Goal: Task Accomplishment & Management: Manage account settings

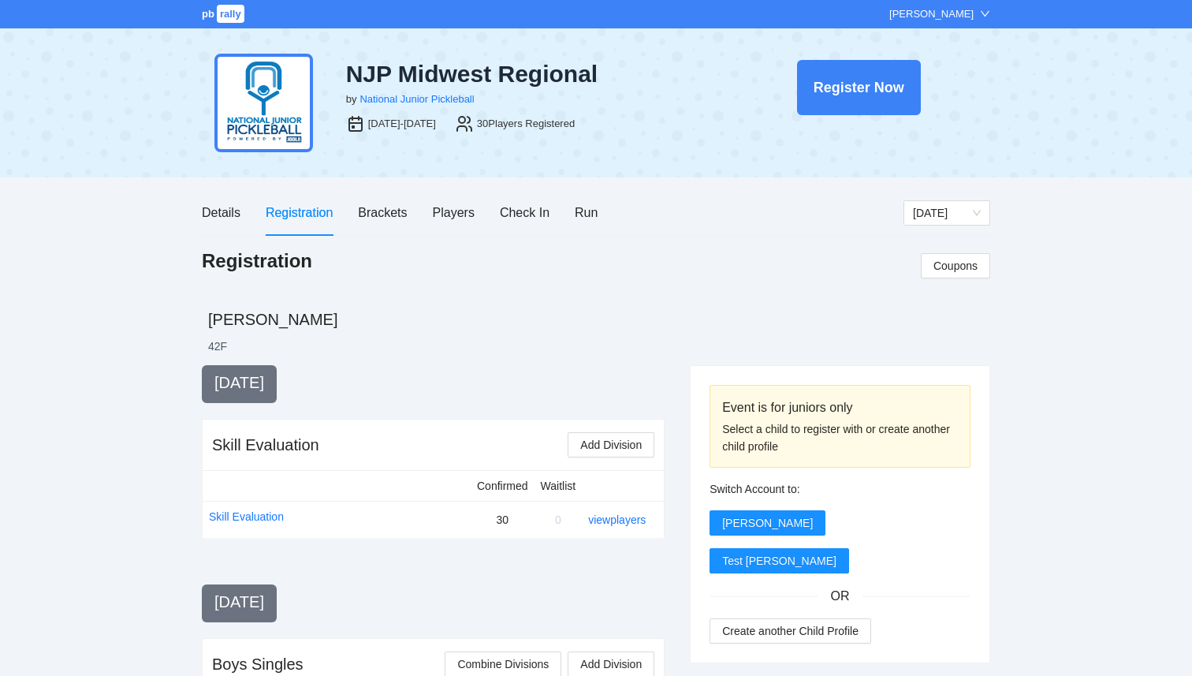
click at [205, 14] on span "pb" at bounding box center [208, 14] width 13 height 12
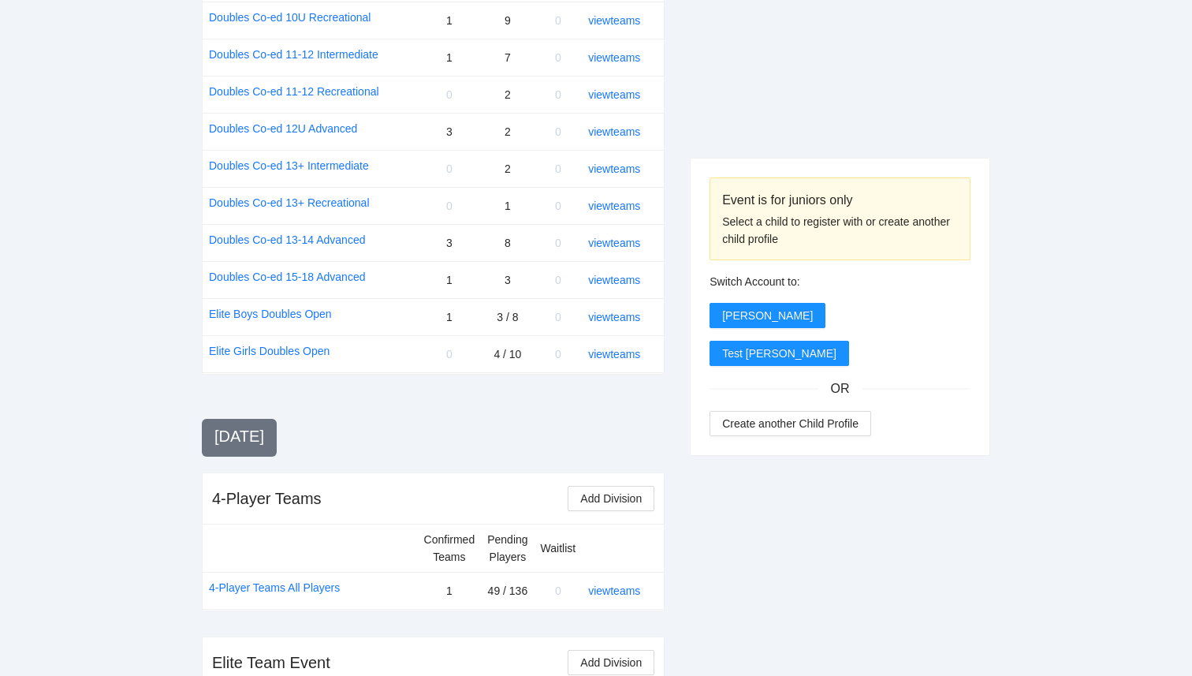
scroll to position [1724, 0]
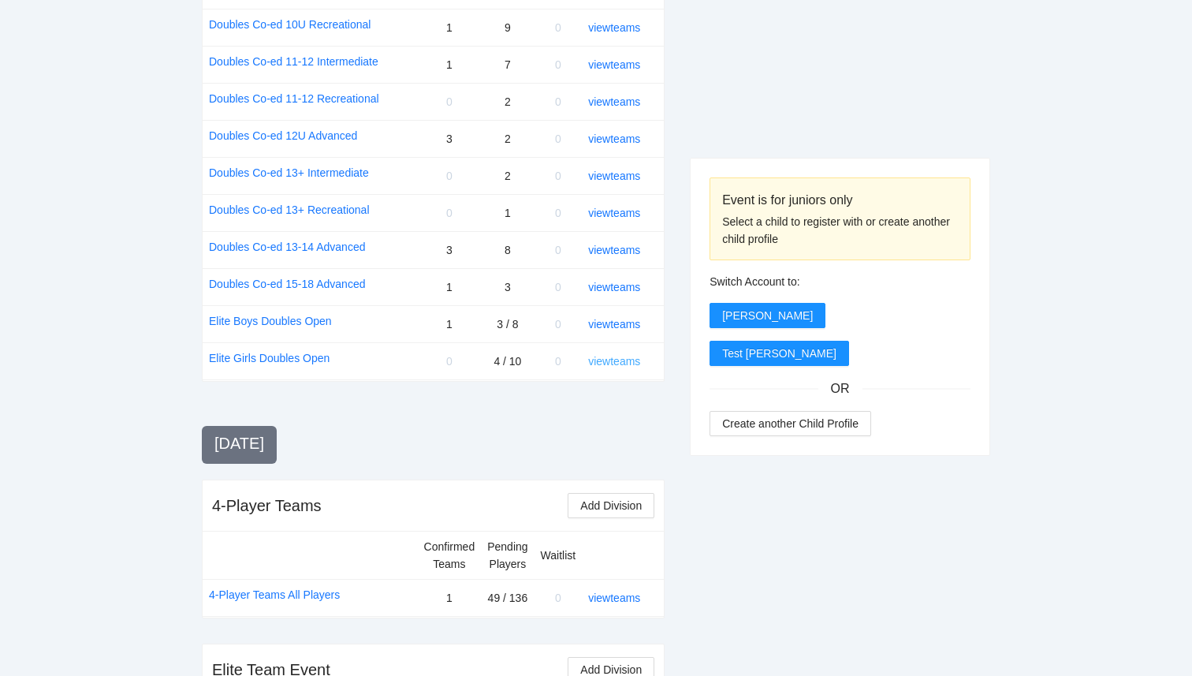
click at [620, 359] on link "view teams" at bounding box center [614, 361] width 52 height 13
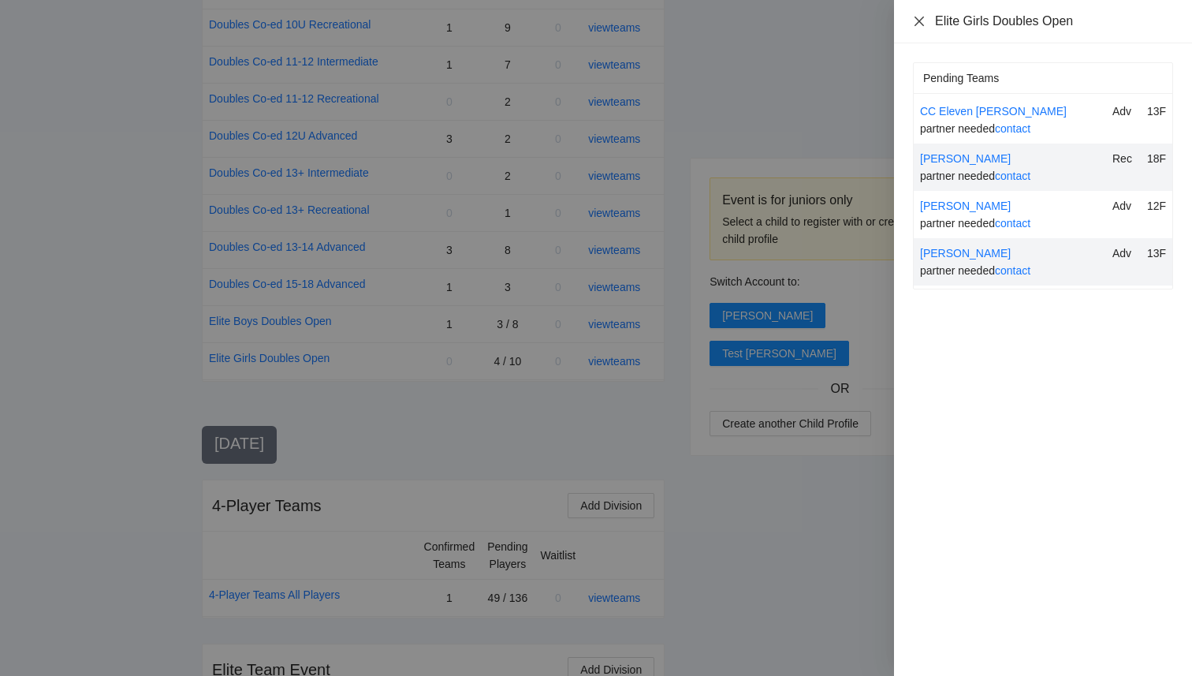
click at [923, 23] on icon "close" at bounding box center [919, 21] width 13 height 13
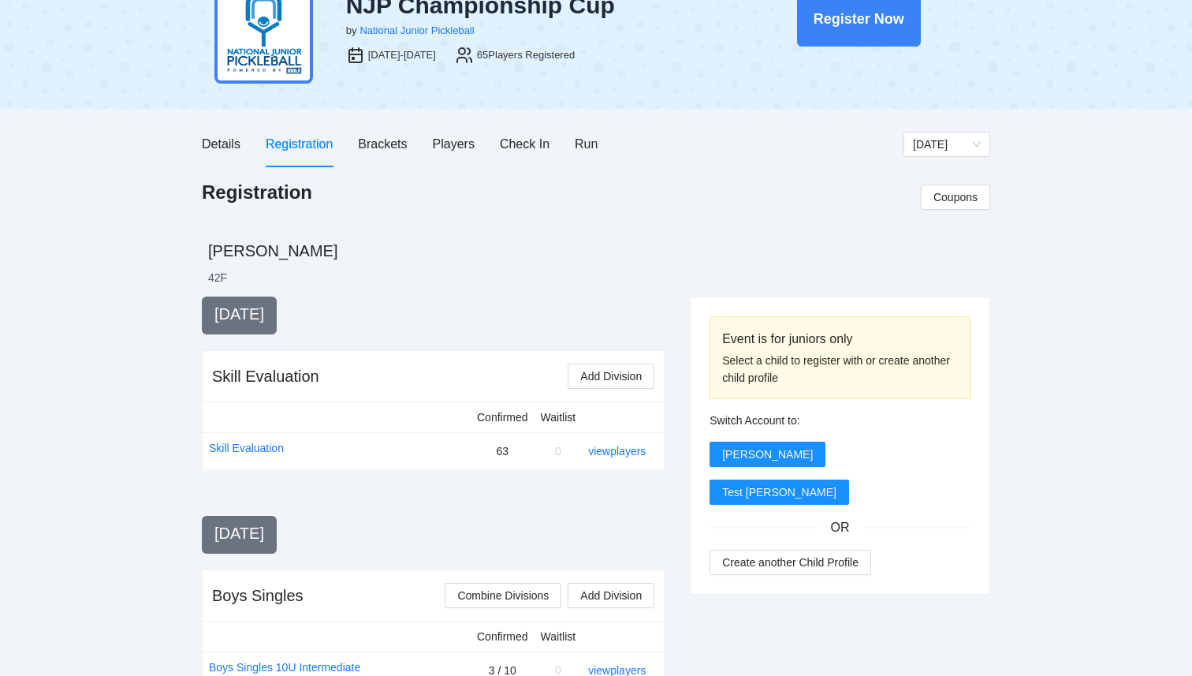
scroll to position [0, 0]
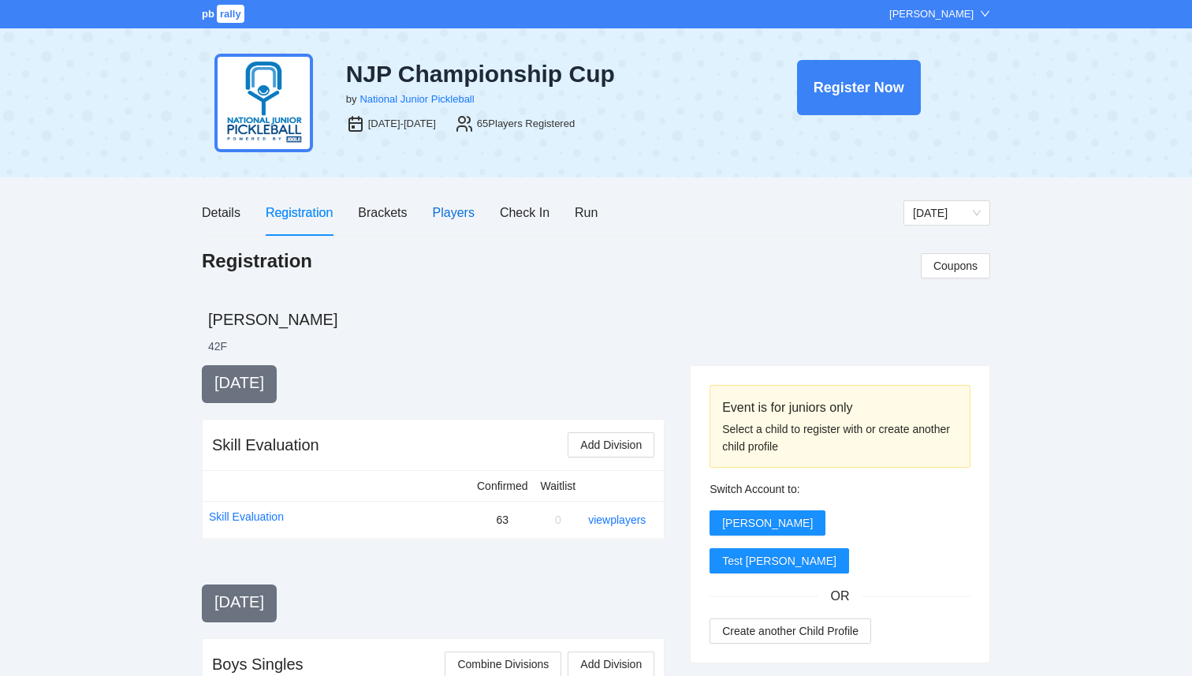
click at [443, 206] on div "Players" at bounding box center [454, 213] width 42 height 20
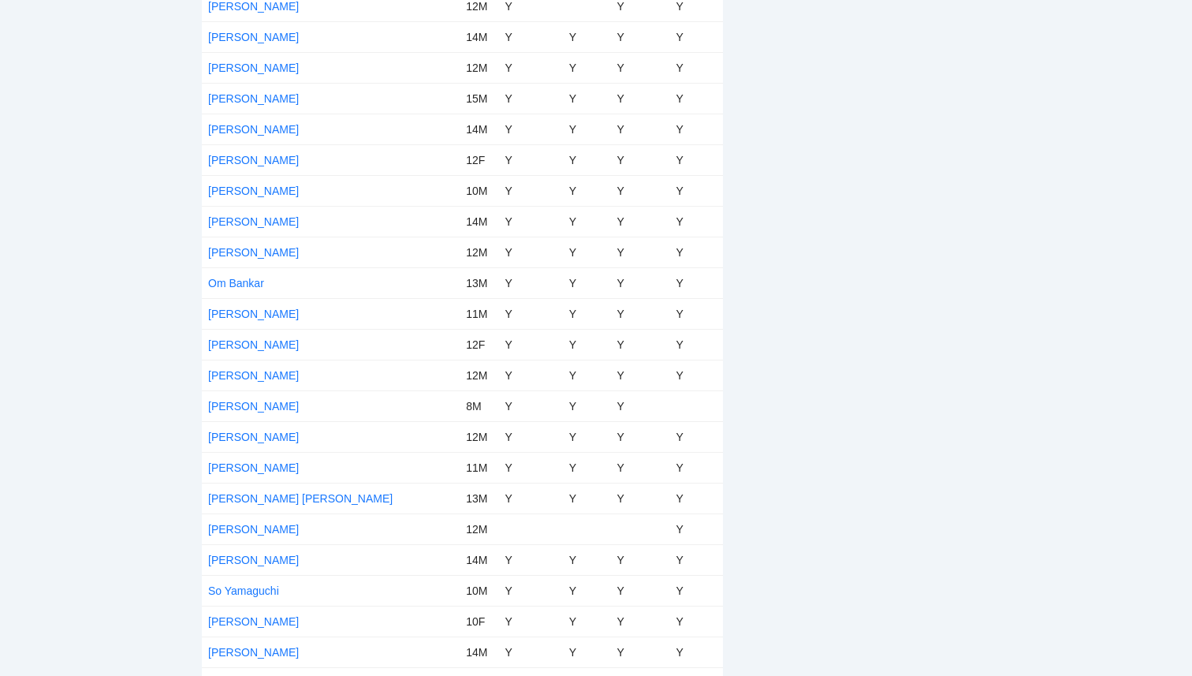
scroll to position [1605, 0]
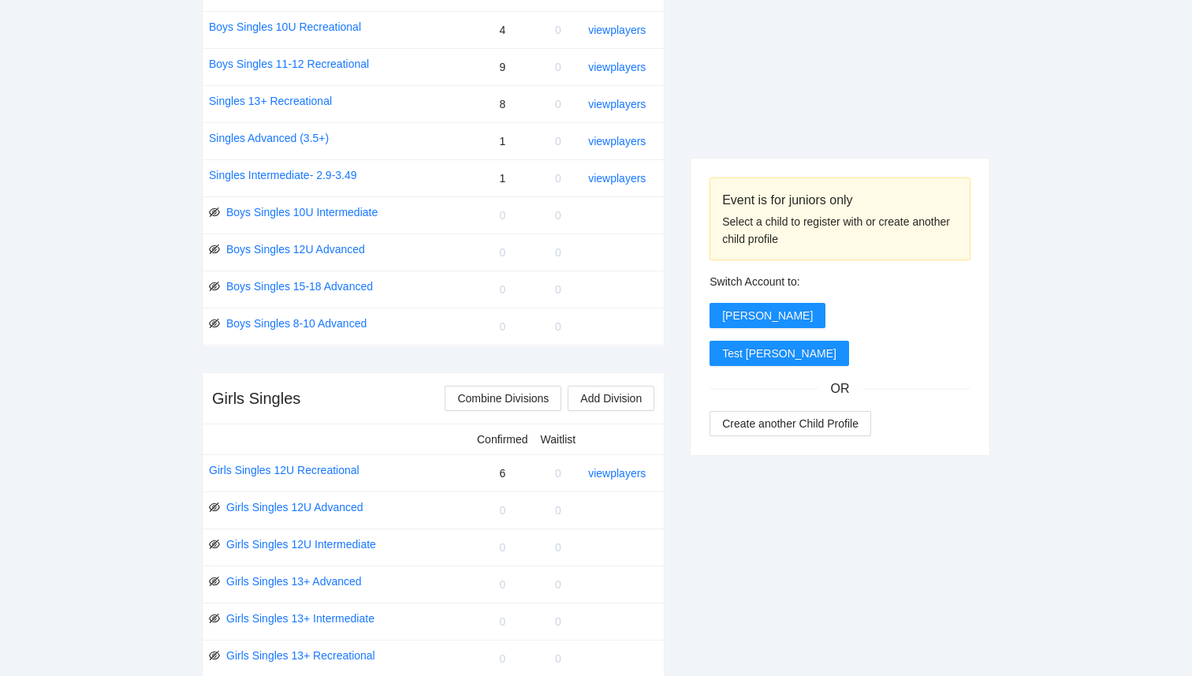
scroll to position [6, 0]
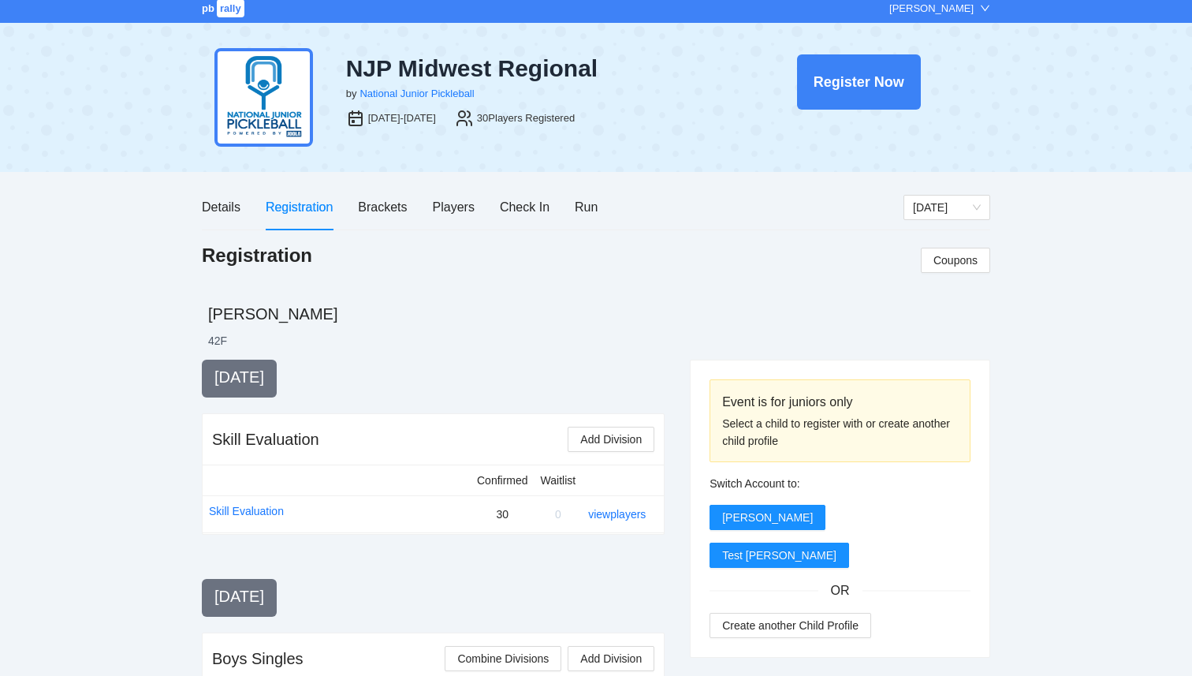
click at [225, 1] on span "rally" at bounding box center [231, 8] width 28 height 18
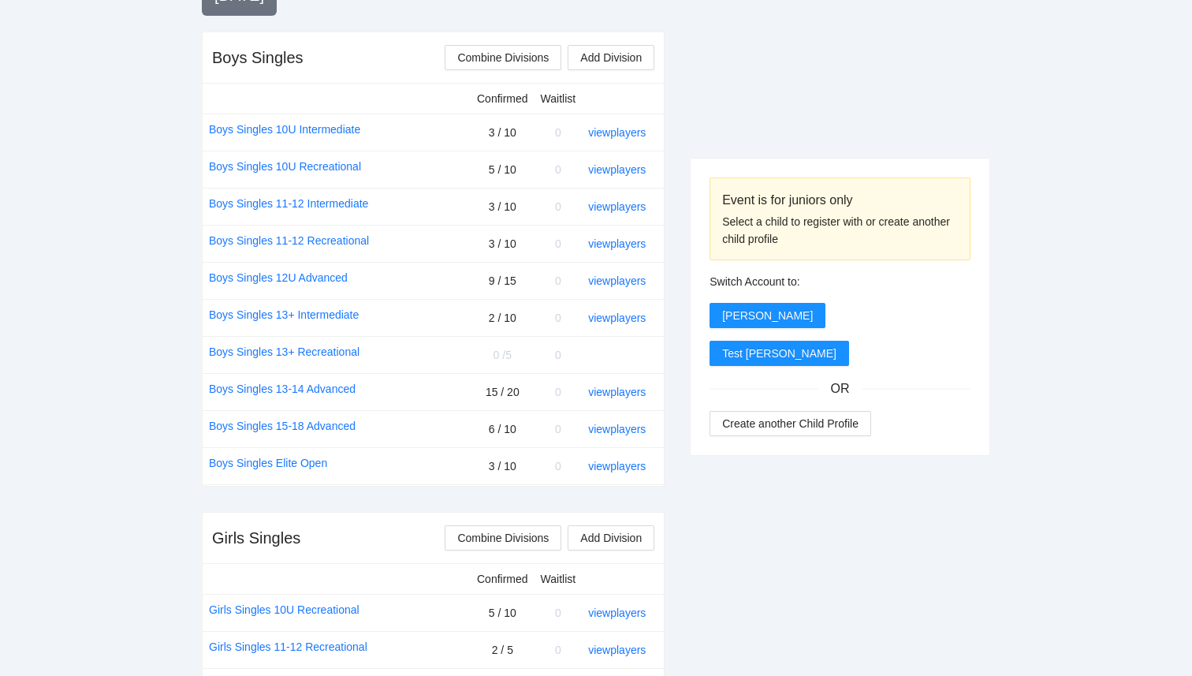
scroll to position [619, 0]
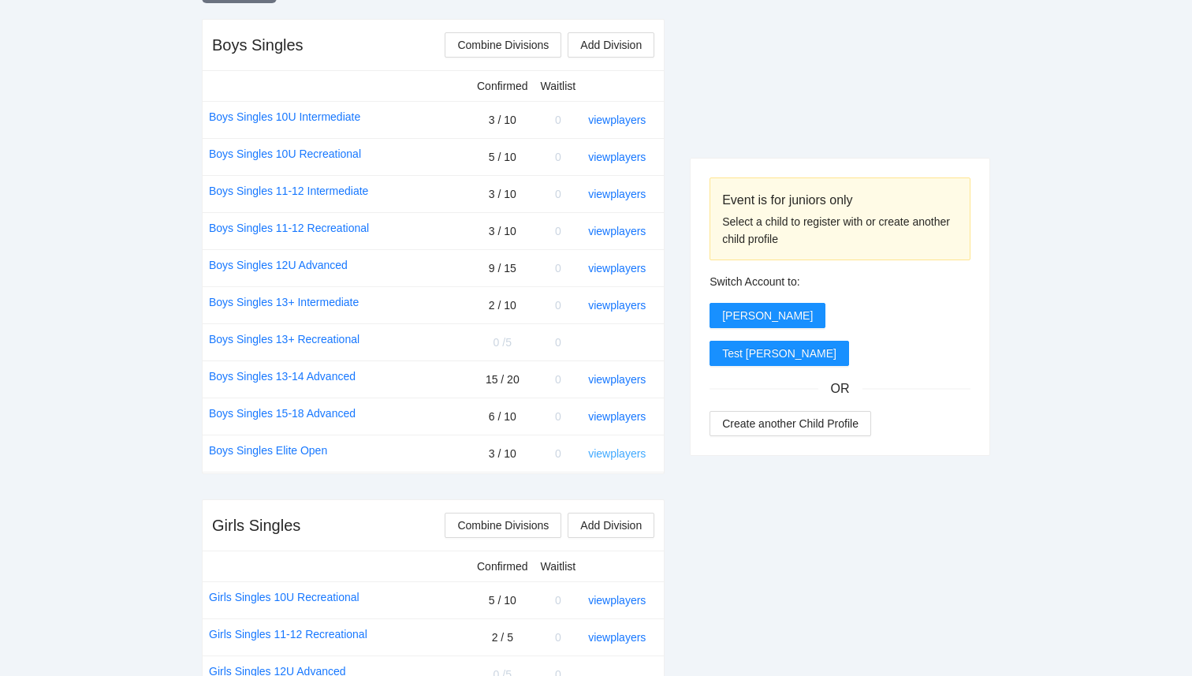
click at [605, 448] on link "view players" at bounding box center [617, 453] width 58 height 13
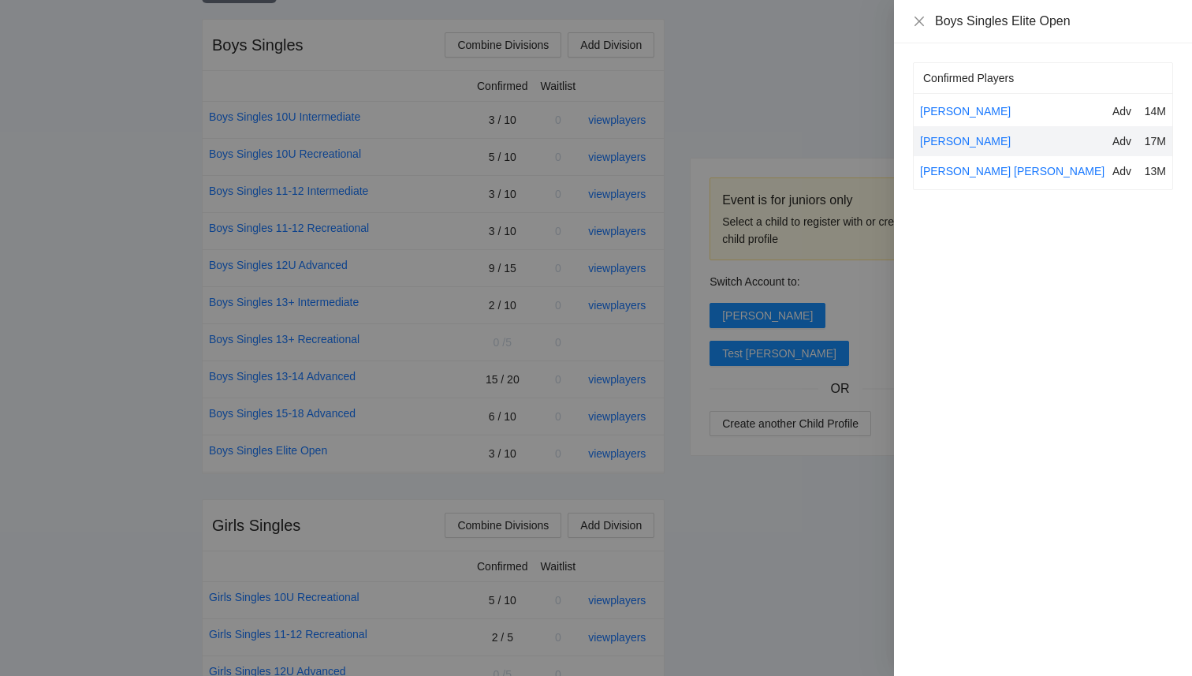
click at [780, 557] on div at bounding box center [596, 338] width 1192 height 676
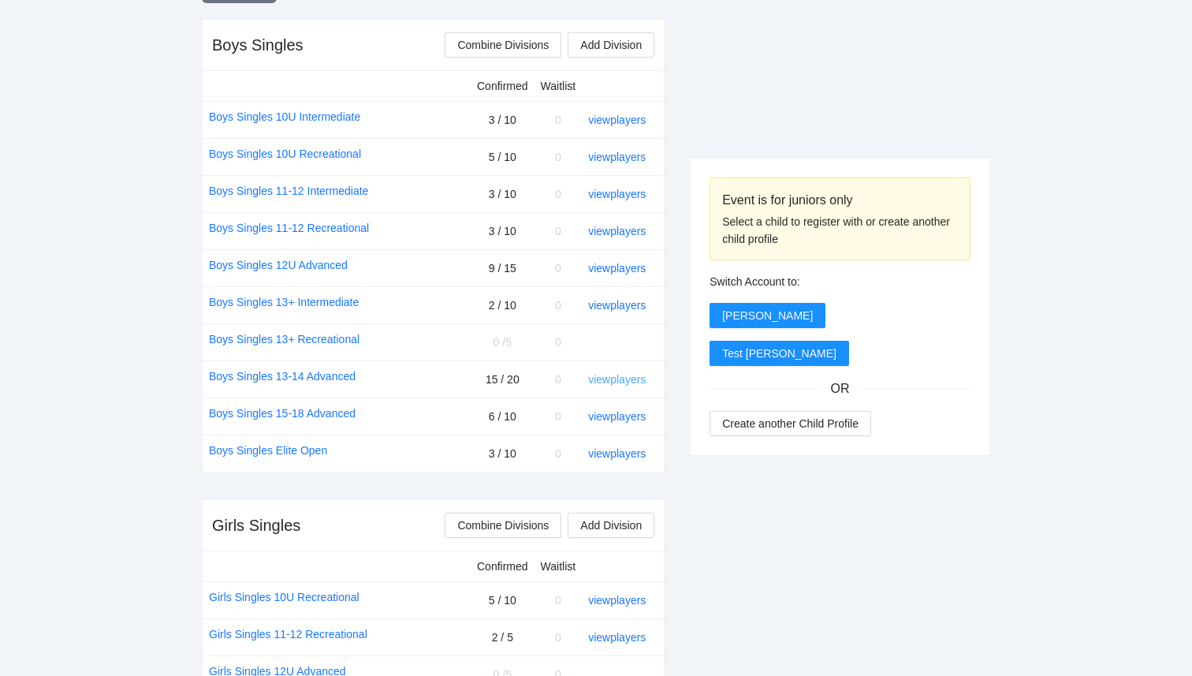
click at [613, 383] on link "view players" at bounding box center [617, 379] width 58 height 13
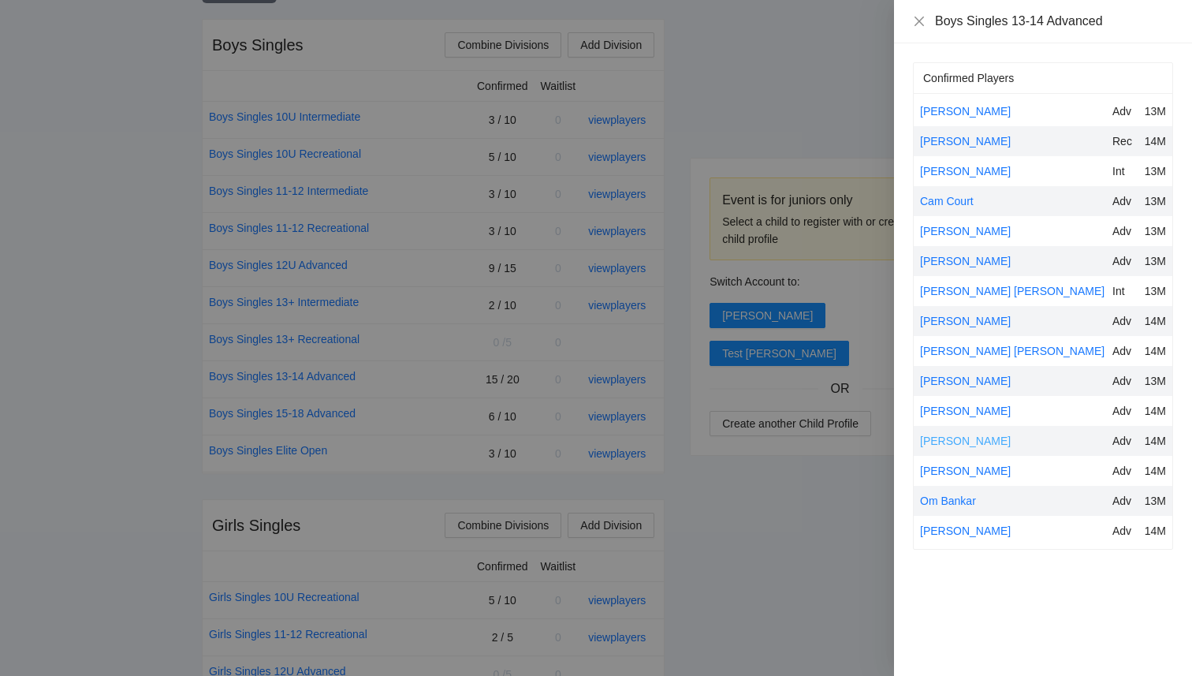
click at [989, 445] on link "Maverick Messinger" at bounding box center [965, 440] width 91 height 13
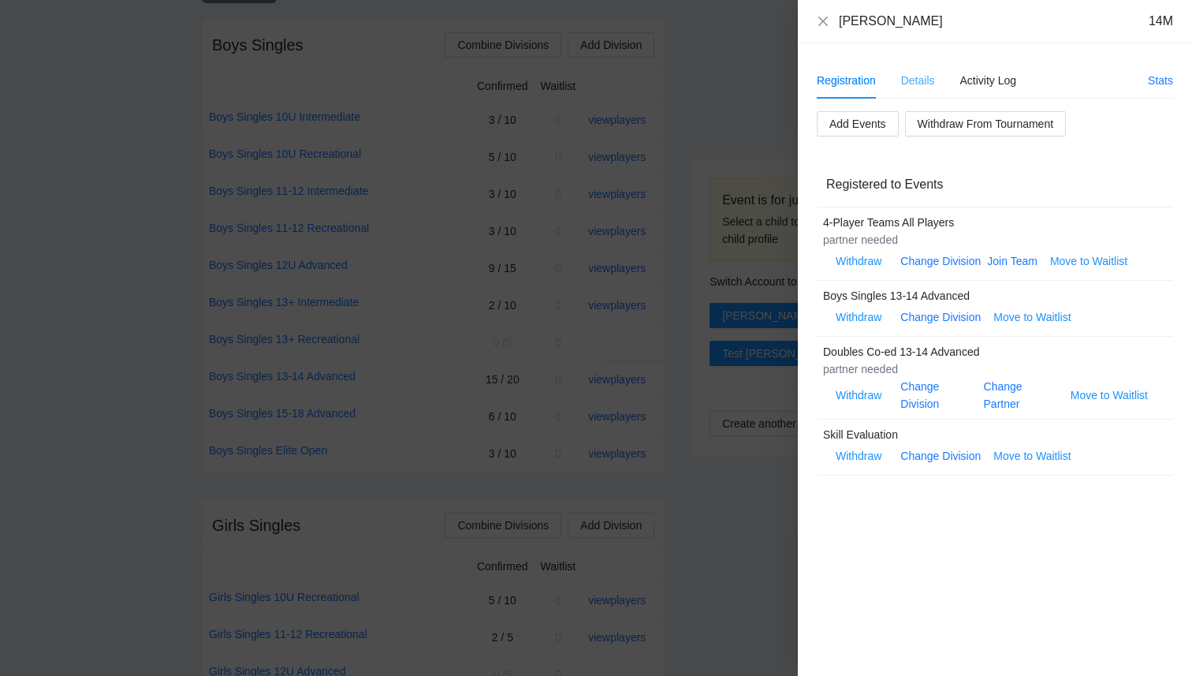
click at [914, 69] on div "Details" at bounding box center [918, 80] width 34 height 36
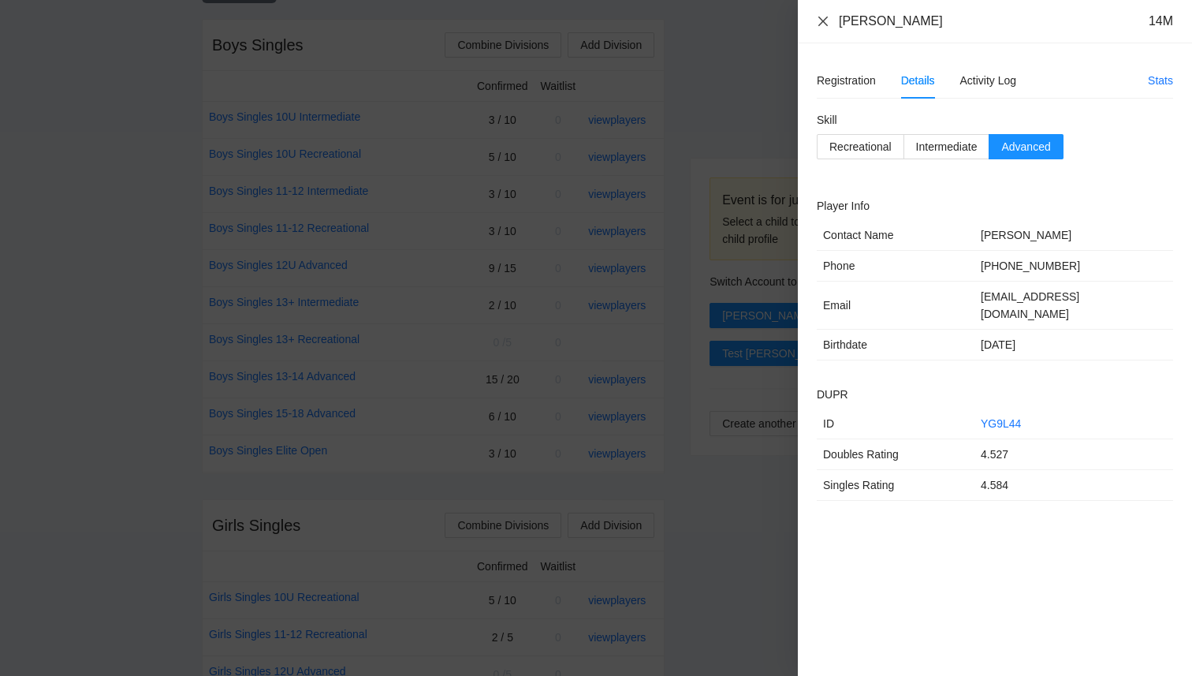
click at [827, 22] on icon "close" at bounding box center [823, 21] width 13 height 13
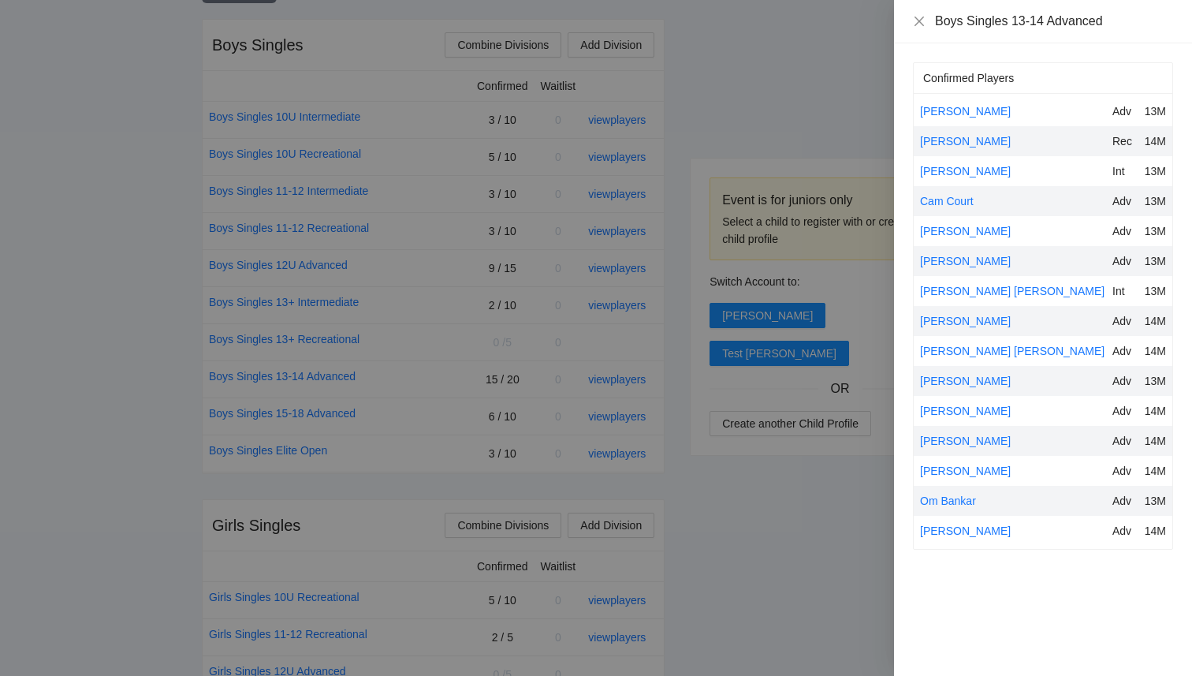
click at [852, 526] on div at bounding box center [596, 338] width 1192 height 676
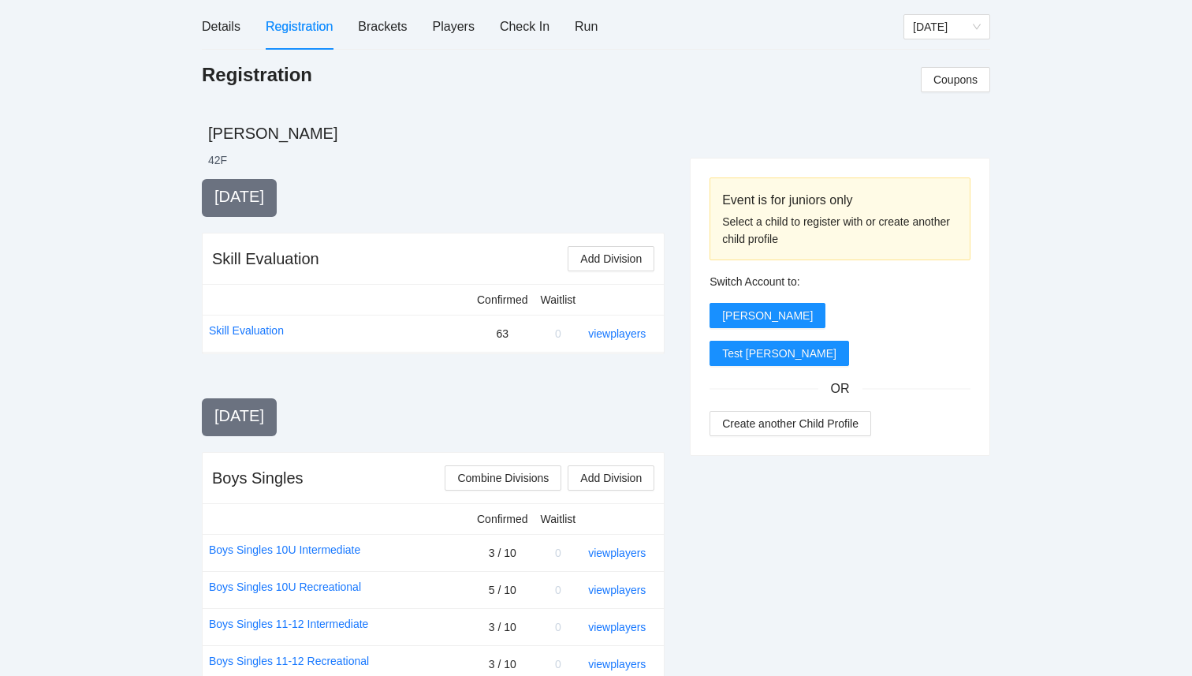
scroll to position [0, 0]
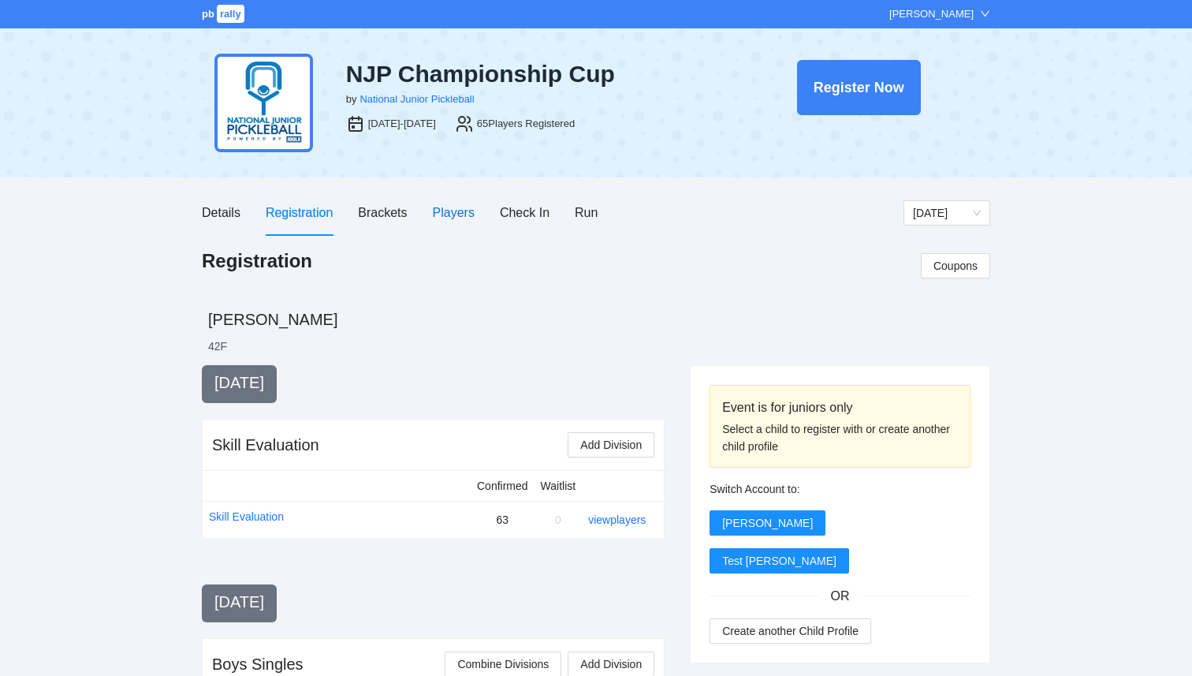
click at [449, 203] on div "Players" at bounding box center [454, 213] width 42 height 20
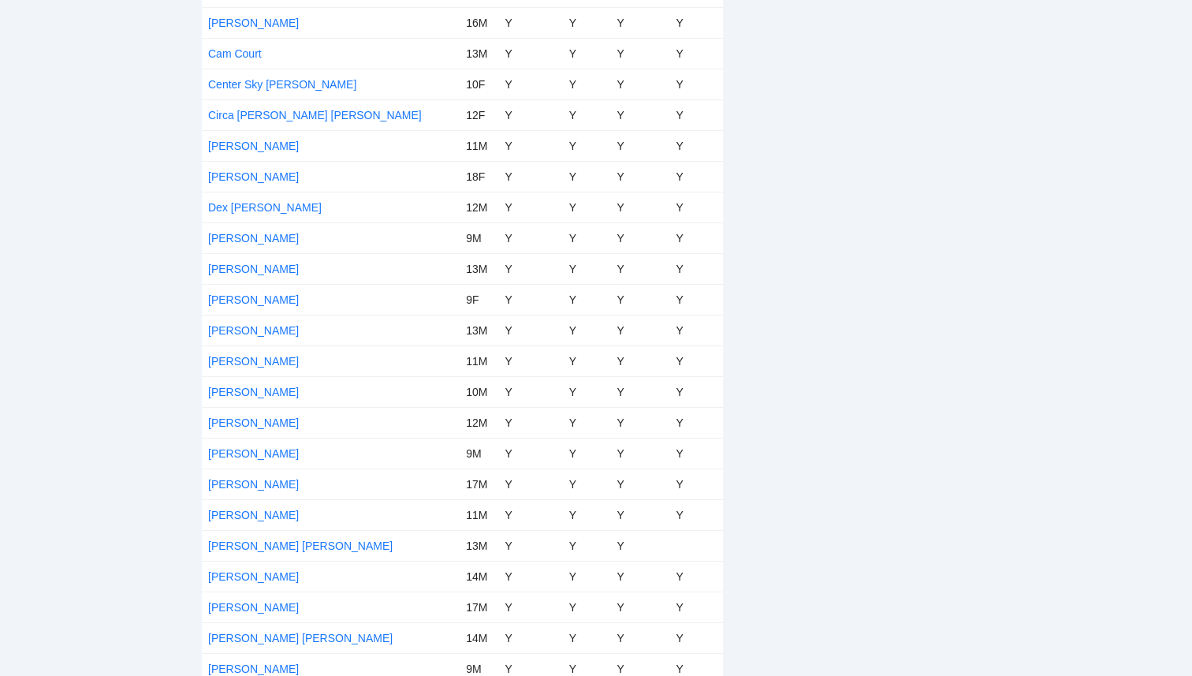
scroll to position [685, 0]
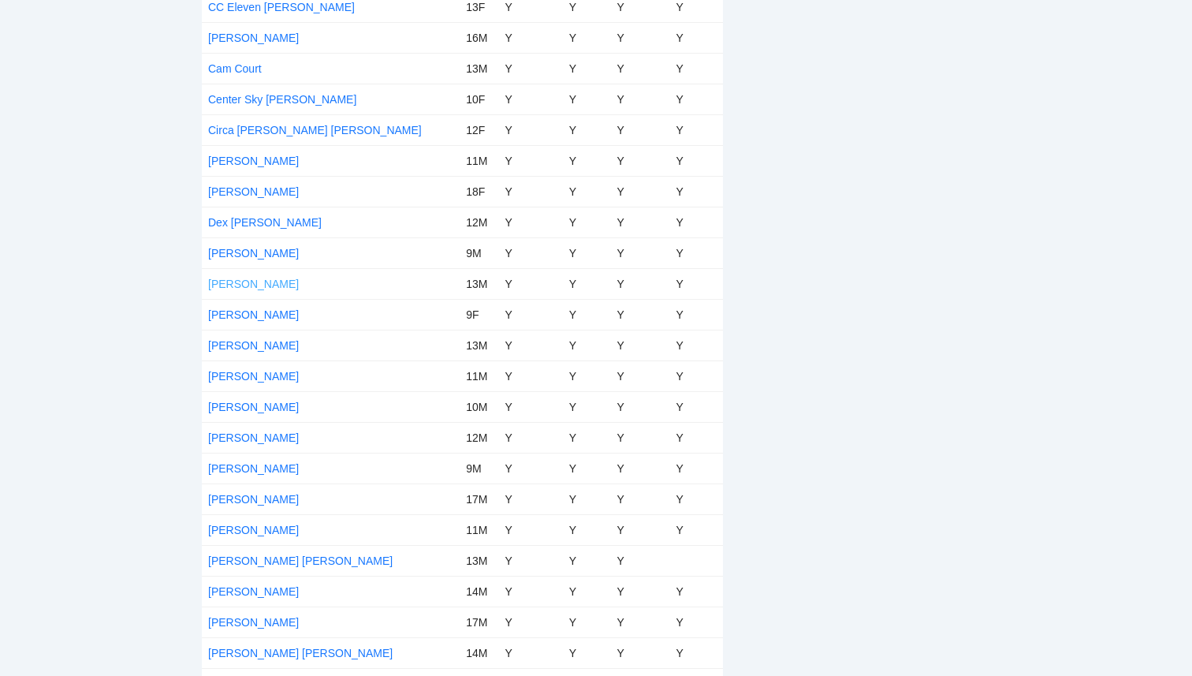
click at [250, 278] on link "[PERSON_NAME]" at bounding box center [253, 284] width 91 height 13
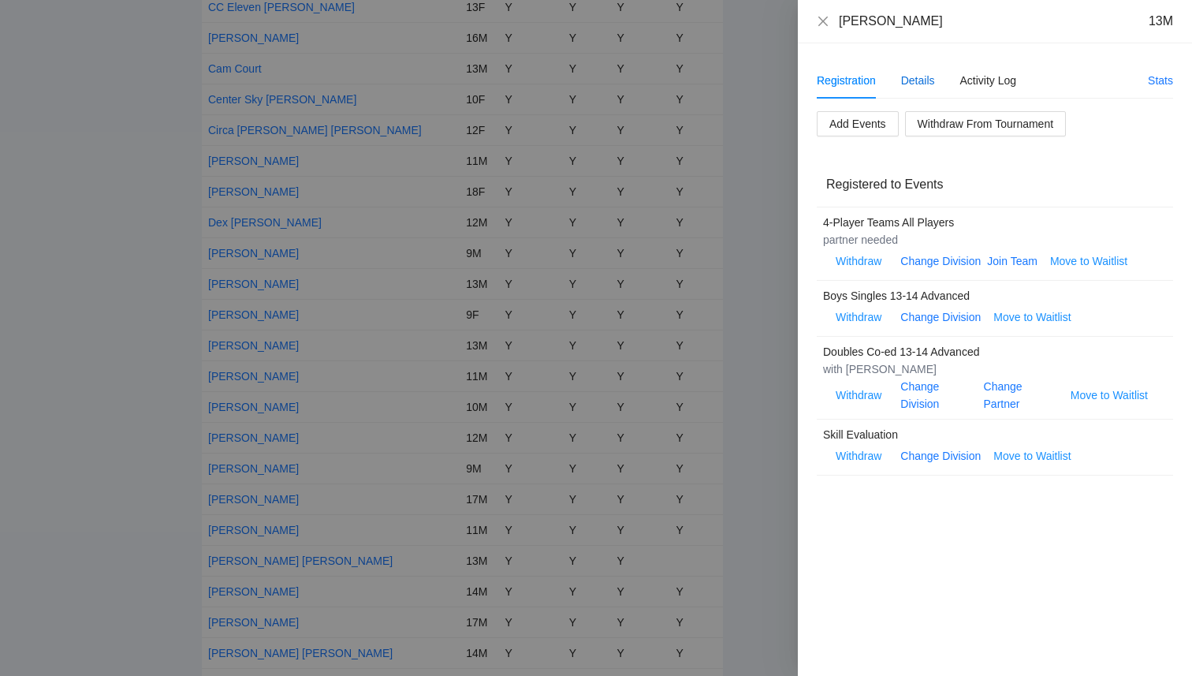
click at [926, 84] on div "Details" at bounding box center [918, 80] width 34 height 17
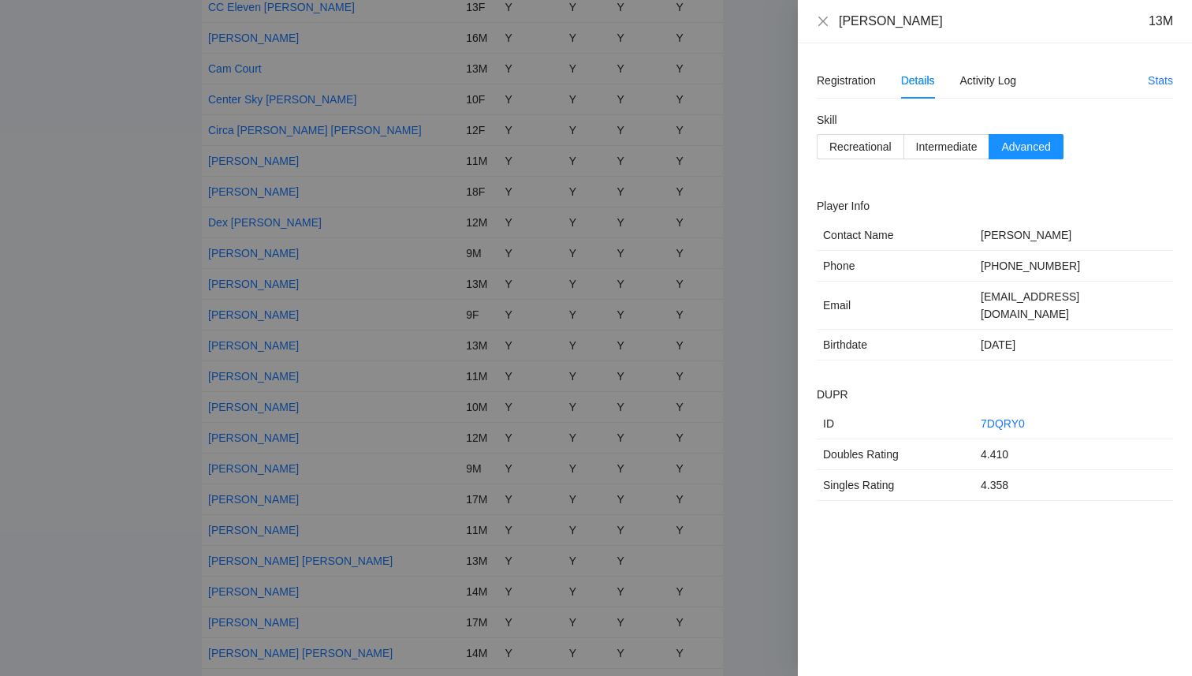
click at [829, 15] on div "Dylan Galarza 13M" at bounding box center [995, 21] width 356 height 17
click at [818, 21] on icon "close" at bounding box center [823, 21] width 13 height 13
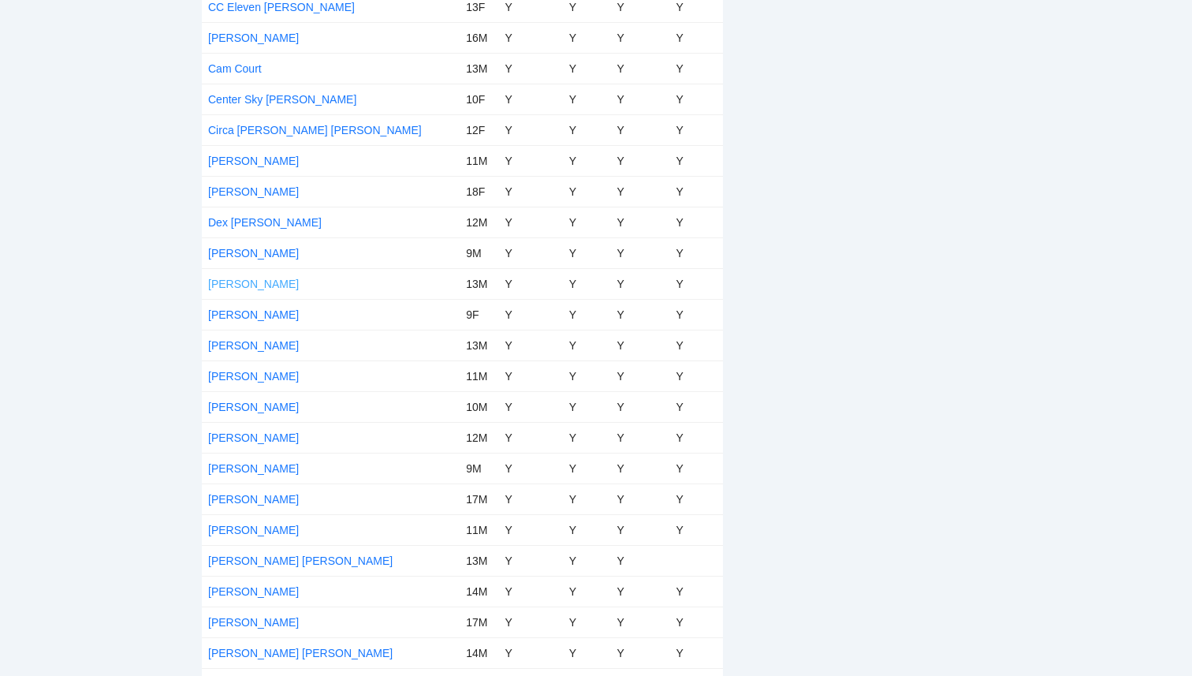
click at [247, 278] on link "[PERSON_NAME]" at bounding box center [253, 284] width 91 height 13
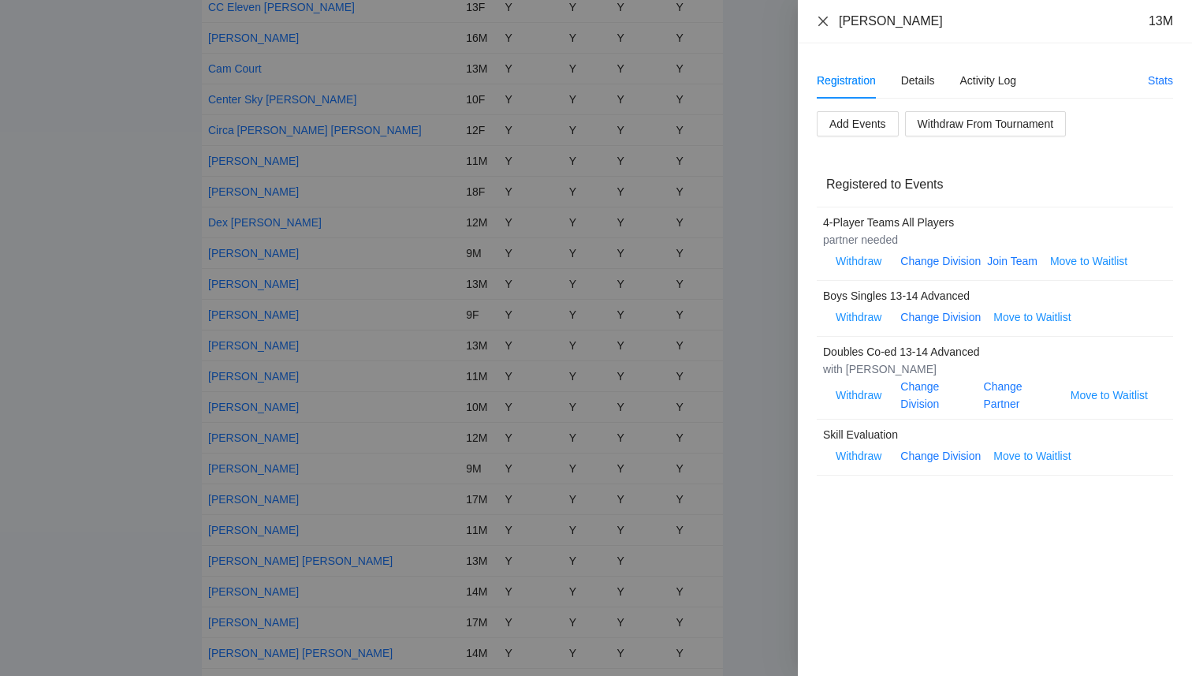
click at [825, 17] on icon "close" at bounding box center [823, 21] width 13 height 13
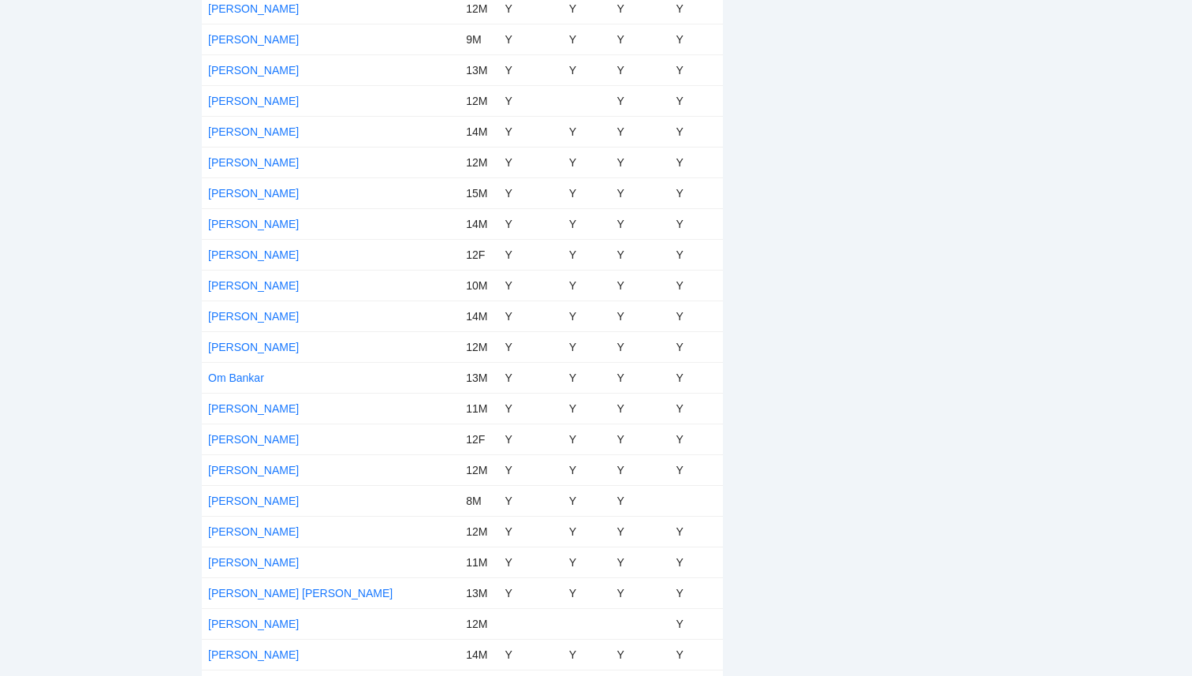
scroll to position [1661, 0]
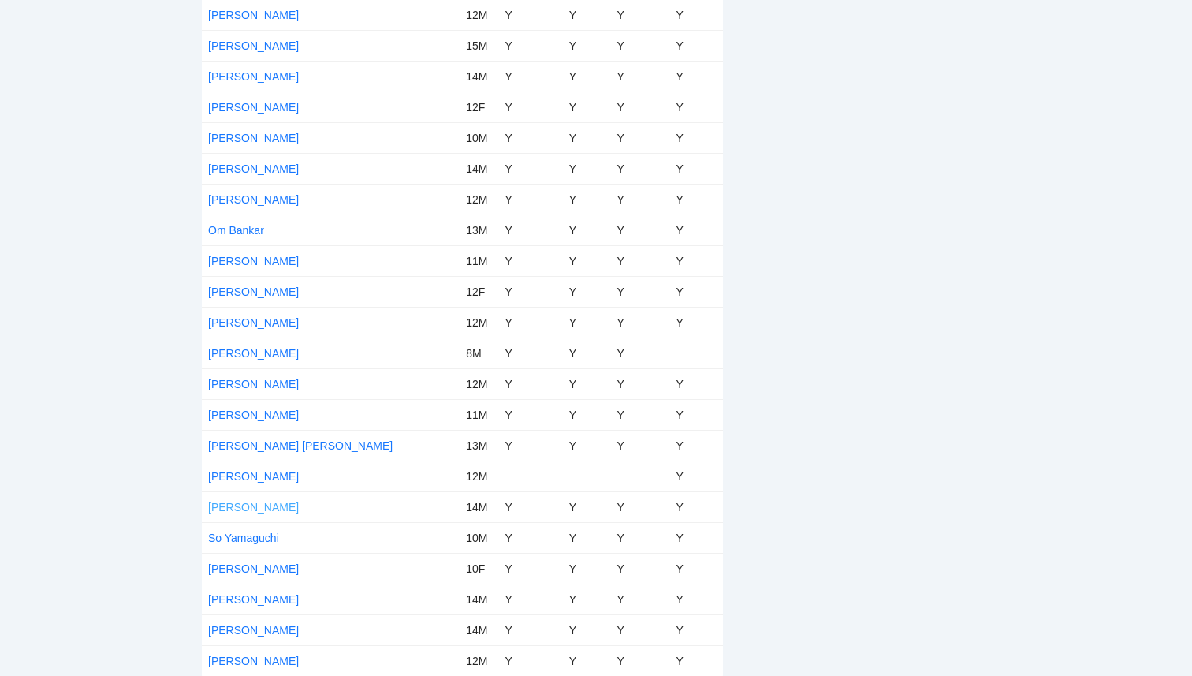
click at [247, 507] on link "[PERSON_NAME]" at bounding box center [253, 507] width 91 height 13
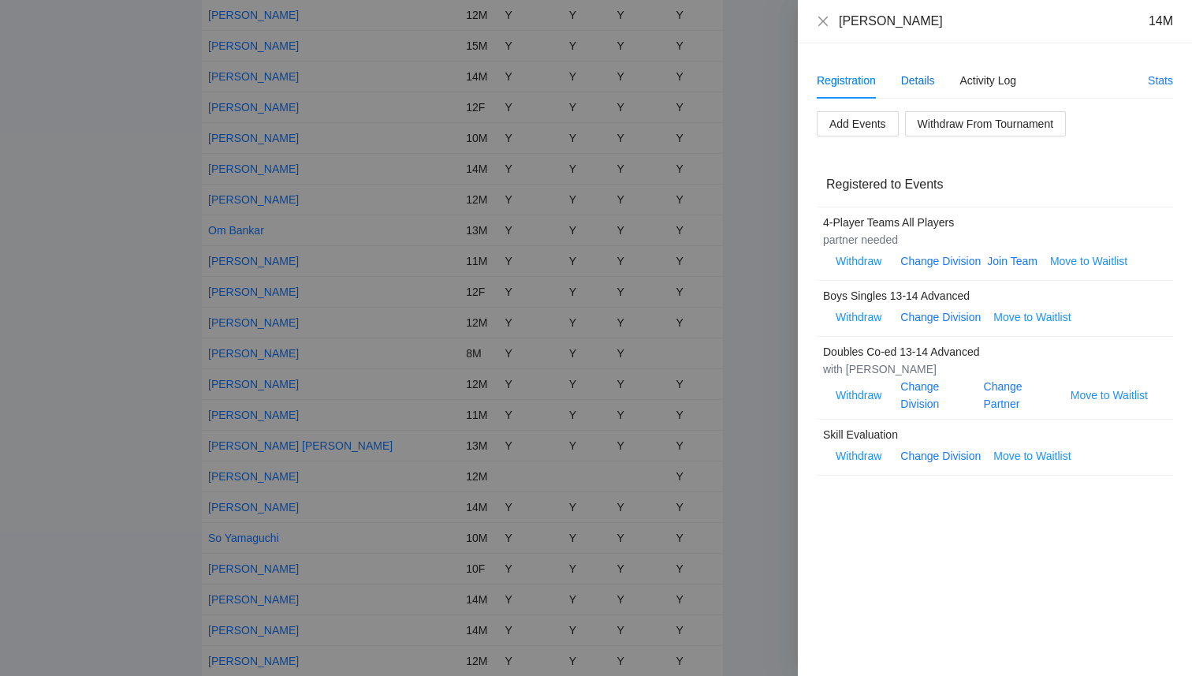
click at [915, 87] on div "Details" at bounding box center [918, 80] width 34 height 17
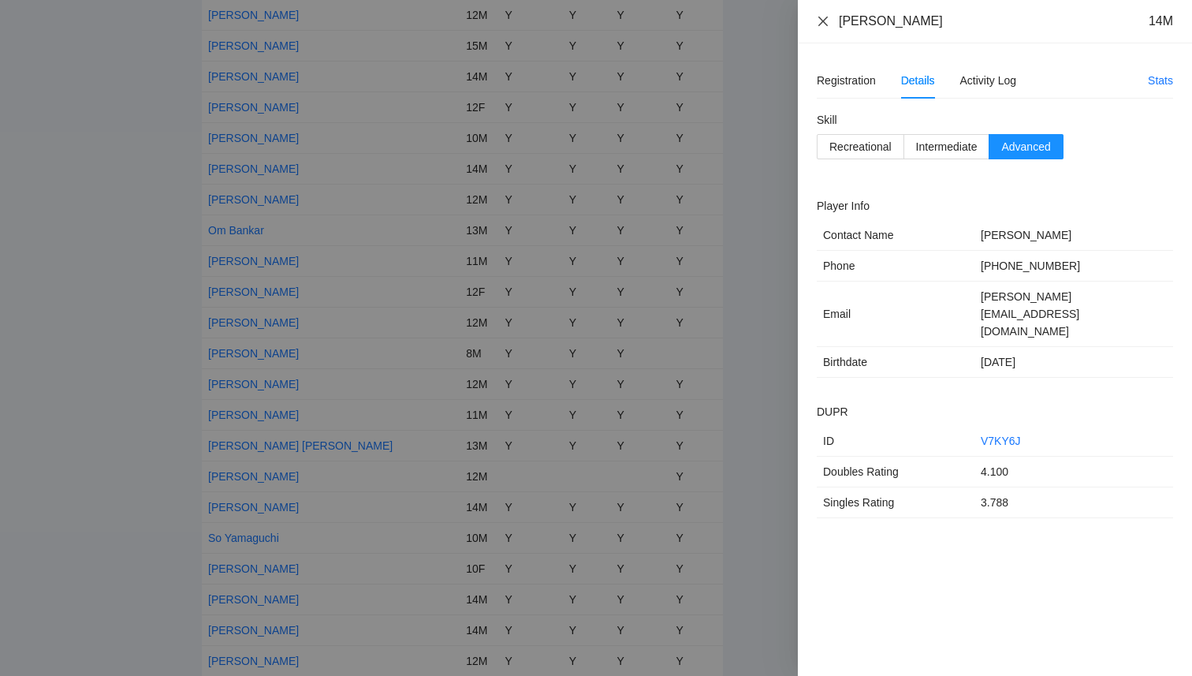
click at [826, 22] on icon "close" at bounding box center [823, 21] width 13 height 13
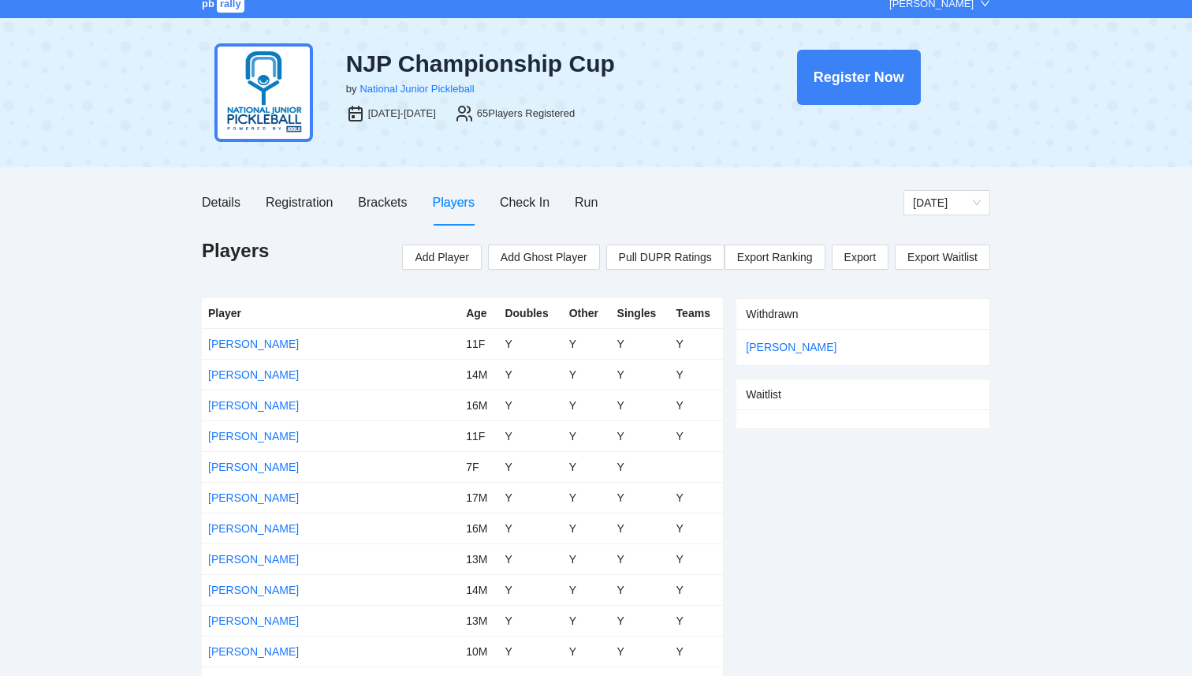
scroll to position [13, 0]
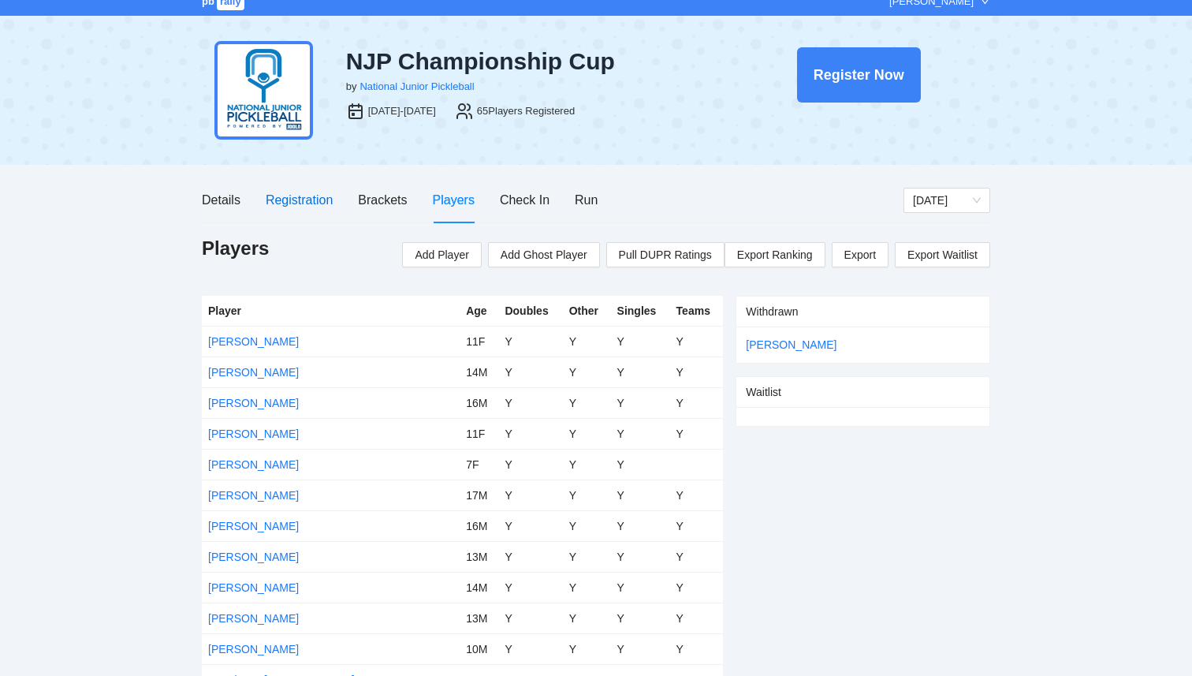
click at [313, 200] on div "Registration" at bounding box center [299, 200] width 67 height 20
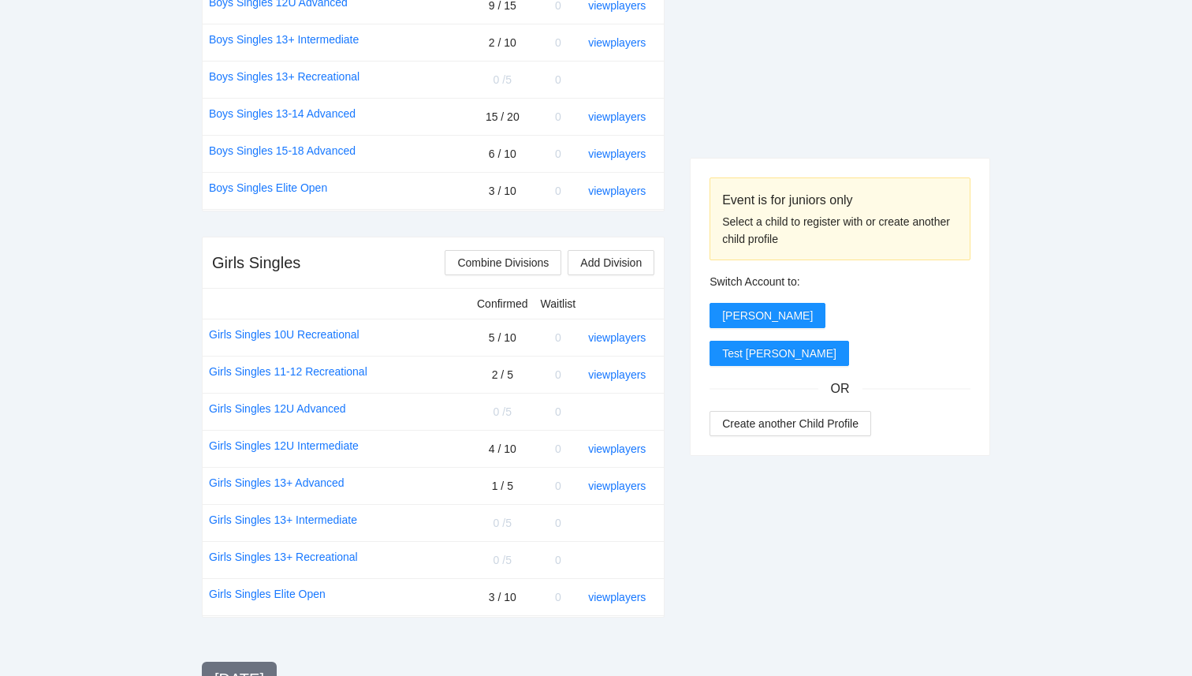
scroll to position [937, 0]
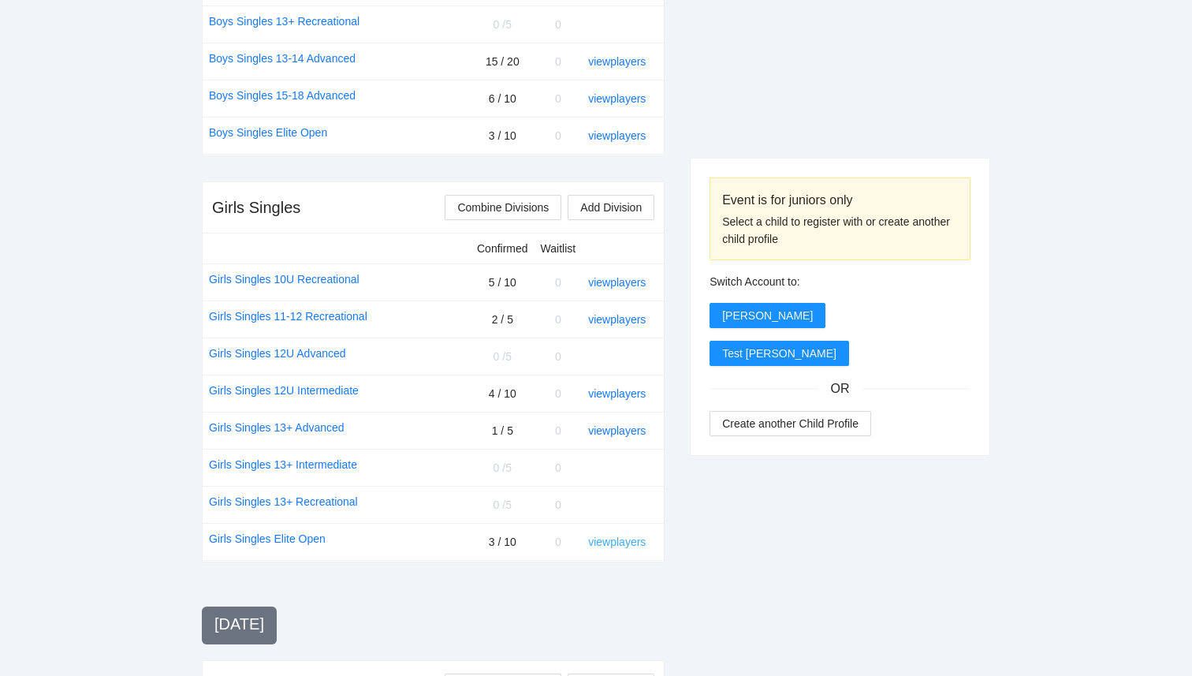
click at [613, 541] on link "view players" at bounding box center [617, 541] width 58 height 13
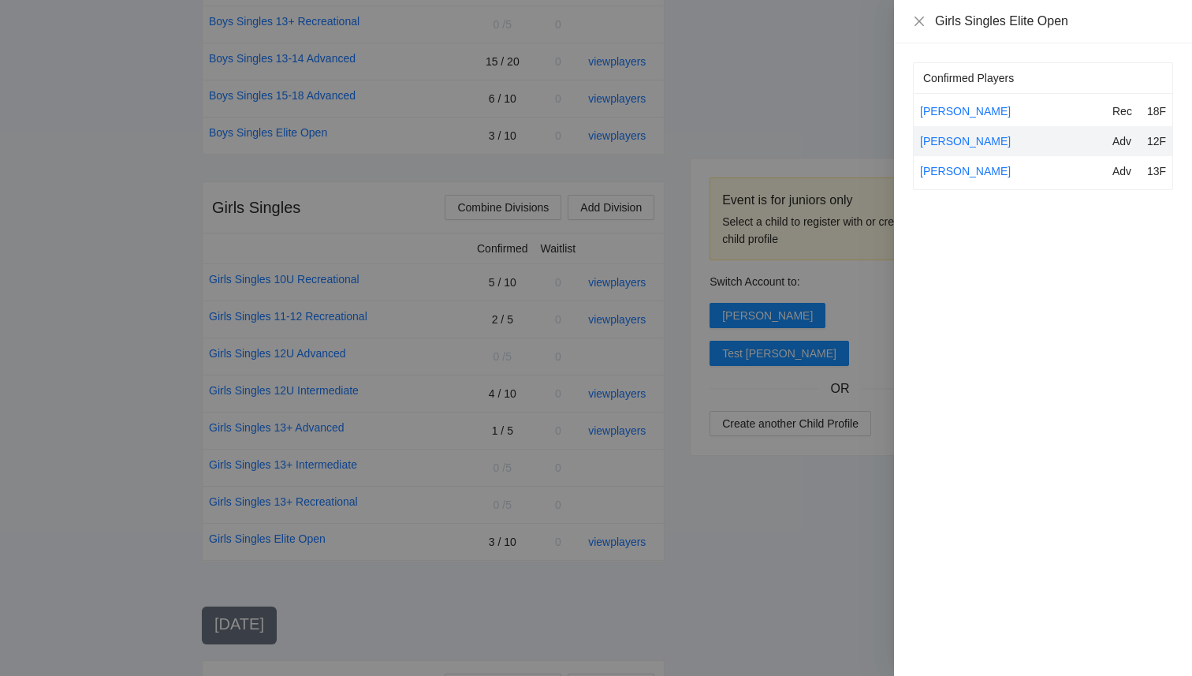
click at [766, 517] on div at bounding box center [596, 338] width 1192 height 676
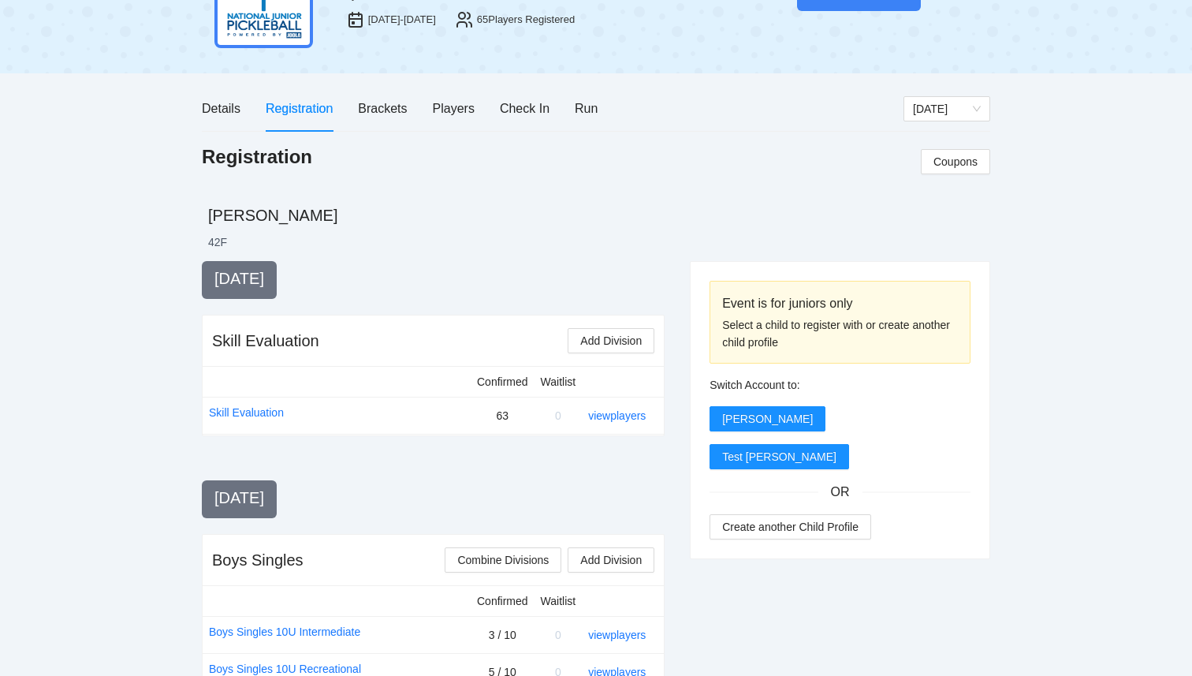
scroll to position [0, 0]
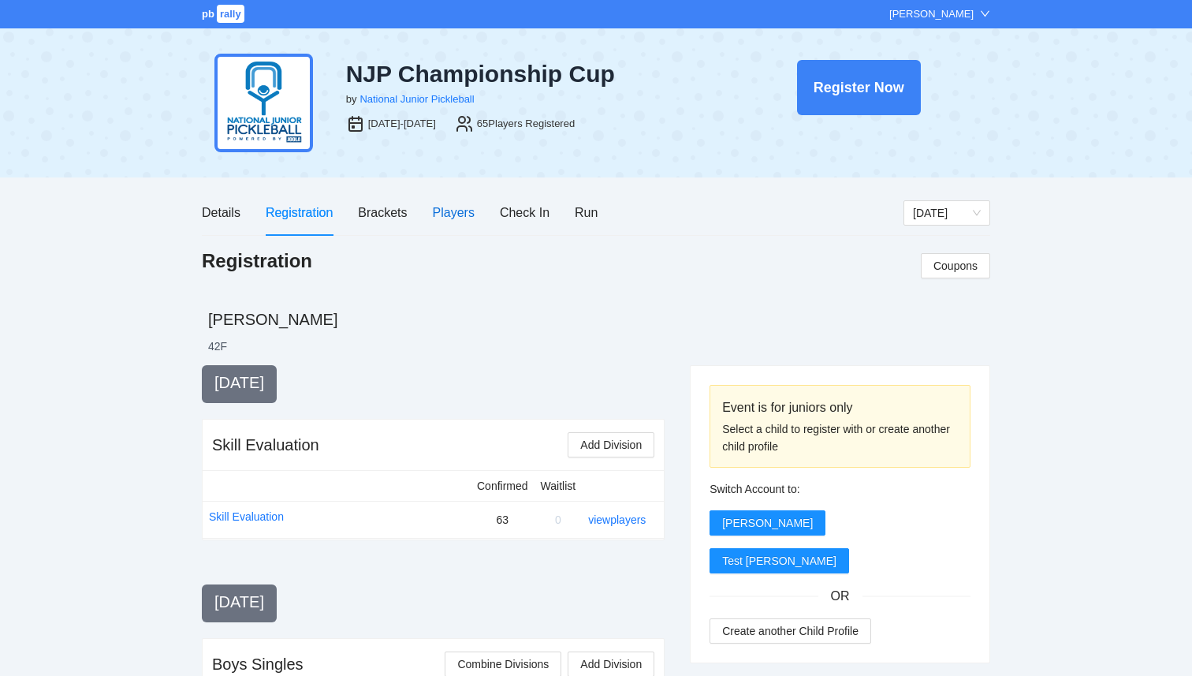
click at [446, 210] on div "Players" at bounding box center [454, 213] width 42 height 20
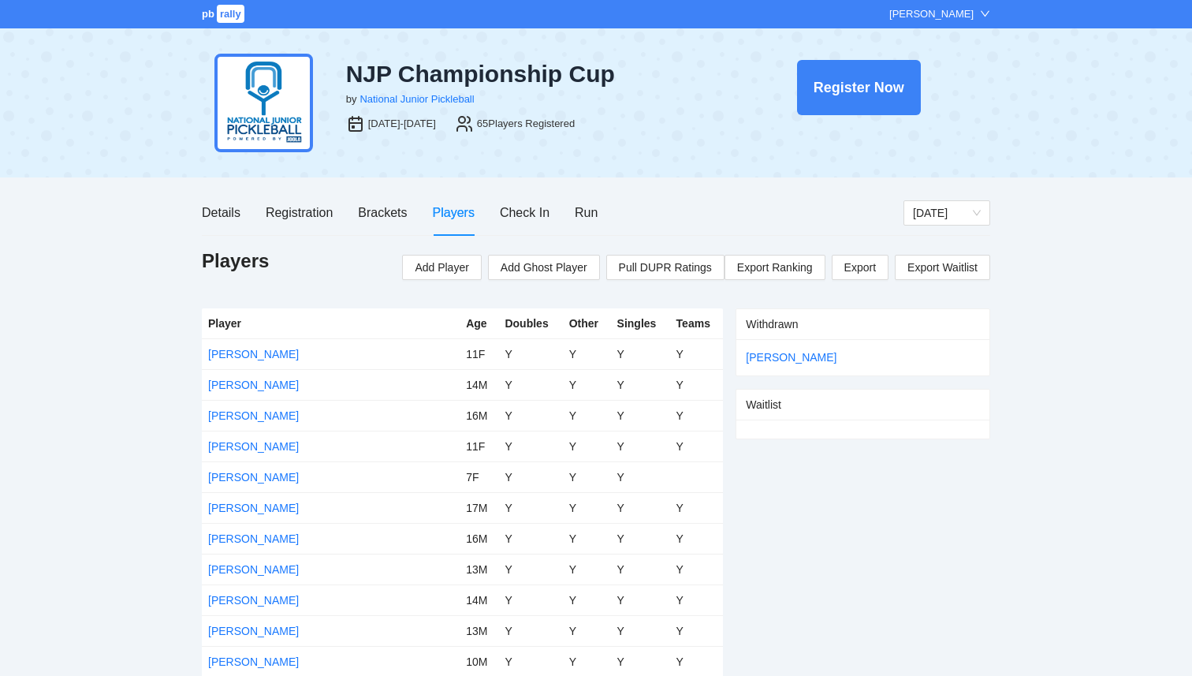
click at [221, 13] on span "rally" at bounding box center [231, 14] width 28 height 18
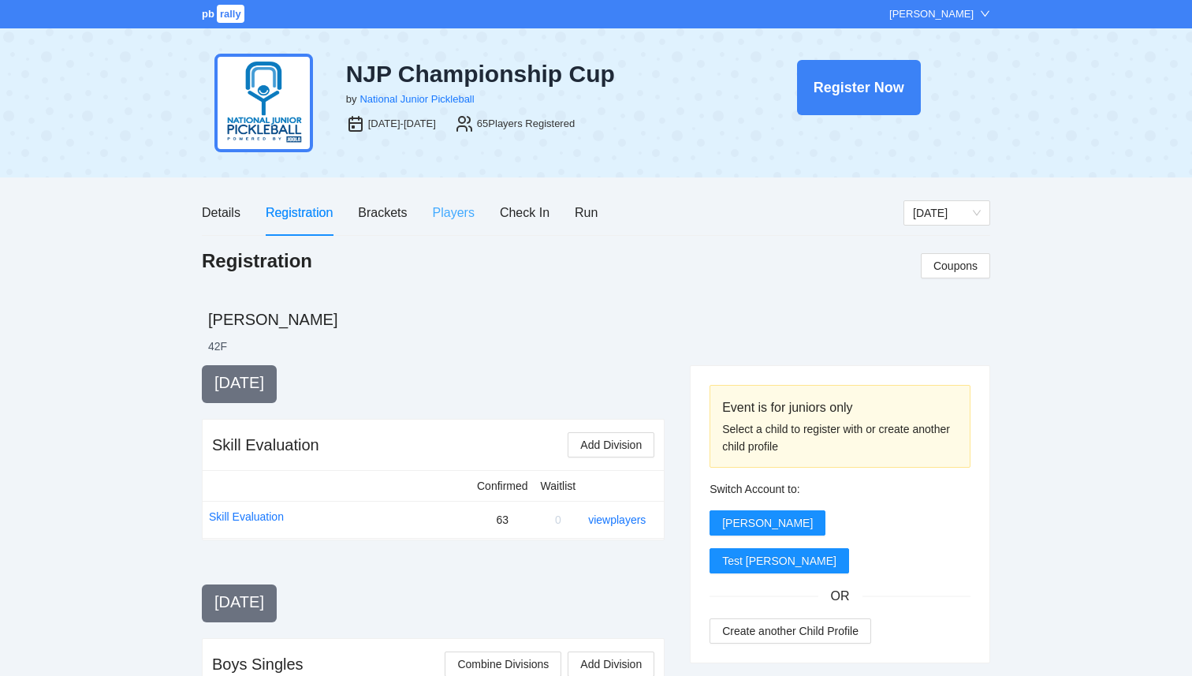
click at [454, 228] on div "Players" at bounding box center [454, 212] width 42 height 45
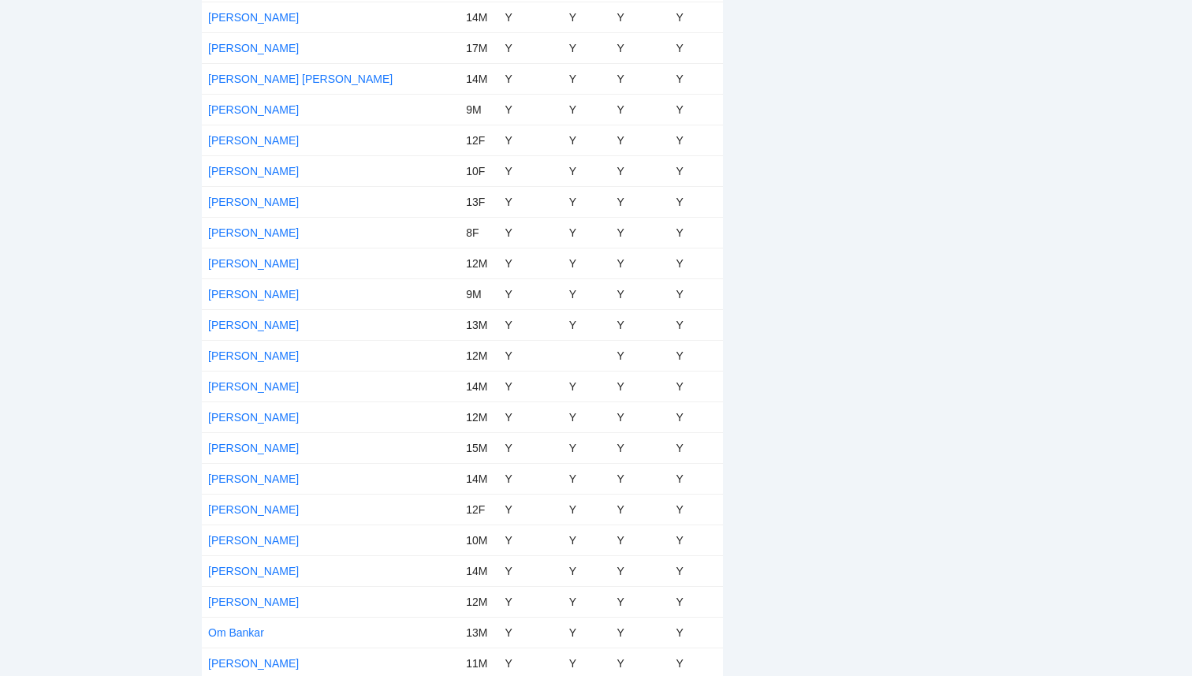
scroll to position [1379, 0]
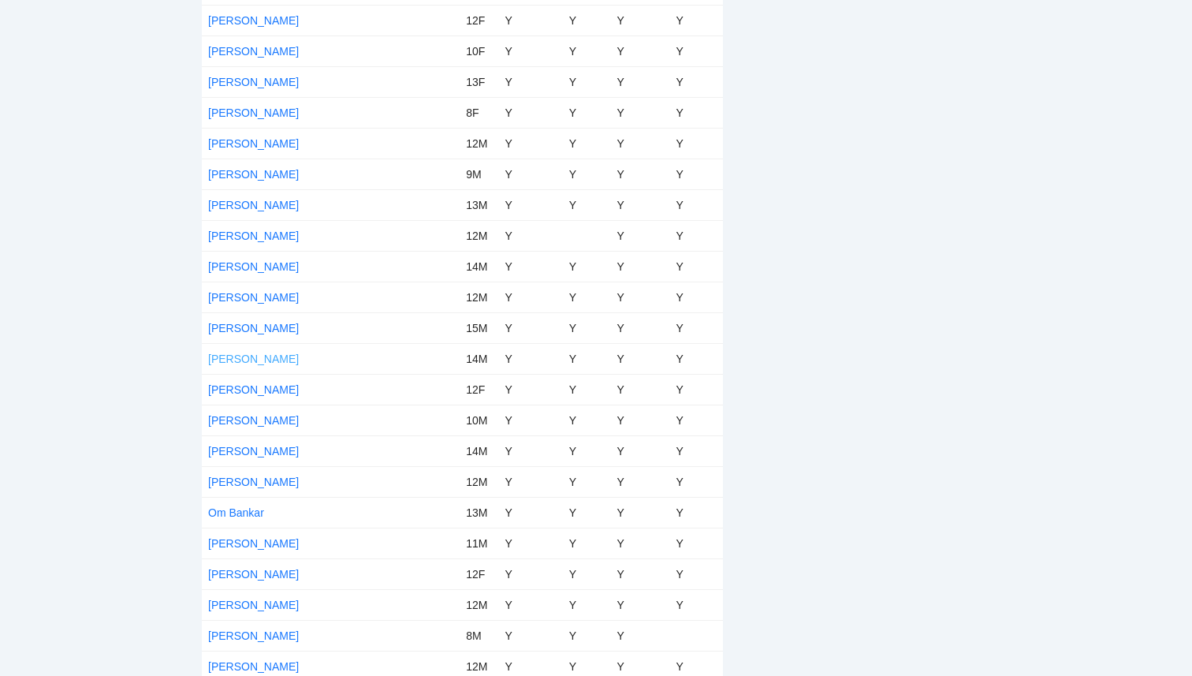
click at [278, 357] on link "[PERSON_NAME]" at bounding box center [253, 358] width 91 height 13
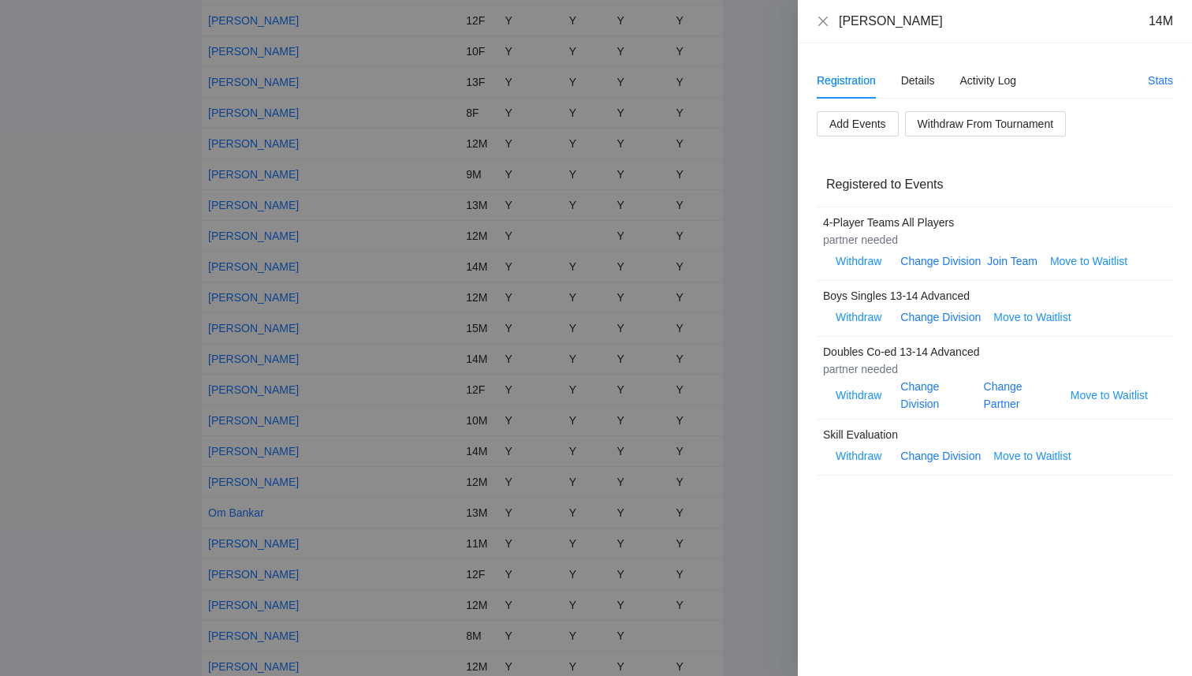
click at [148, 210] on div at bounding box center [596, 338] width 1192 height 676
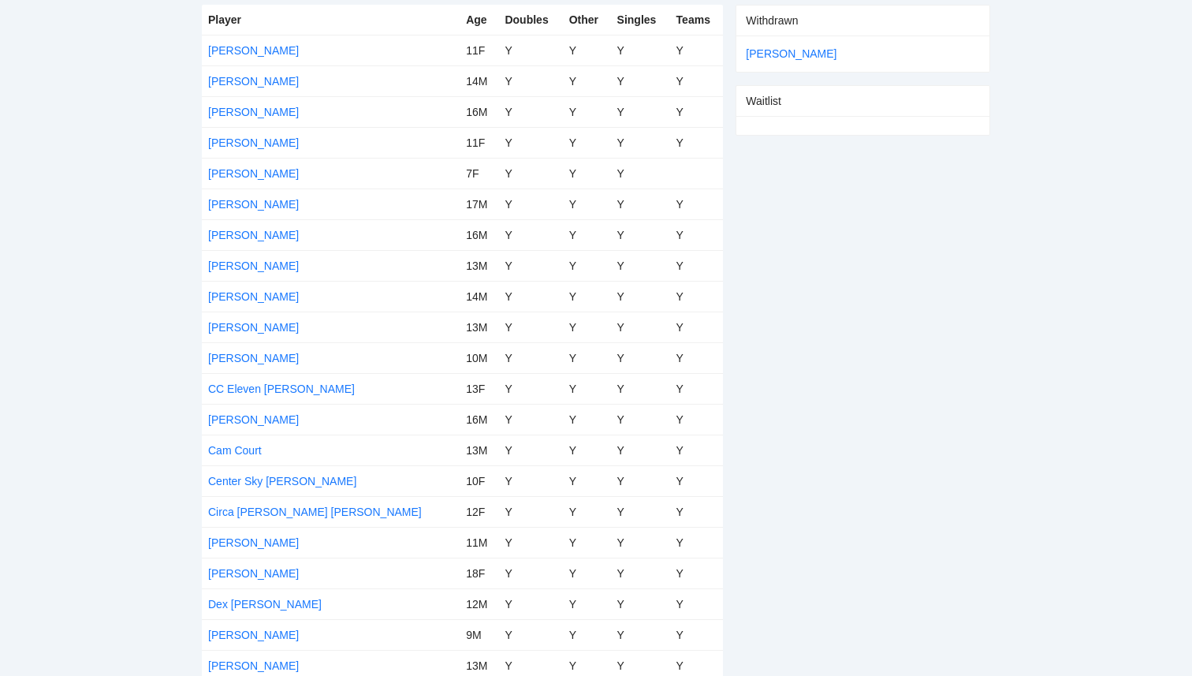
scroll to position [0, 0]
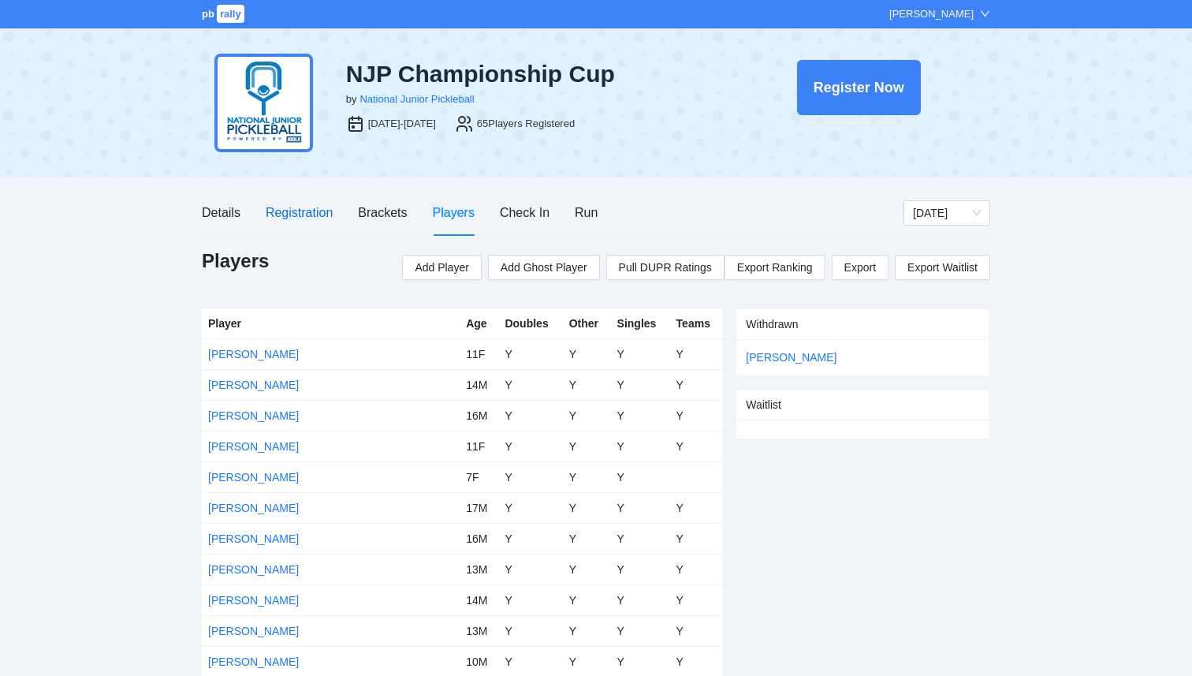
click at [296, 211] on div "Registration" at bounding box center [299, 213] width 67 height 20
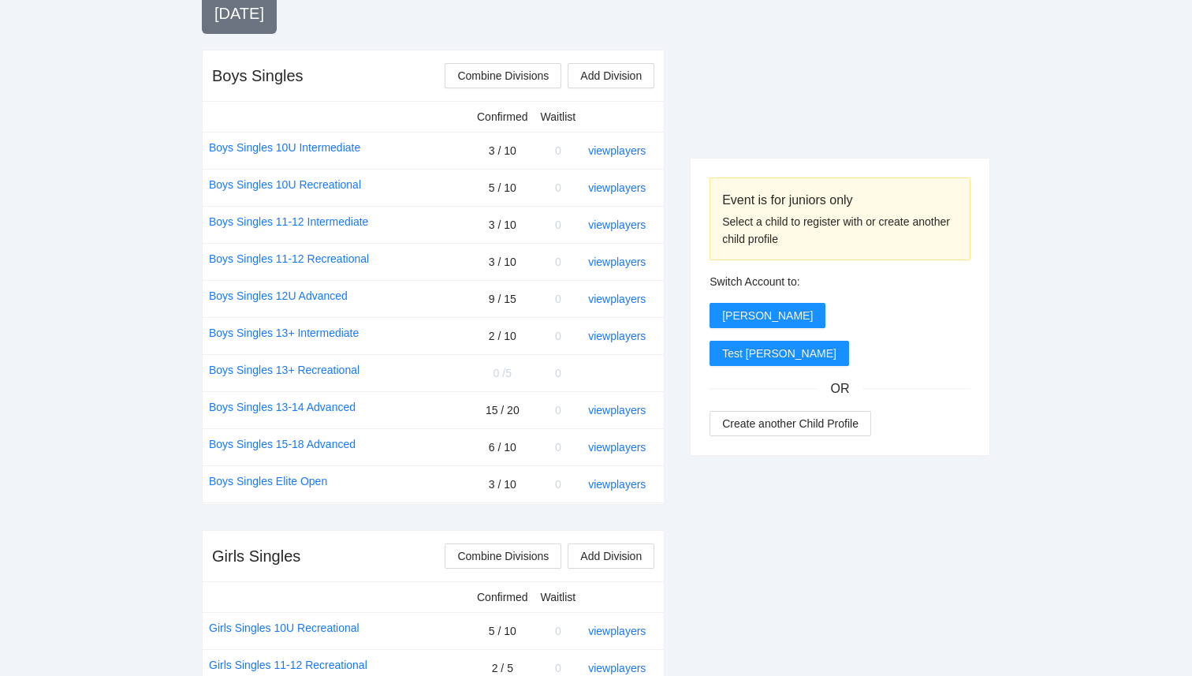
scroll to position [590, 0]
click at [609, 479] on link "view players" at bounding box center [617, 482] width 58 height 13
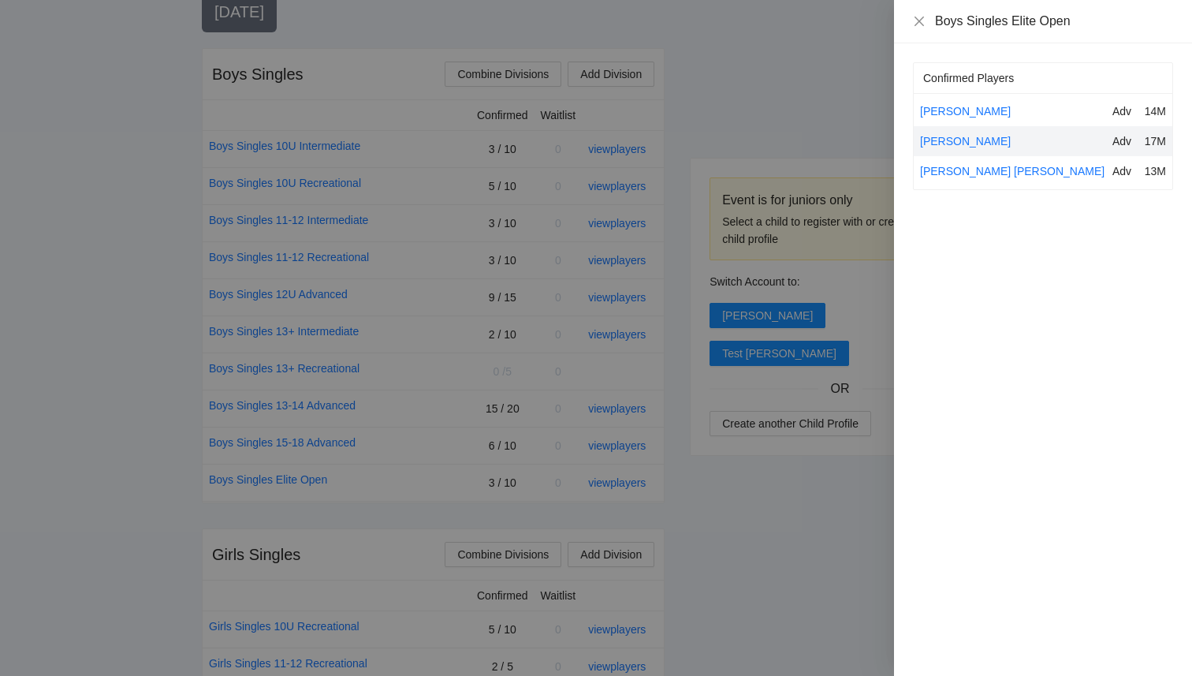
click at [556, 491] on div at bounding box center [596, 338] width 1192 height 676
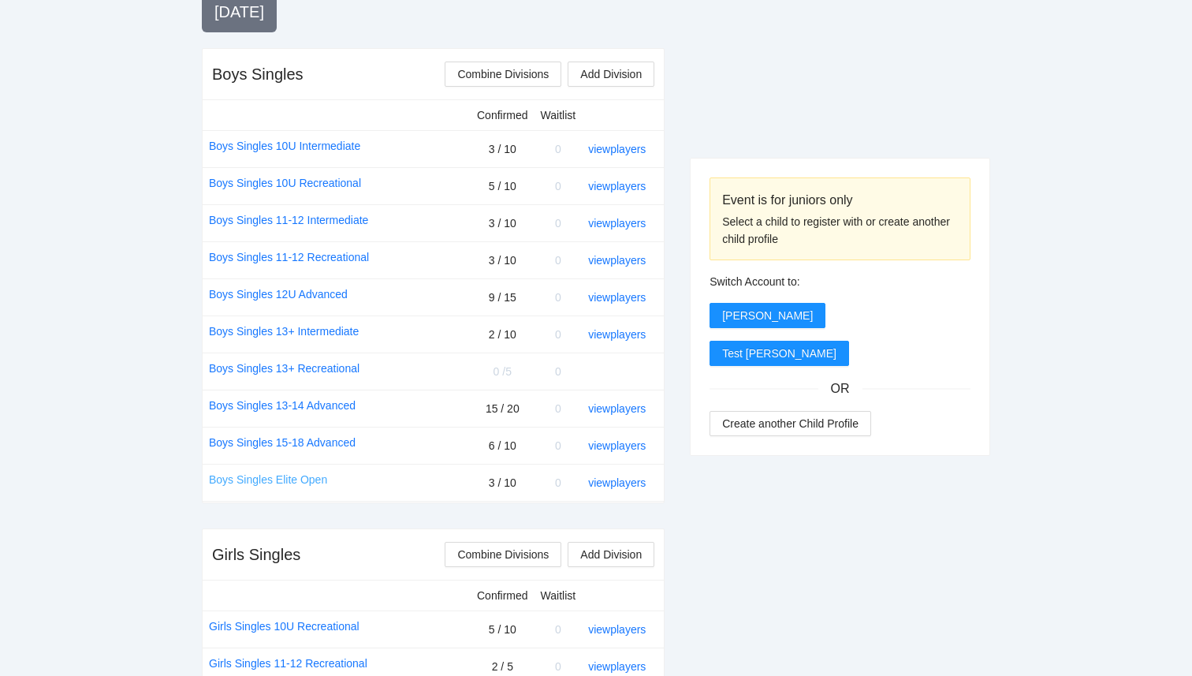
click at [306, 471] on link "Boys Singles Elite Open" at bounding box center [268, 479] width 118 height 17
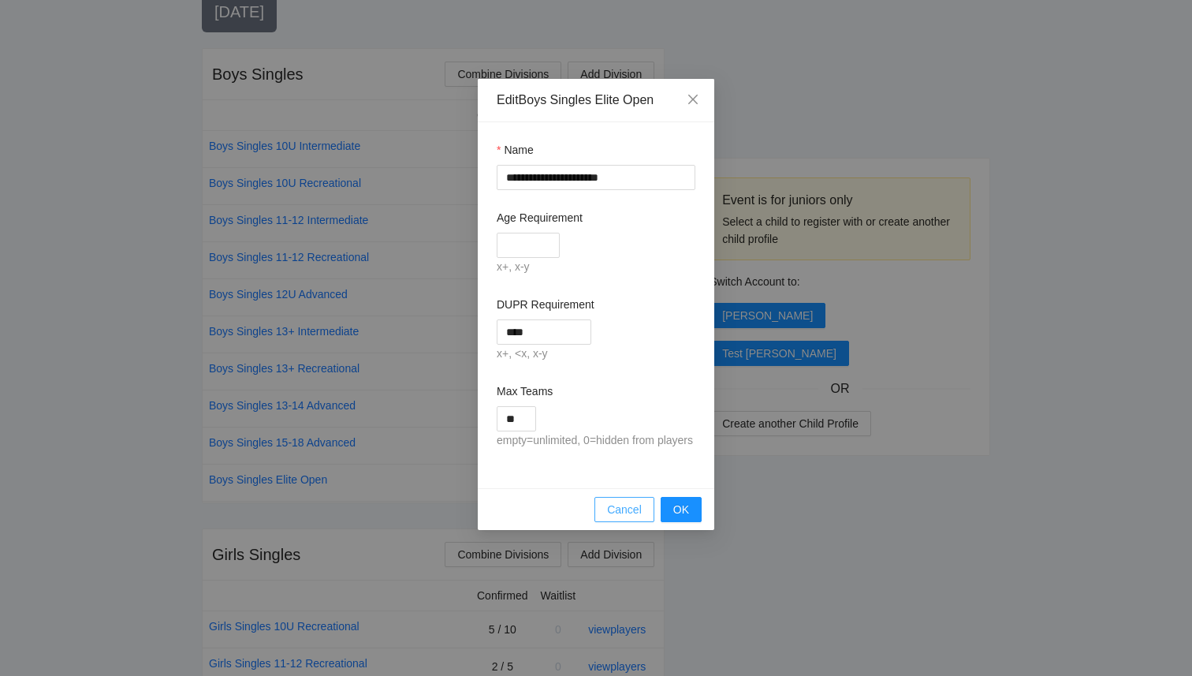
click at [627, 518] on span "Cancel" at bounding box center [624, 509] width 35 height 17
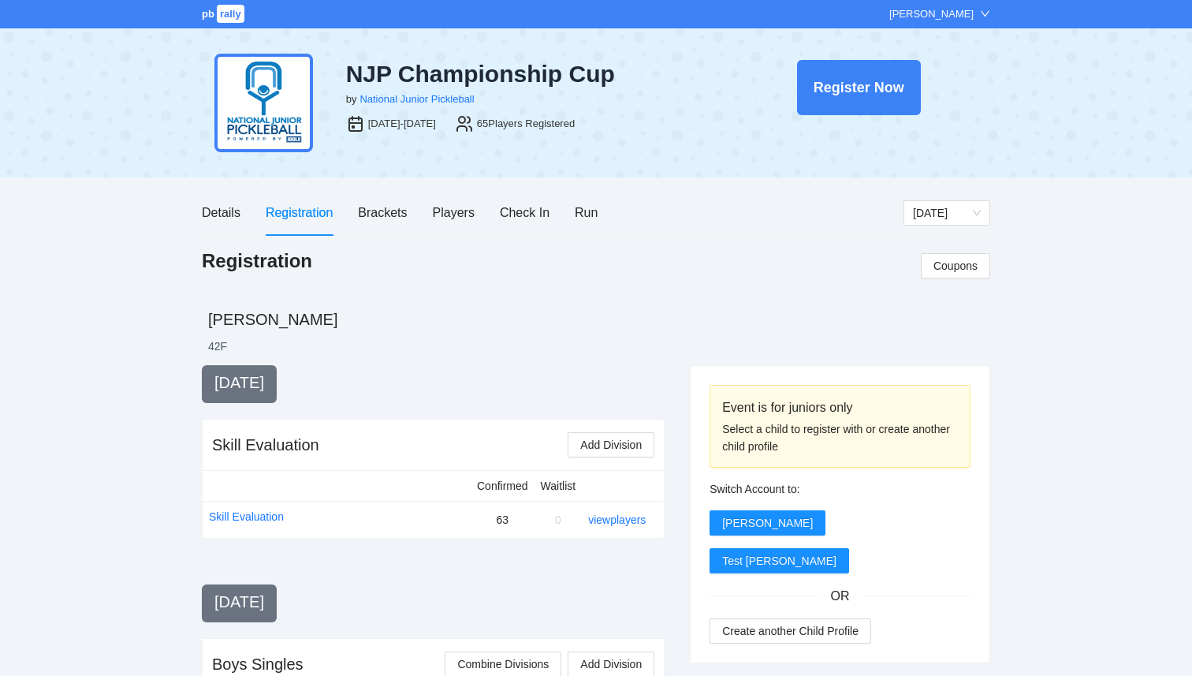
scroll to position [28, 0]
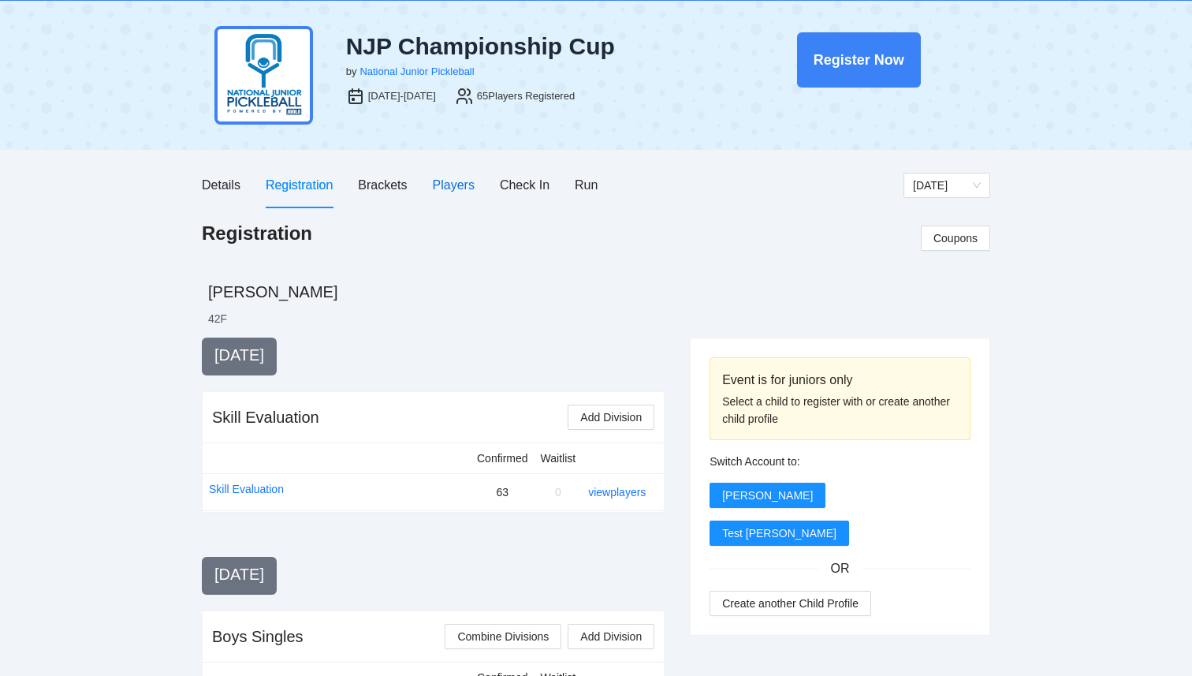
click at [470, 185] on div "Players" at bounding box center [454, 185] width 42 height 20
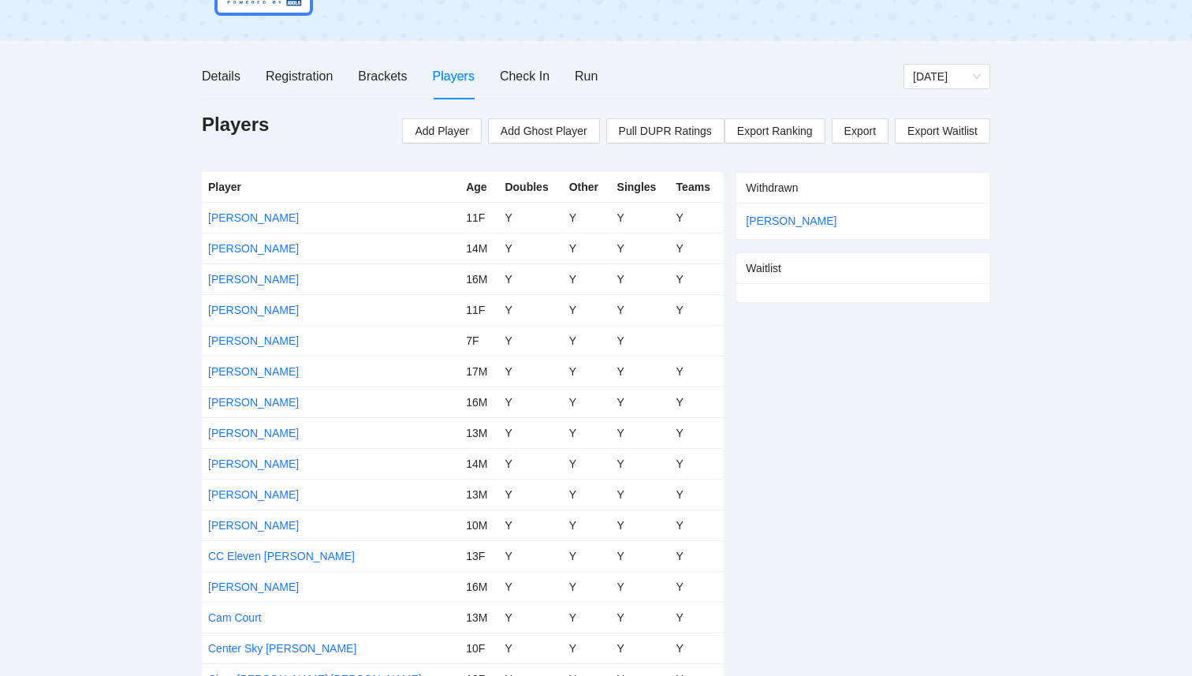
scroll to position [0, 0]
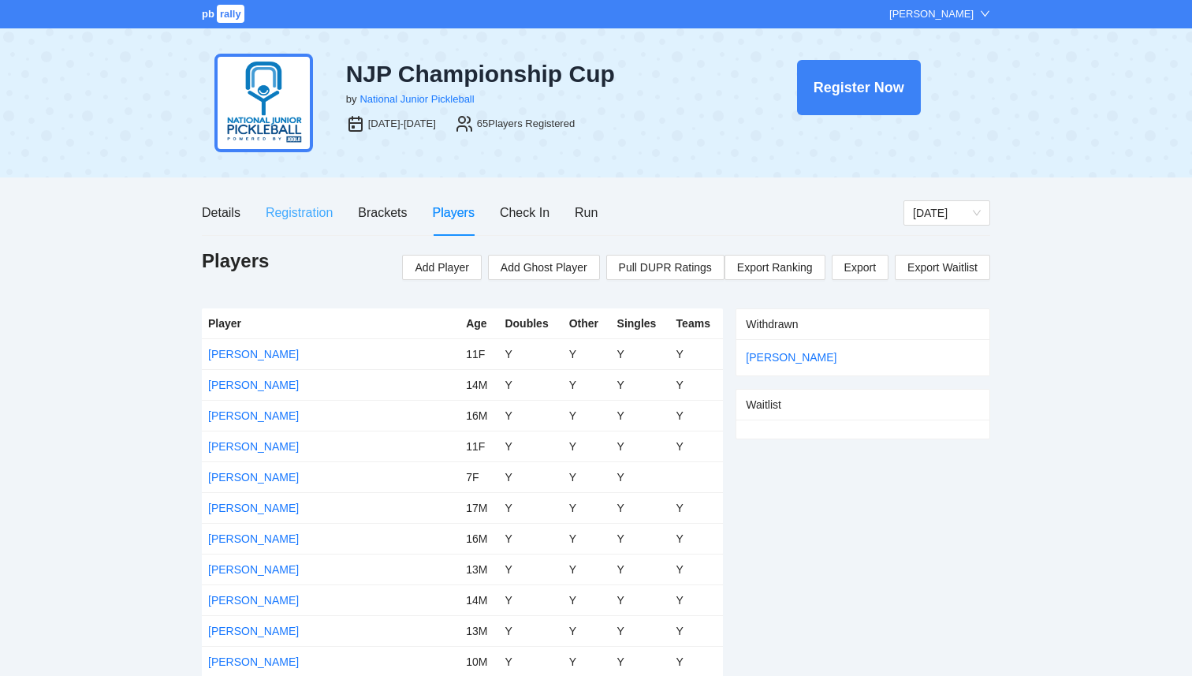
click at [311, 202] on div "Registration" at bounding box center [299, 212] width 67 height 45
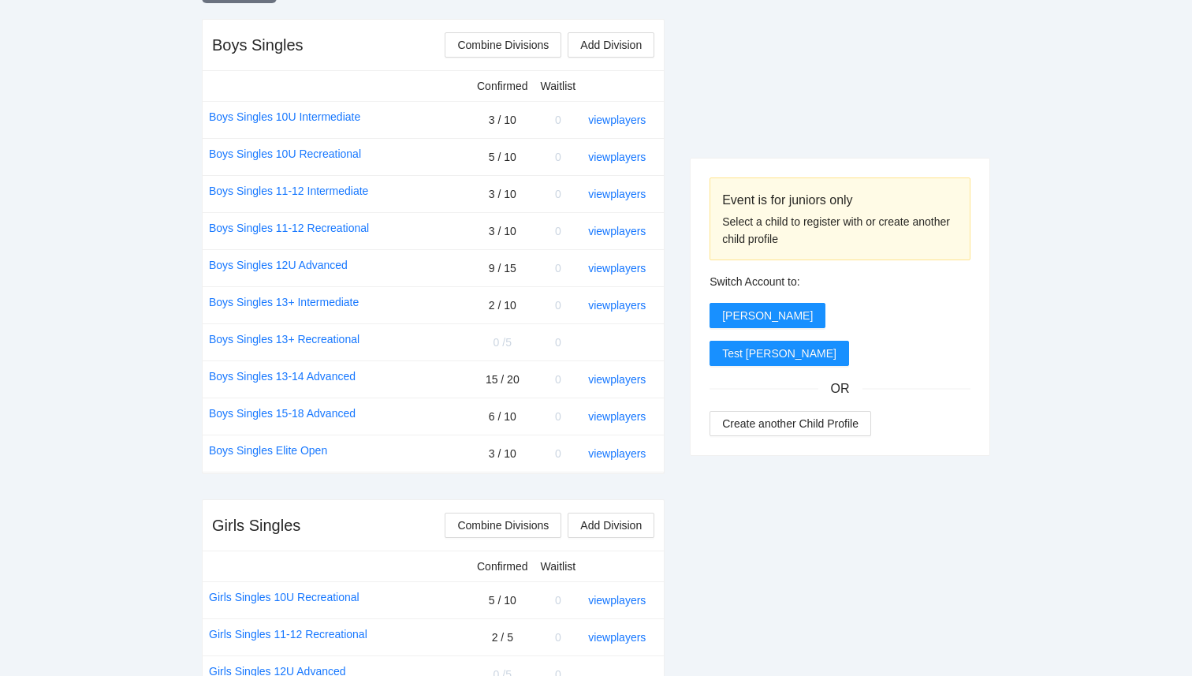
scroll to position [625, 0]
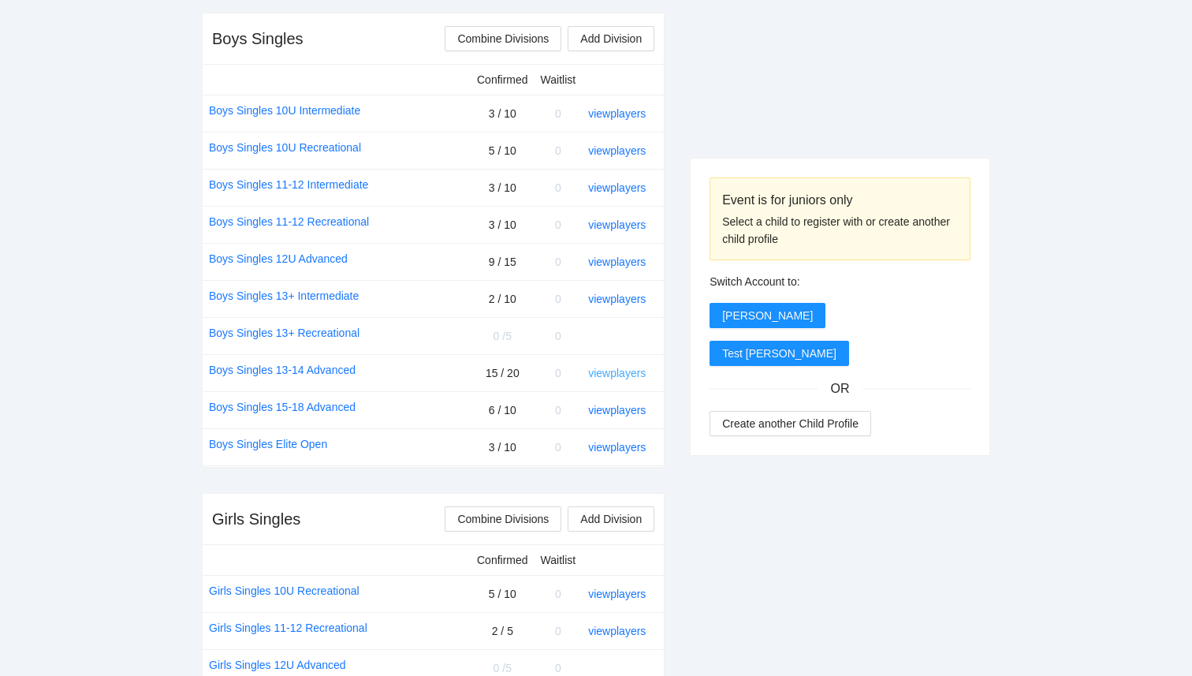
click at [632, 377] on link "view players" at bounding box center [617, 373] width 58 height 13
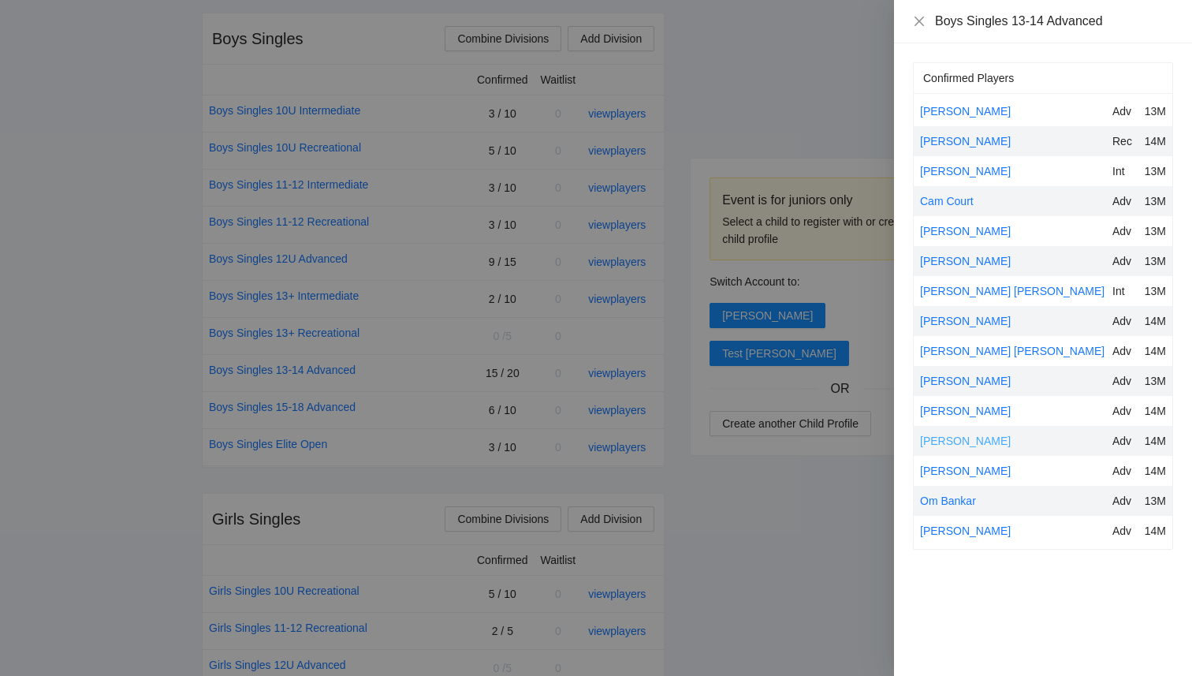
click at [954, 434] on link "[PERSON_NAME]" at bounding box center [965, 440] width 91 height 13
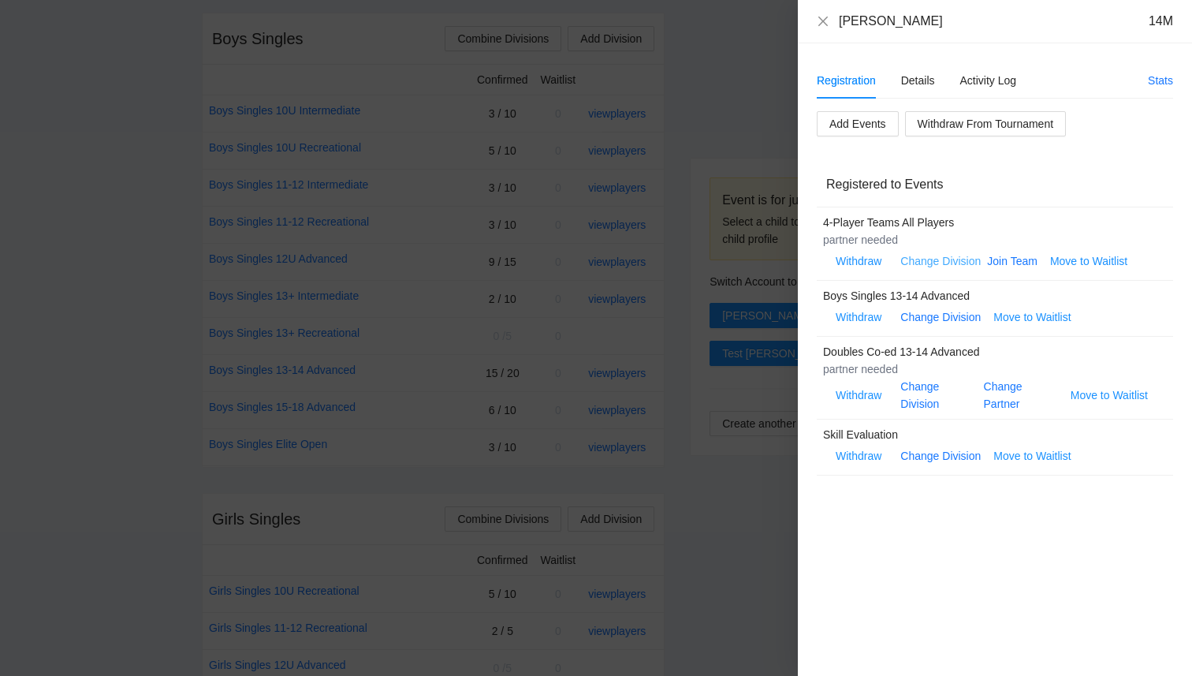
click at [941, 264] on link "Change Division" at bounding box center [940, 261] width 80 height 13
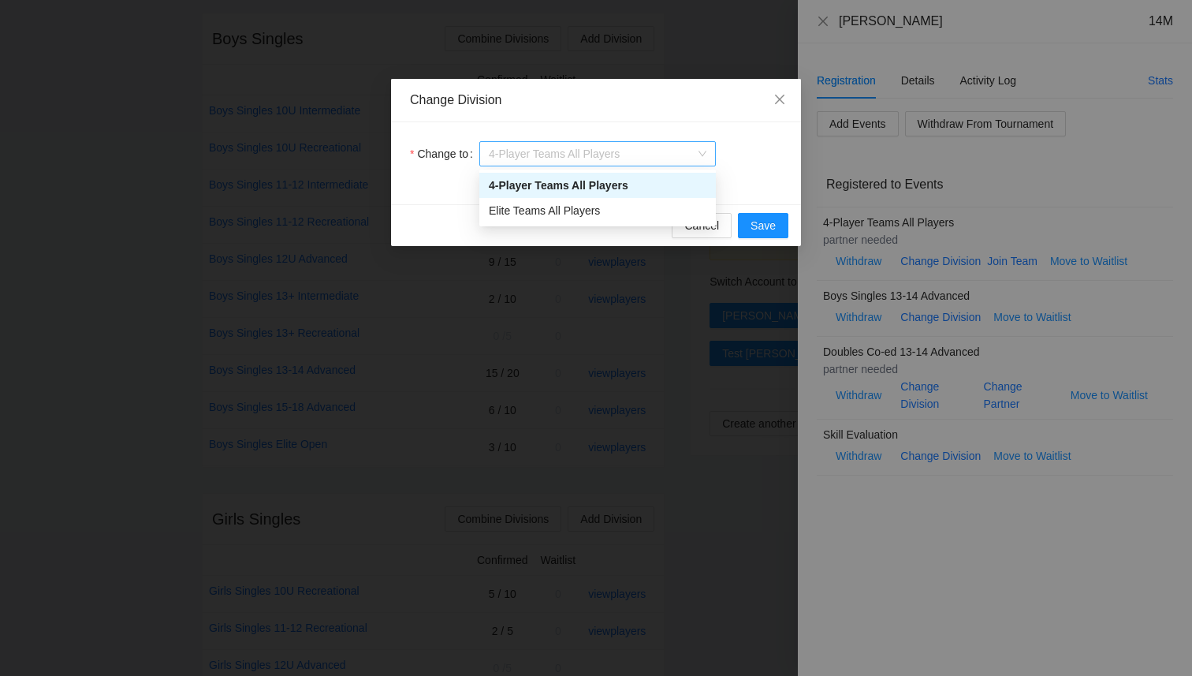
click at [612, 158] on span "4-Player Teams All Players" at bounding box center [598, 154] width 218 height 24
click at [604, 207] on div "Elite Teams All Players" at bounding box center [598, 210] width 218 height 17
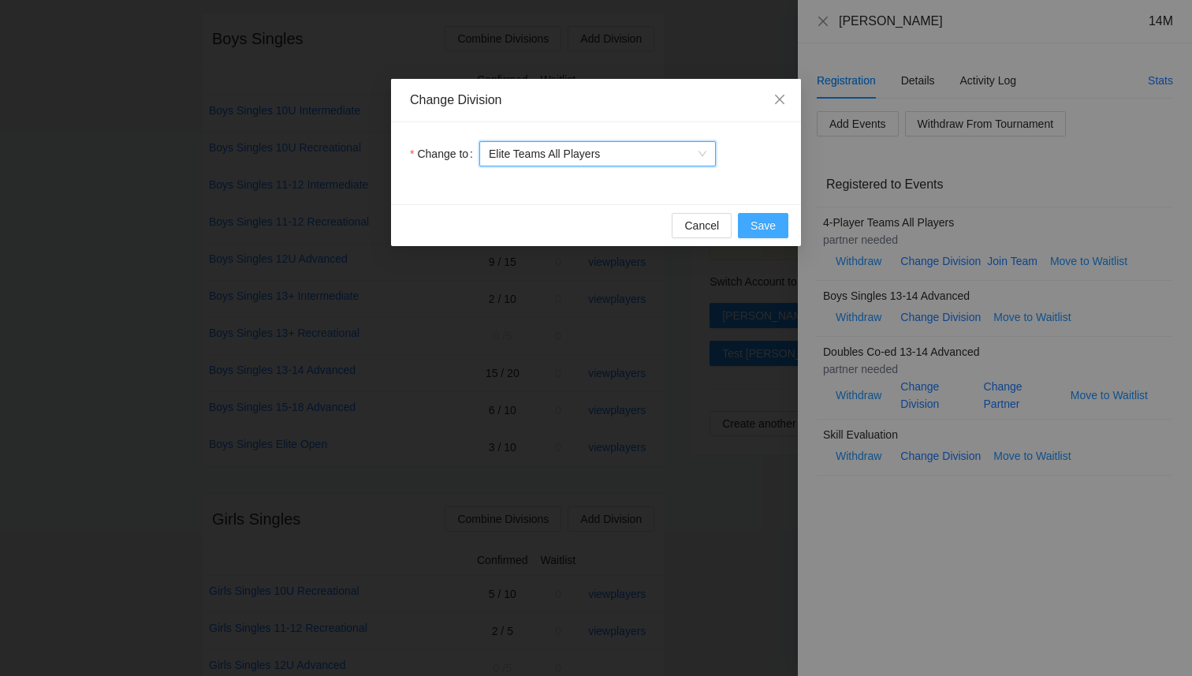
click at [754, 218] on span "Save" at bounding box center [763, 225] width 25 height 17
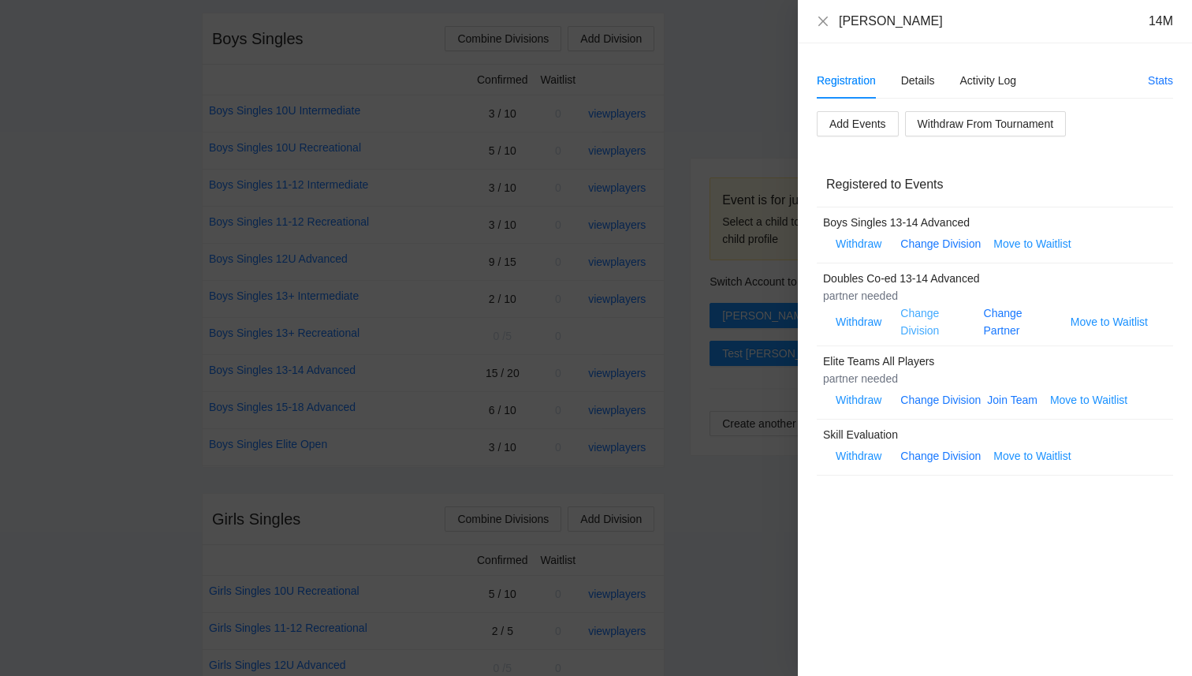
click at [921, 311] on link "Change Division" at bounding box center [919, 322] width 39 height 30
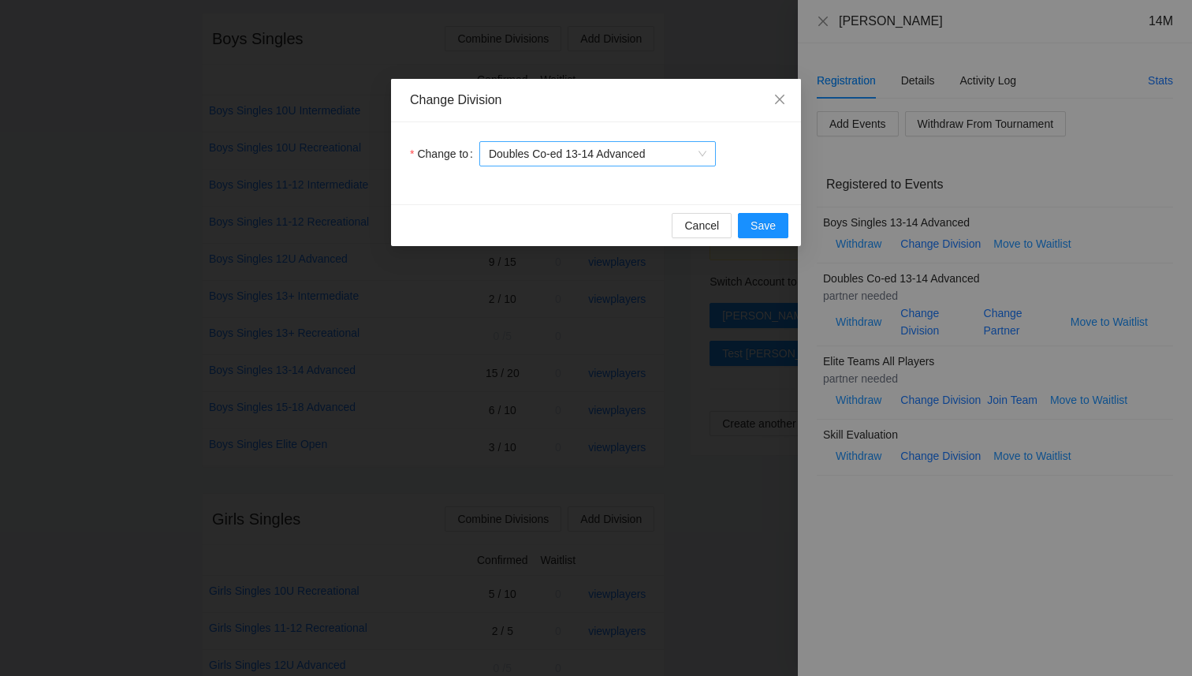
click at [623, 151] on span "Doubles Co-ed 13-14 Advanced" at bounding box center [598, 154] width 218 height 24
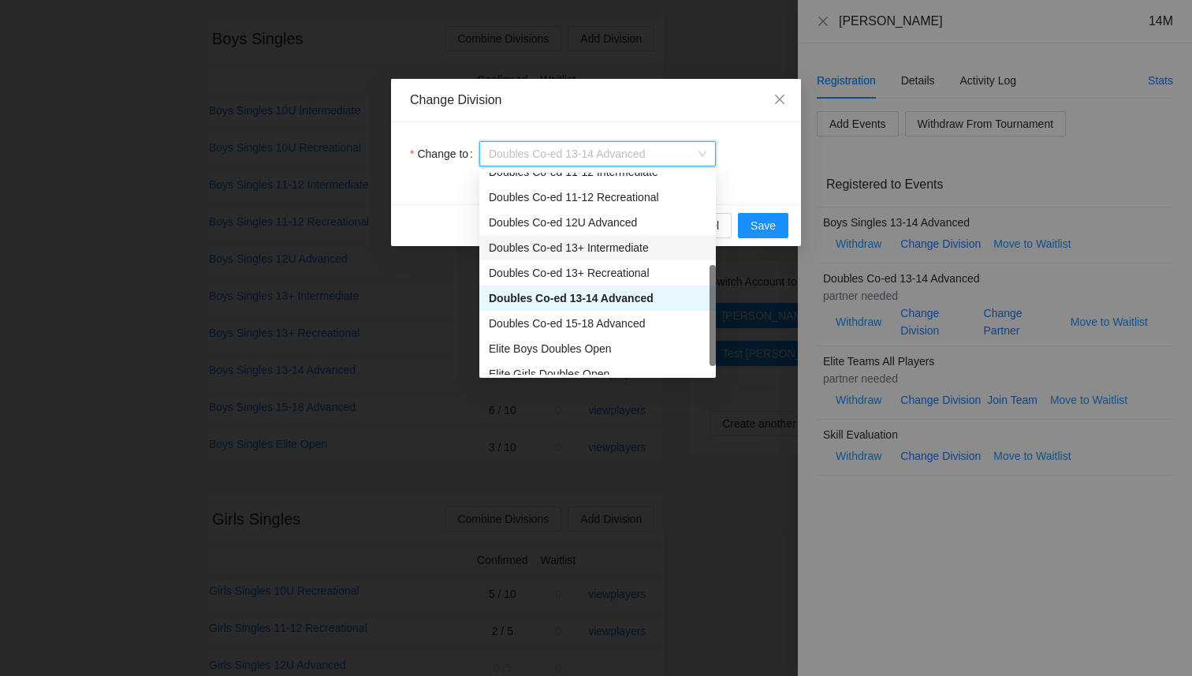
scroll to position [76, 0]
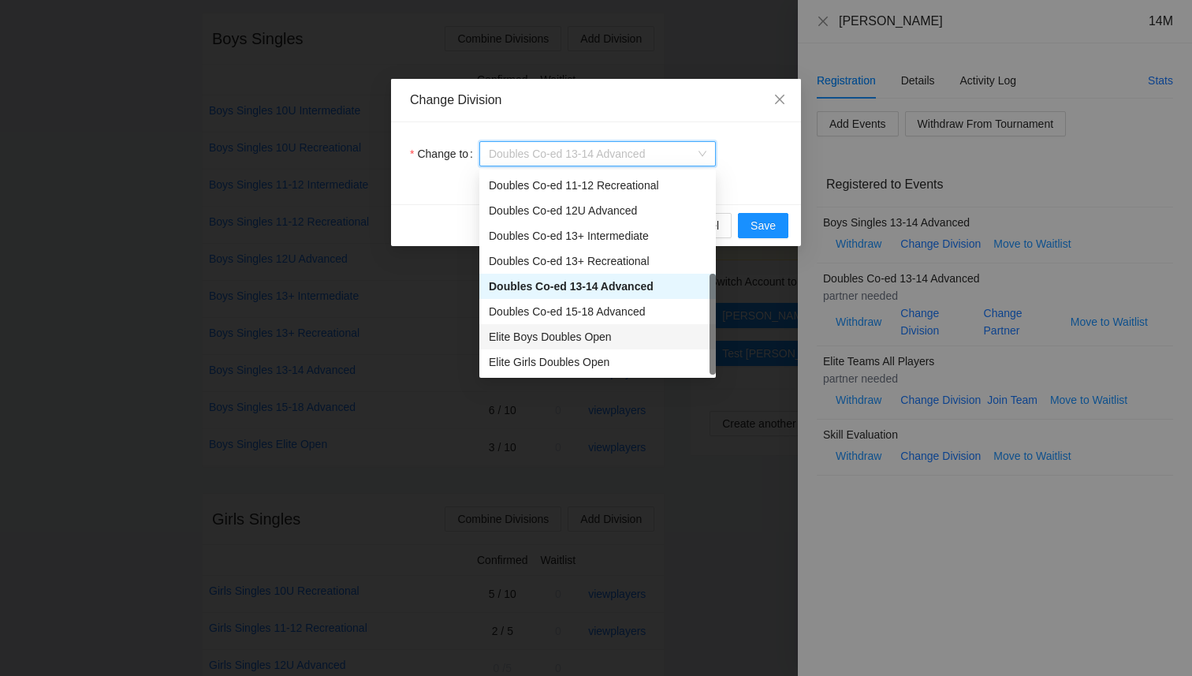
click at [598, 340] on div "Elite Boys Doubles Open" at bounding box center [598, 336] width 218 height 17
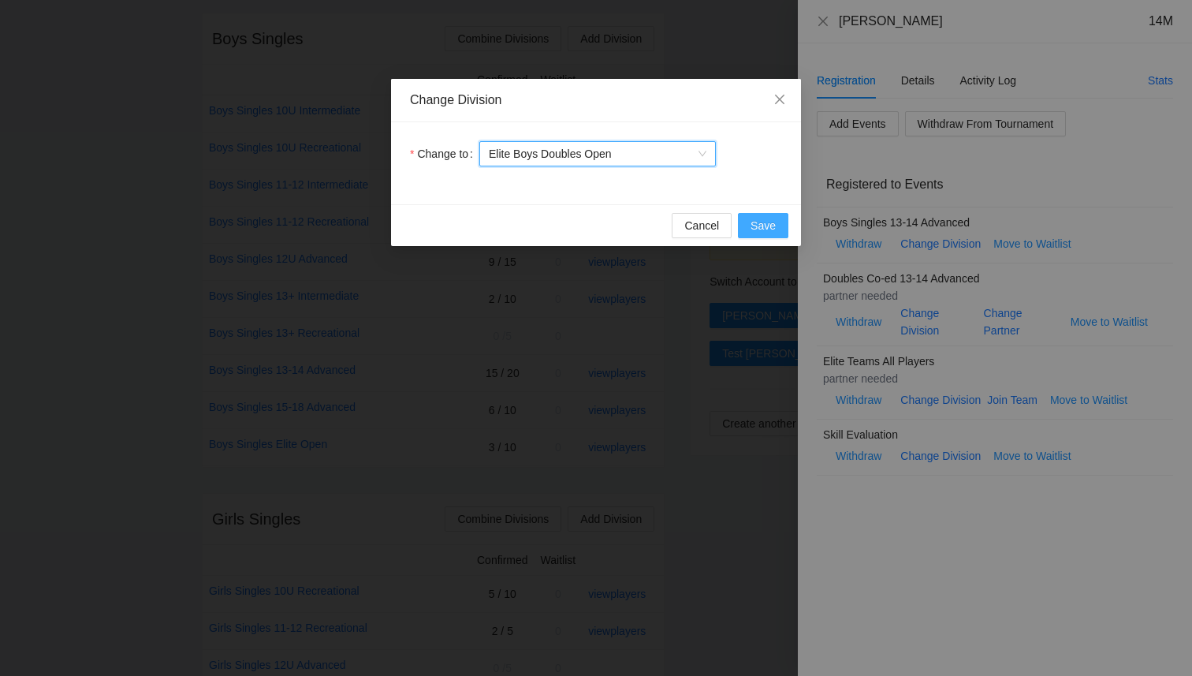
click at [769, 221] on span "Save" at bounding box center [763, 225] width 25 height 17
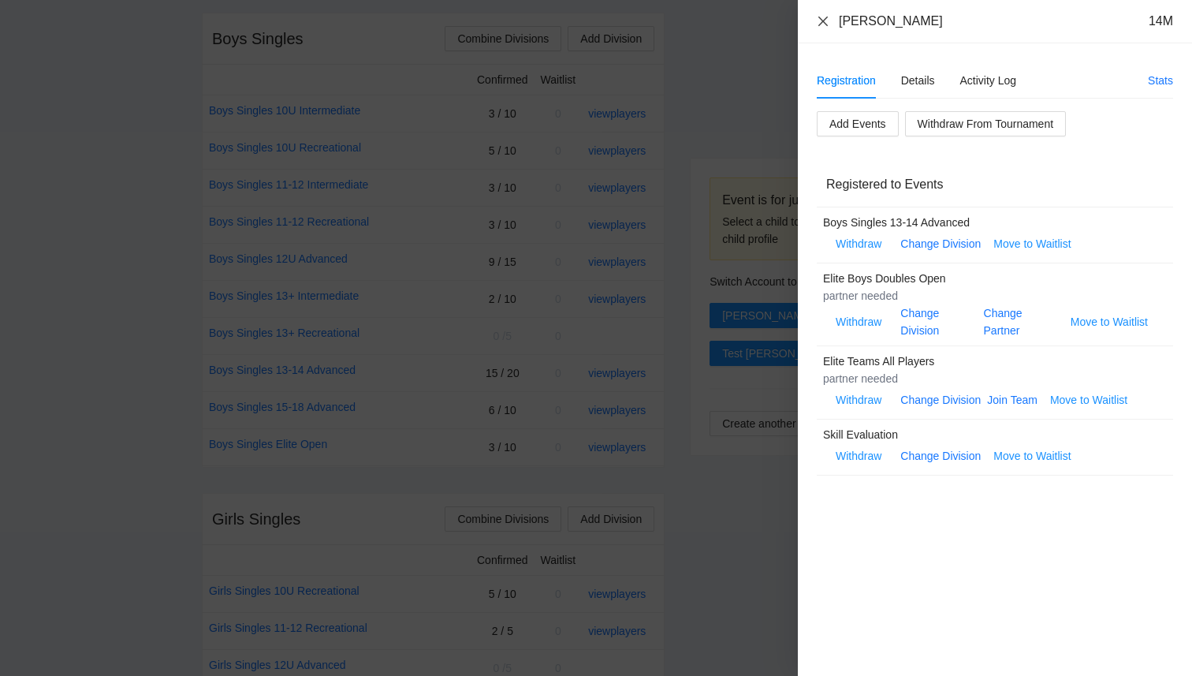
click at [825, 26] on icon "close" at bounding box center [823, 21] width 13 height 13
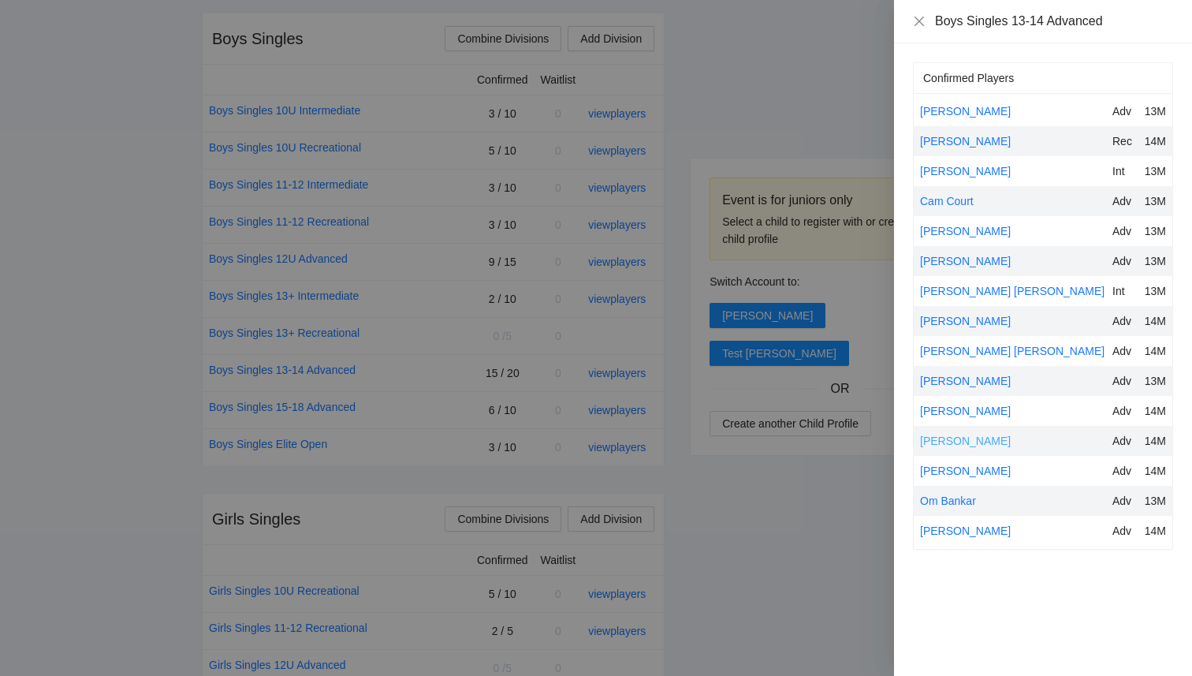
click at [963, 446] on link "[PERSON_NAME]" at bounding box center [965, 440] width 91 height 13
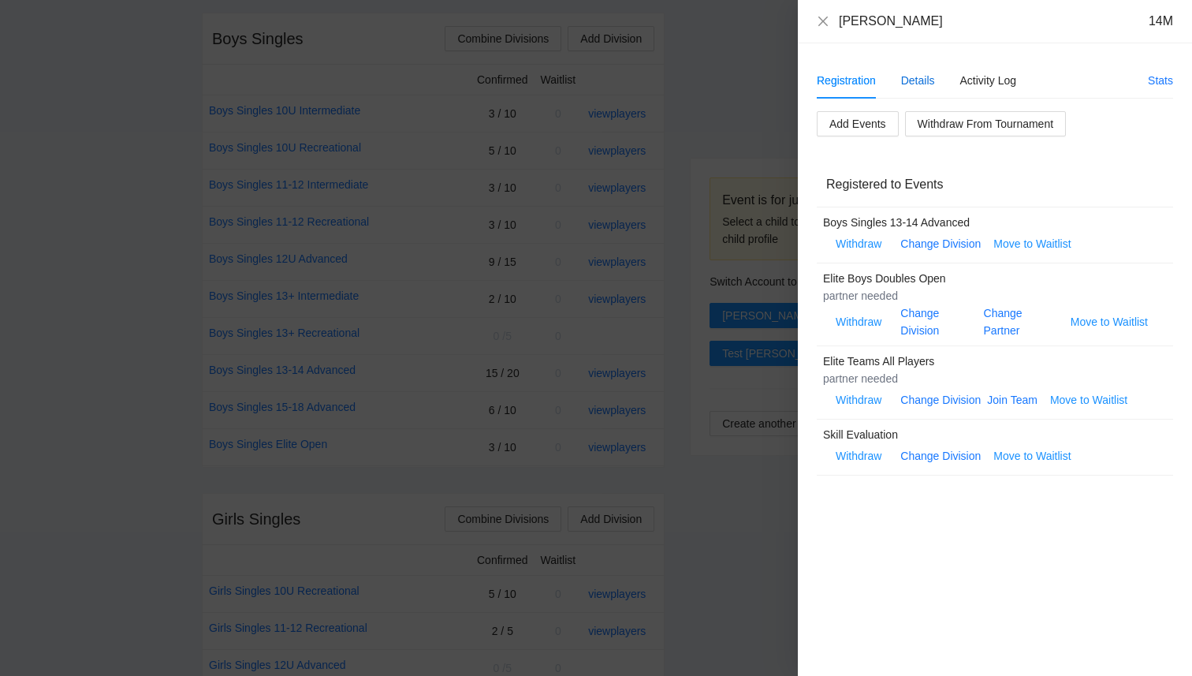
click at [928, 81] on div "Details" at bounding box center [918, 80] width 34 height 17
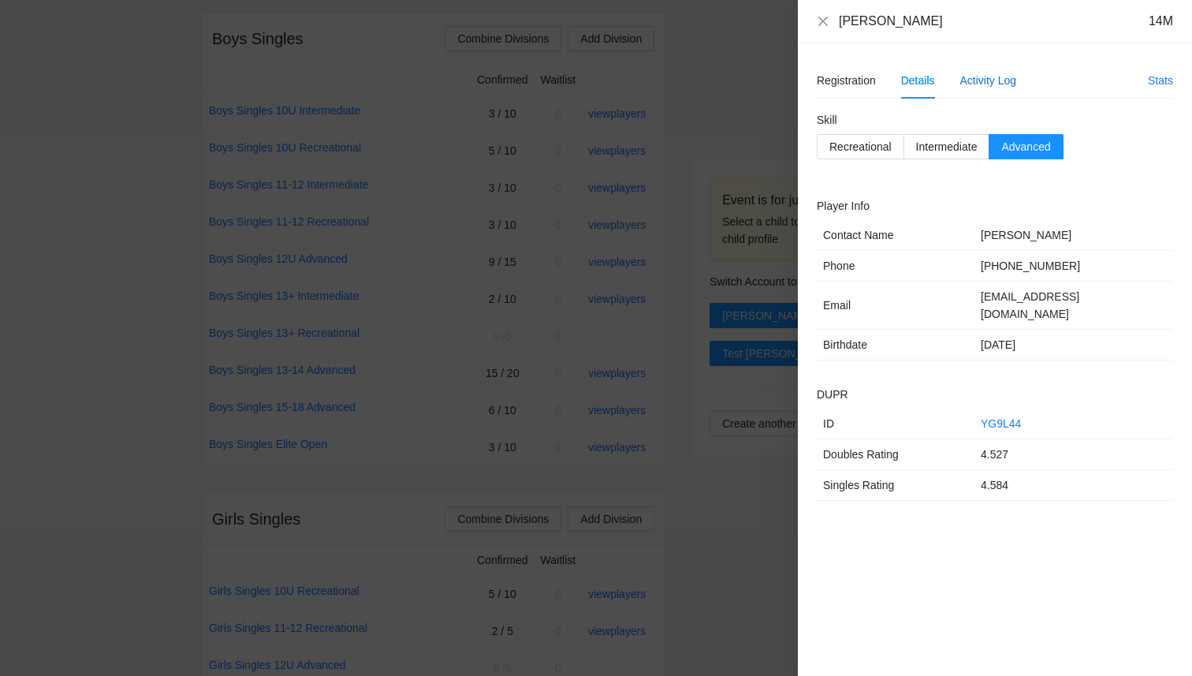
click at [1000, 76] on div "Activity Log" at bounding box center [988, 80] width 57 height 17
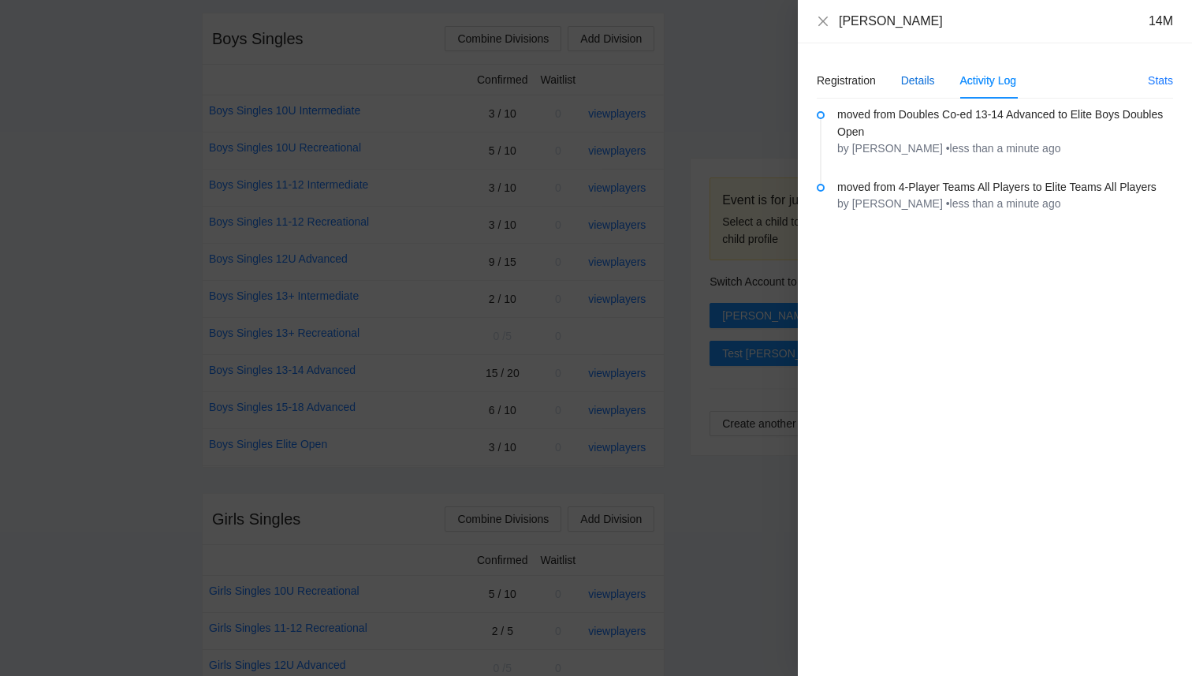
click at [907, 79] on div "Details" at bounding box center [918, 80] width 34 height 17
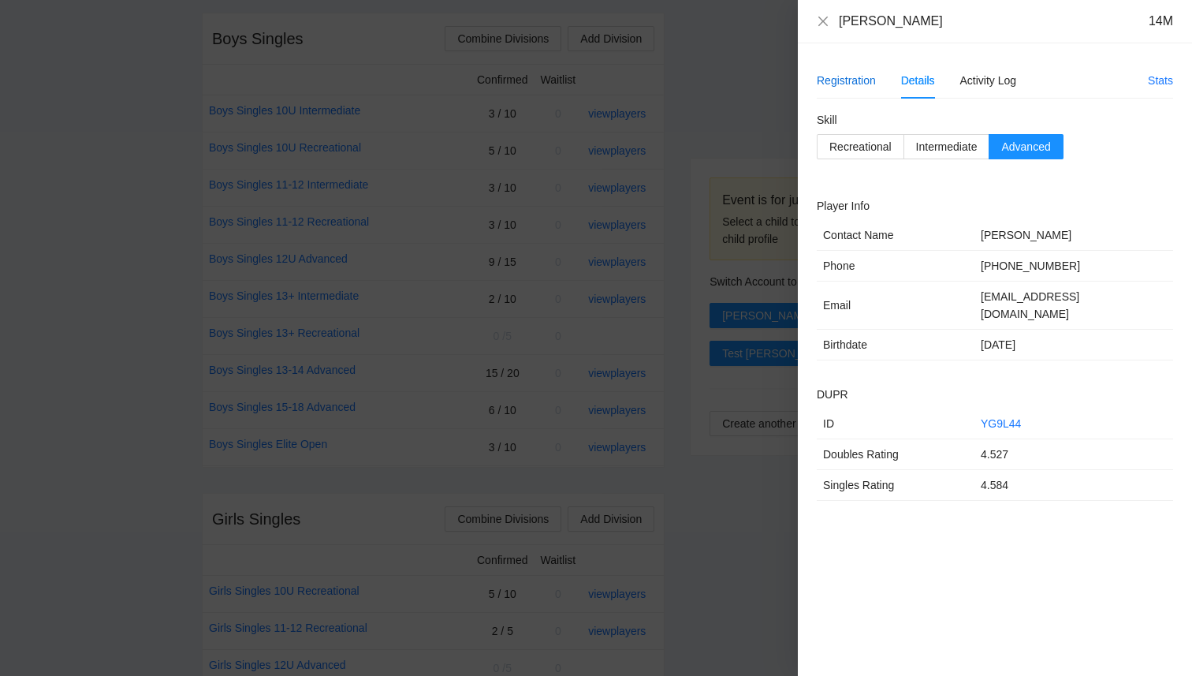
click at [860, 81] on div "Registration" at bounding box center [846, 80] width 59 height 17
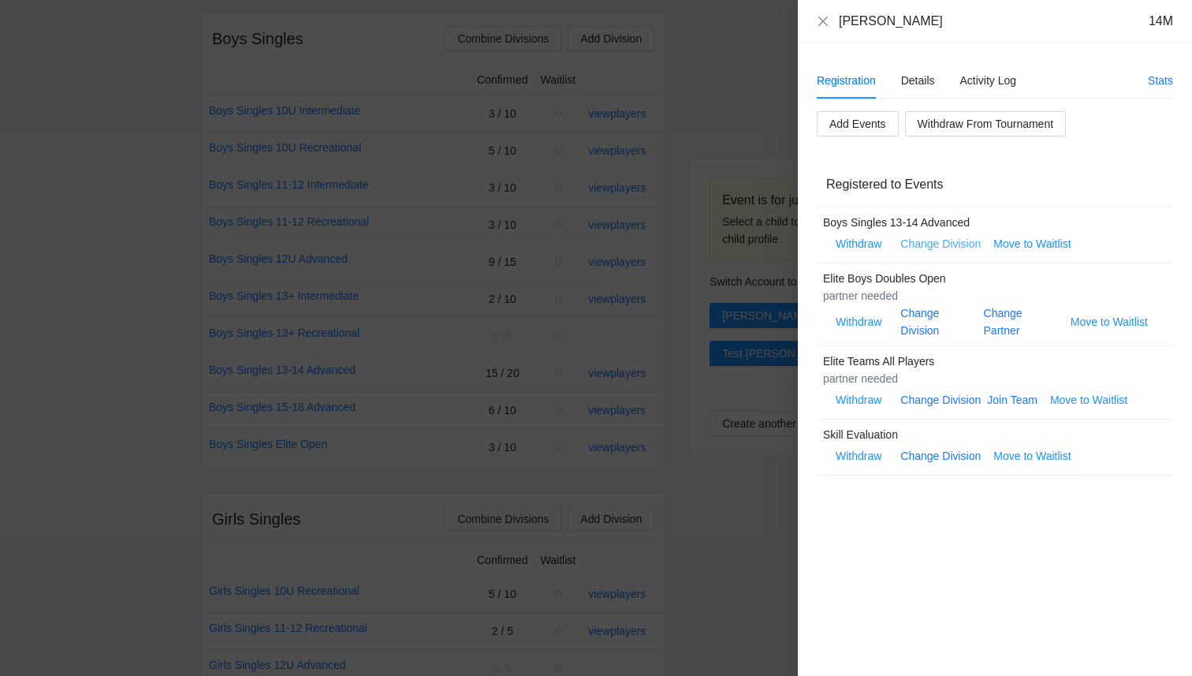
click at [952, 249] on link "Change Division" at bounding box center [940, 243] width 80 height 13
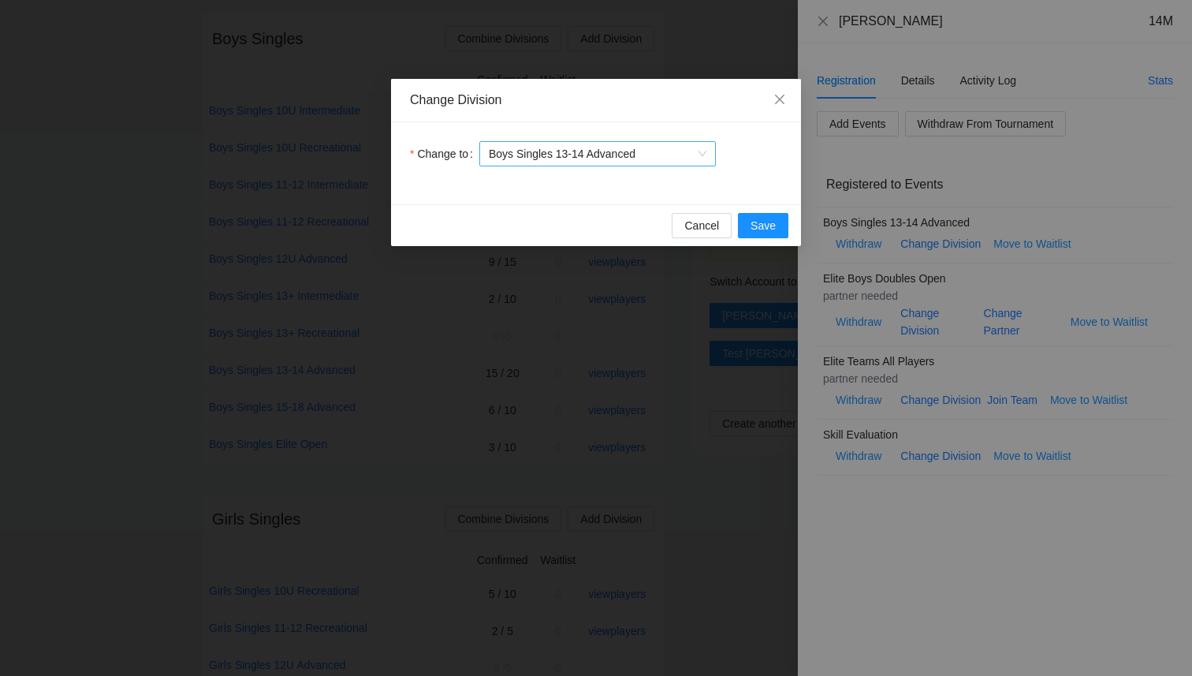
click at [676, 153] on span "Boys Singles 13-14 Advanced" at bounding box center [598, 154] width 218 height 24
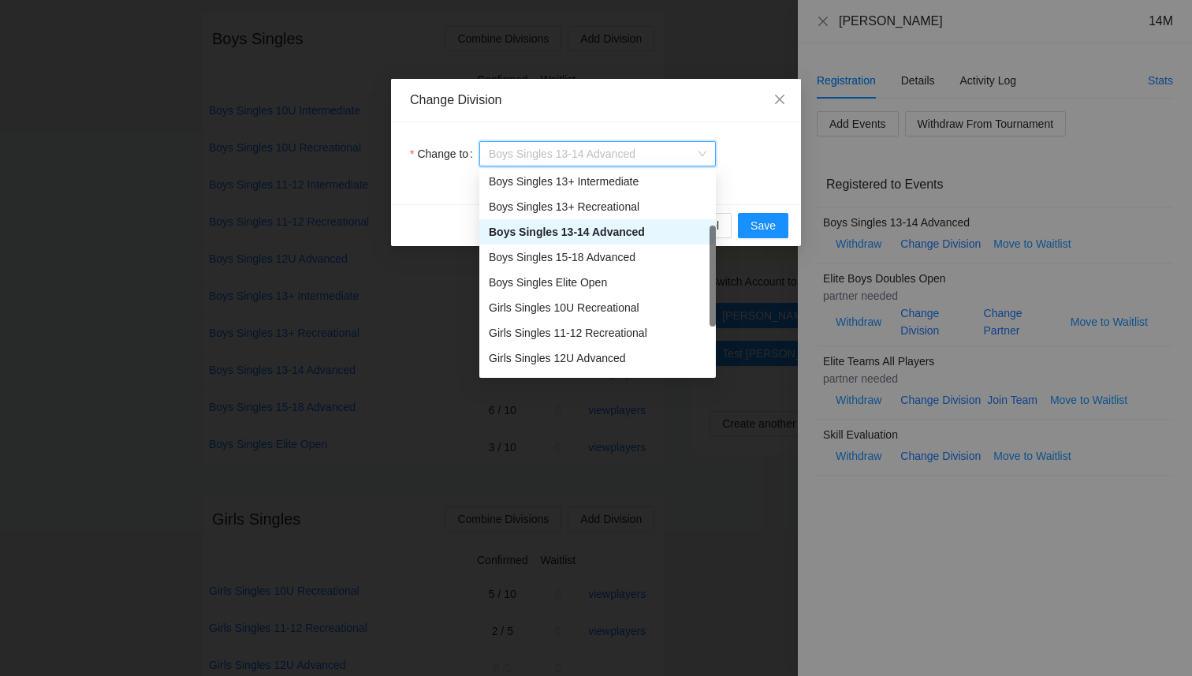
scroll to position [132, 0]
click at [593, 283] on div "Boys Singles Elite Open" at bounding box center [598, 280] width 218 height 17
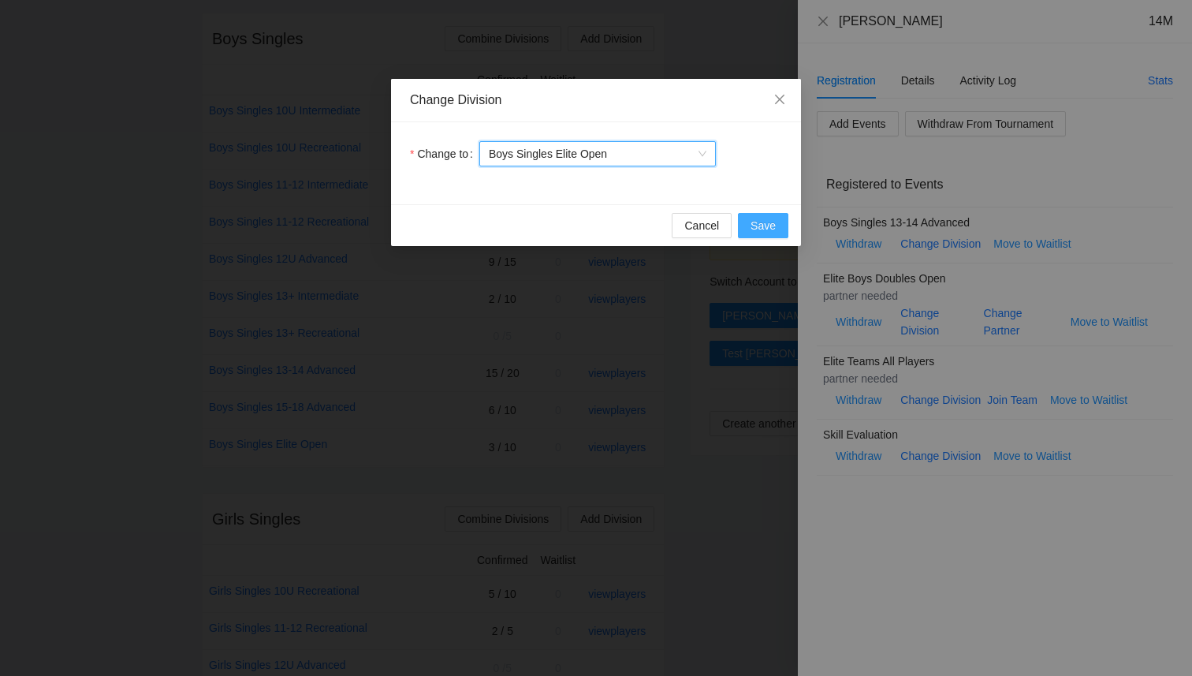
click at [742, 222] on button "Save" at bounding box center [763, 225] width 50 height 25
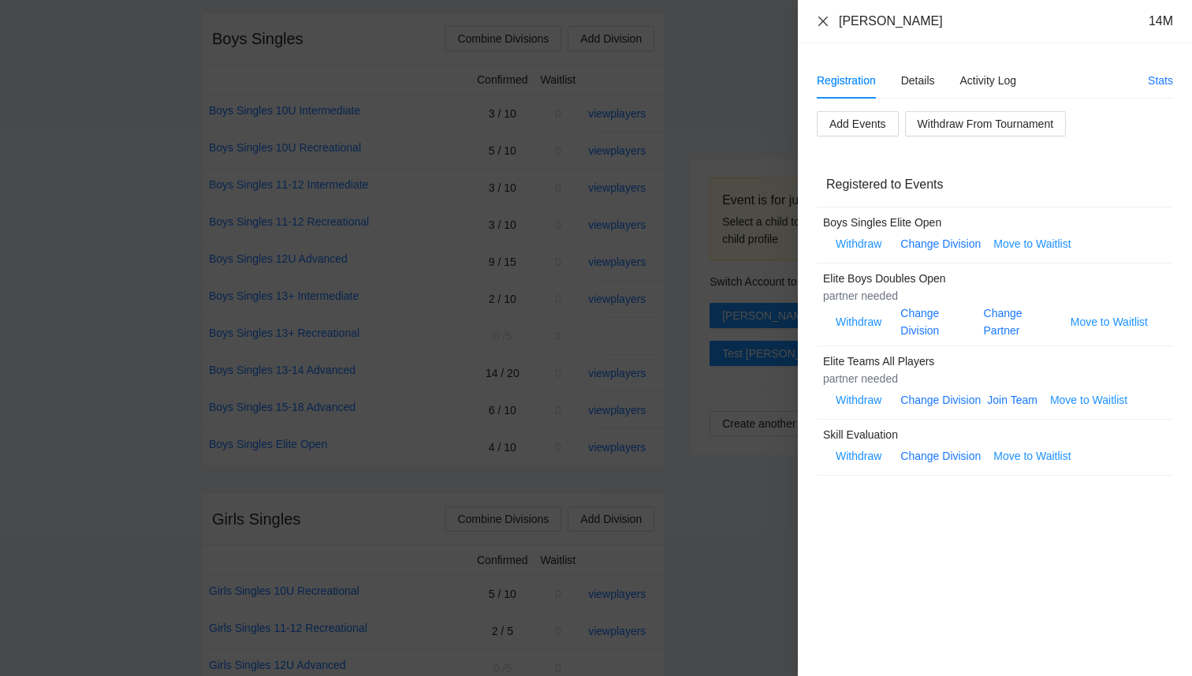
click at [823, 23] on icon "close" at bounding box center [823, 21] width 13 height 13
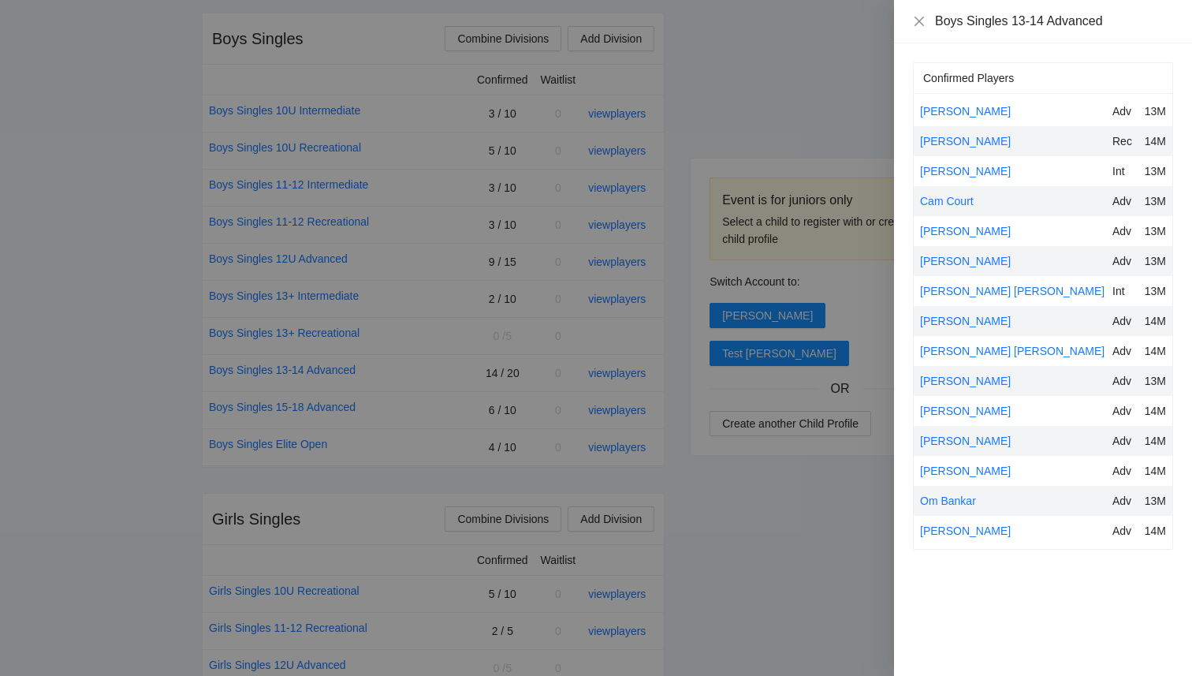
click at [757, 613] on div at bounding box center [596, 338] width 1192 height 676
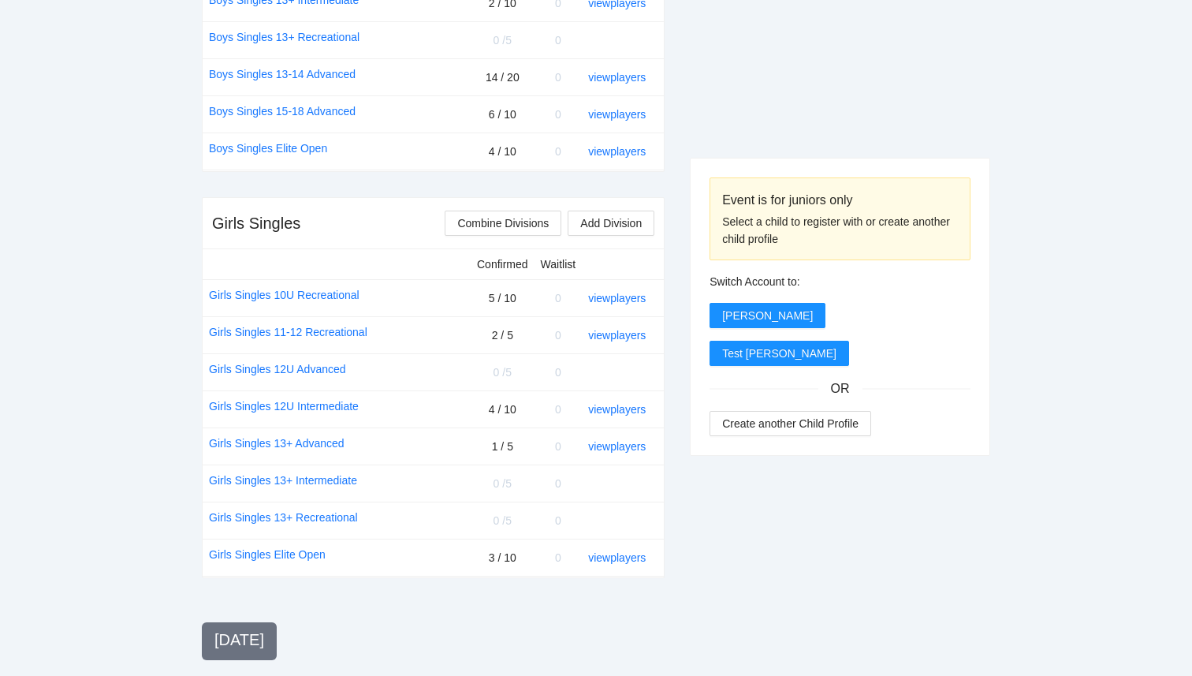
scroll to position [920, 0]
click at [613, 414] on link "view players" at bounding box center [617, 410] width 58 height 13
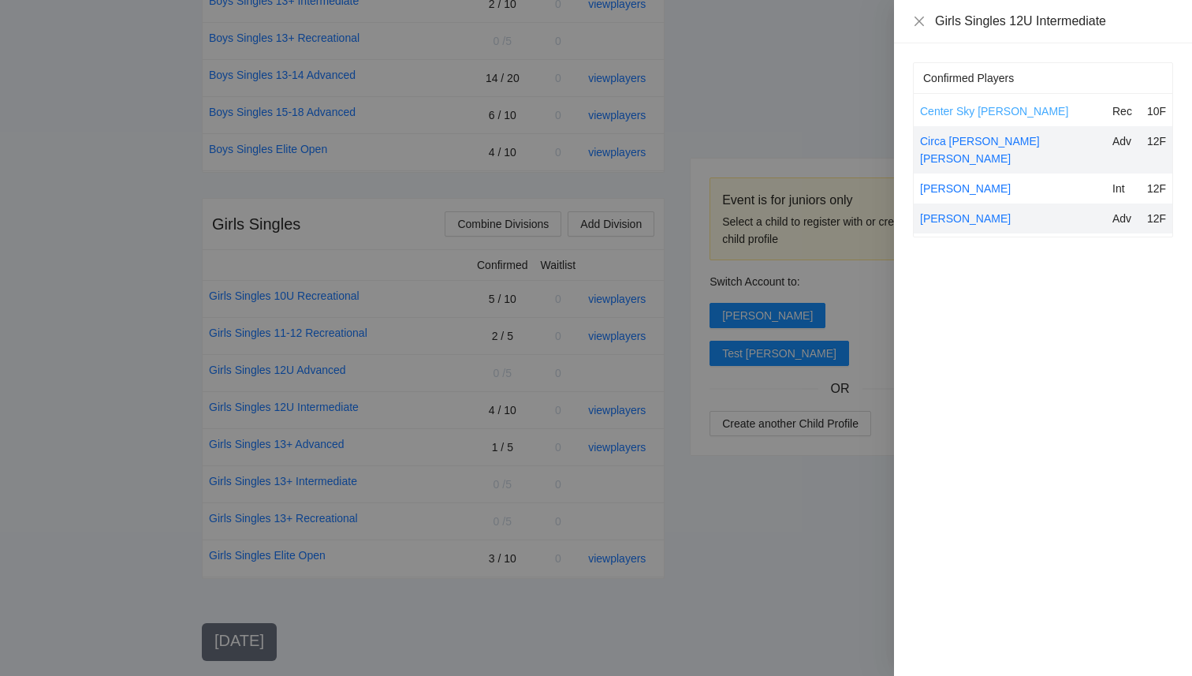
click at [986, 116] on link "Center Sky [PERSON_NAME]" at bounding box center [994, 111] width 148 height 13
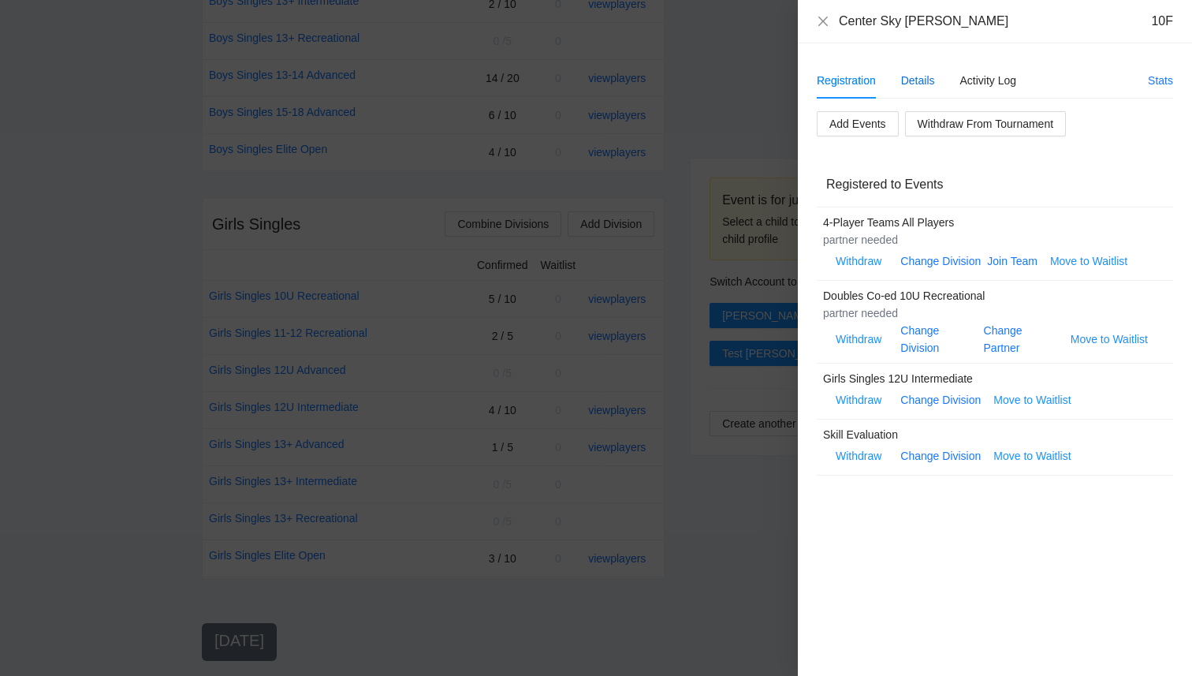
click at [926, 84] on div "Details" at bounding box center [918, 80] width 34 height 17
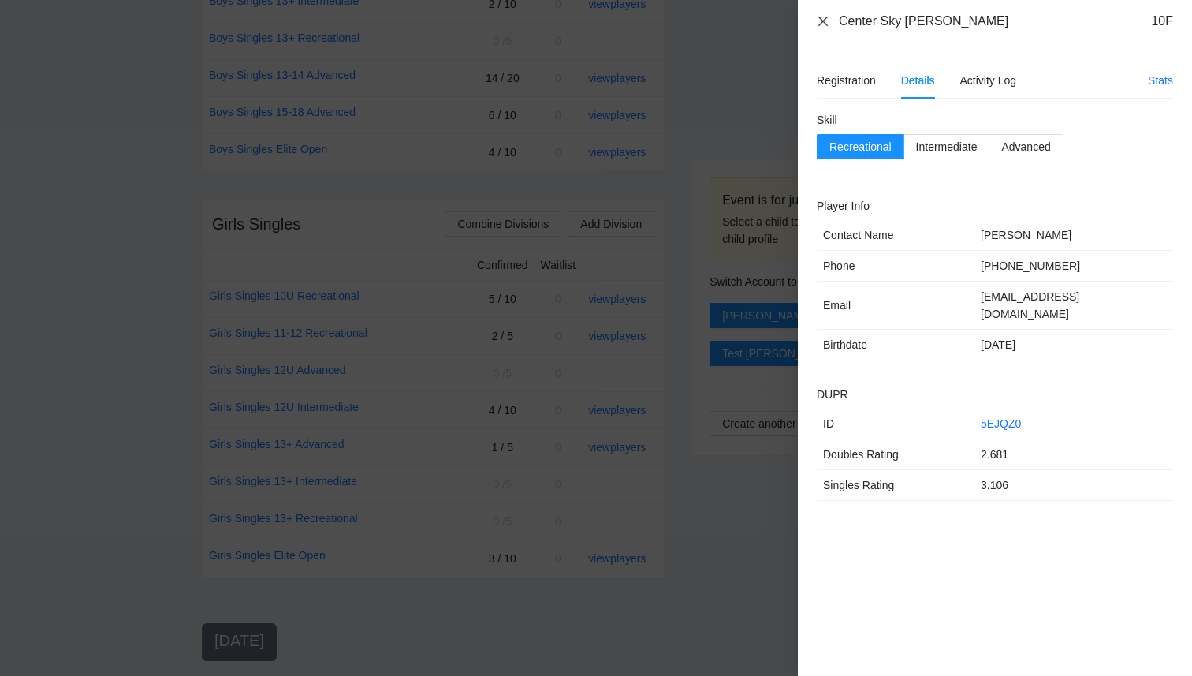
click at [822, 23] on icon "close" at bounding box center [823, 21] width 13 height 13
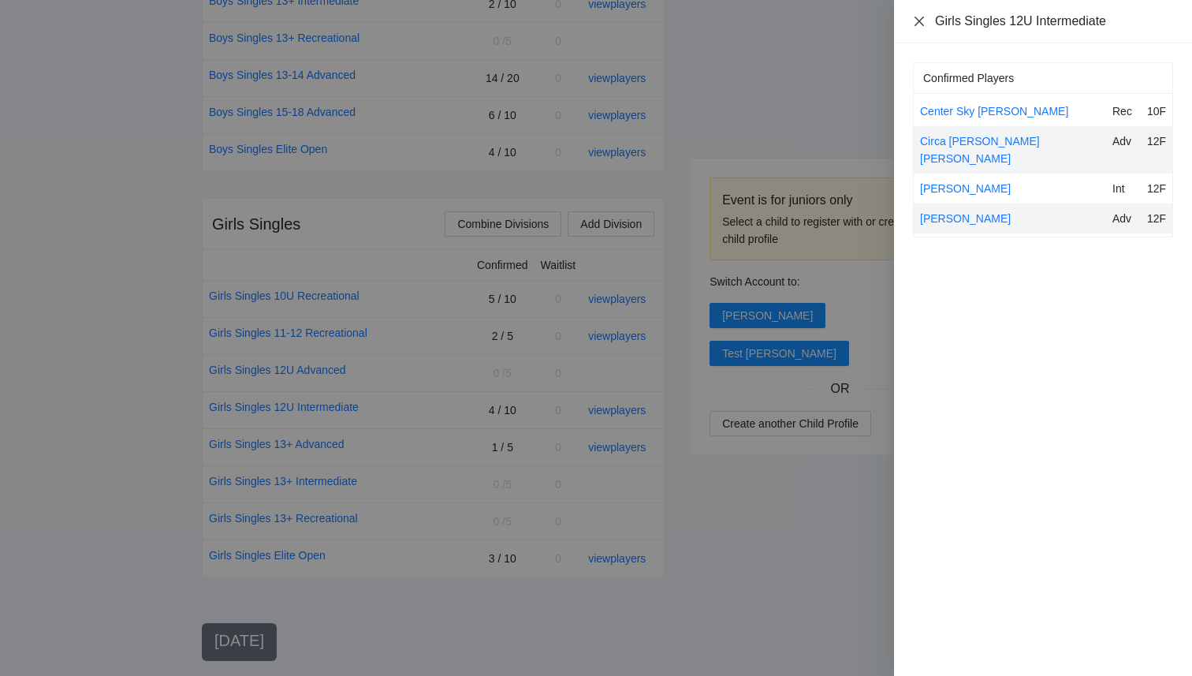
click at [920, 17] on icon "close" at bounding box center [919, 21] width 13 height 13
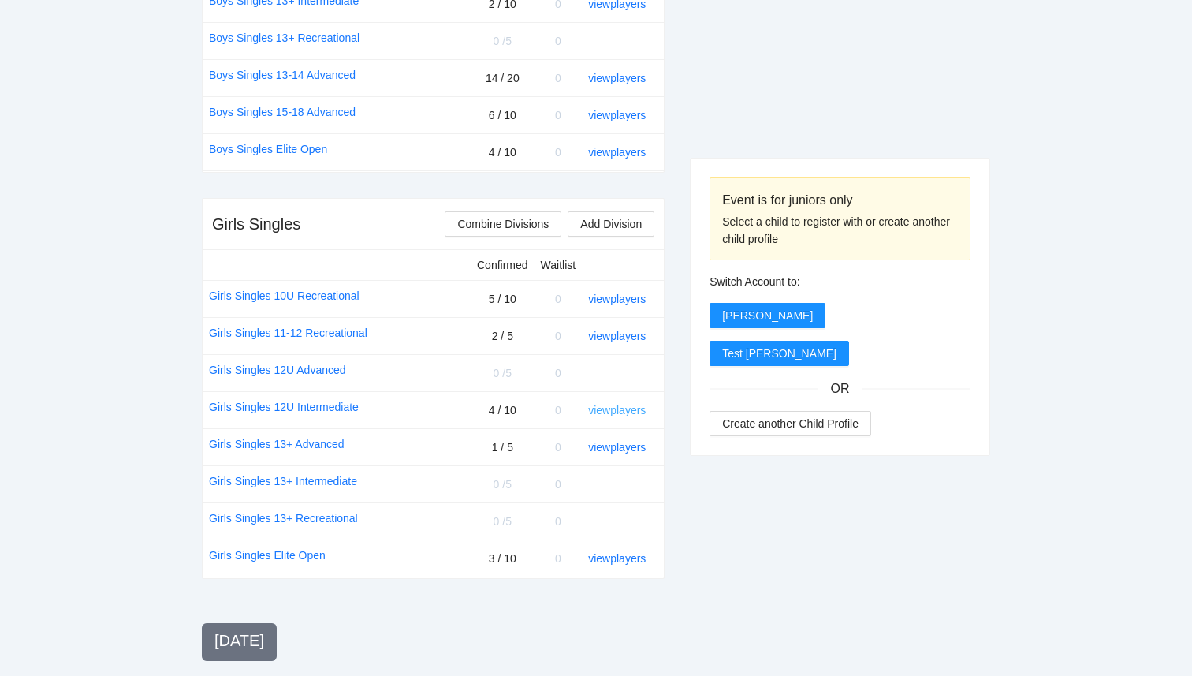
click at [616, 413] on link "view players" at bounding box center [617, 410] width 58 height 13
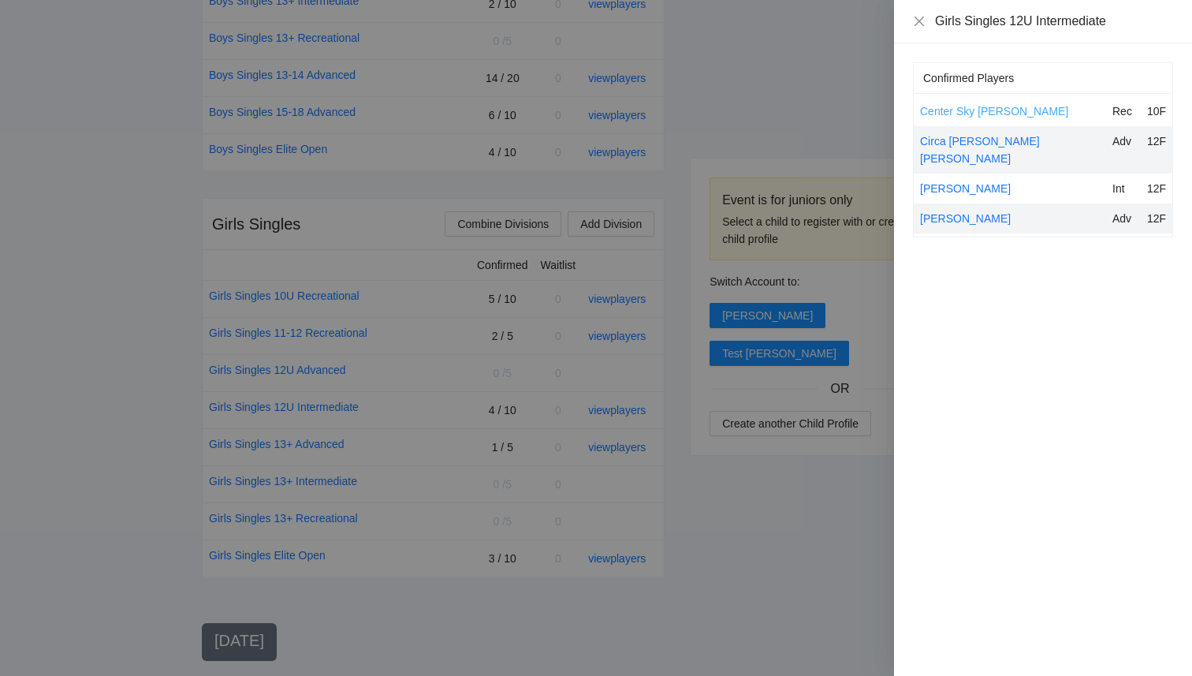
click at [996, 109] on link "Center Sky [PERSON_NAME]" at bounding box center [994, 111] width 148 height 13
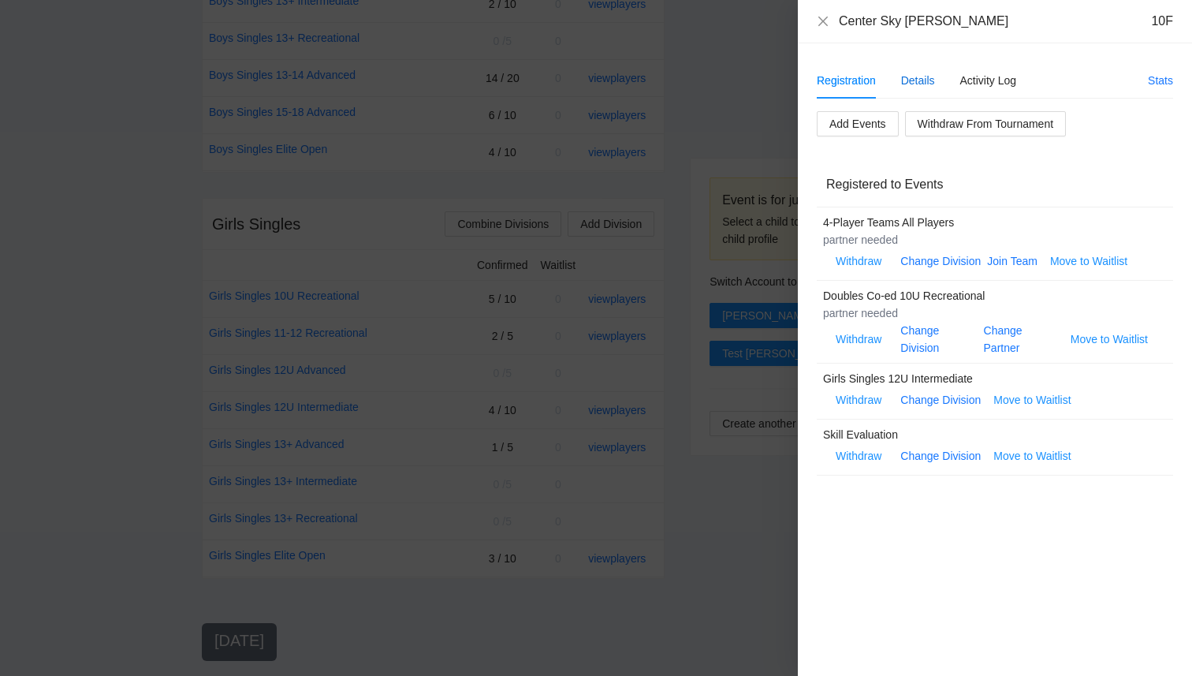
click at [928, 76] on div "Details" at bounding box center [918, 80] width 34 height 17
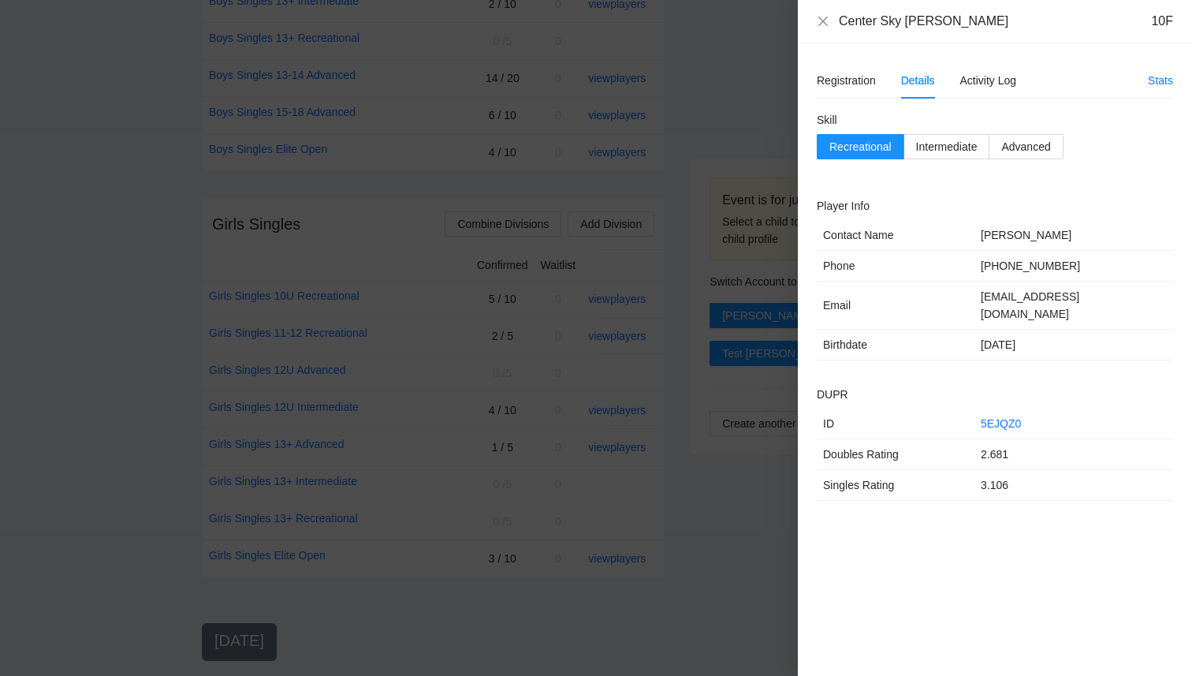
click at [728, 70] on div at bounding box center [596, 338] width 1192 height 676
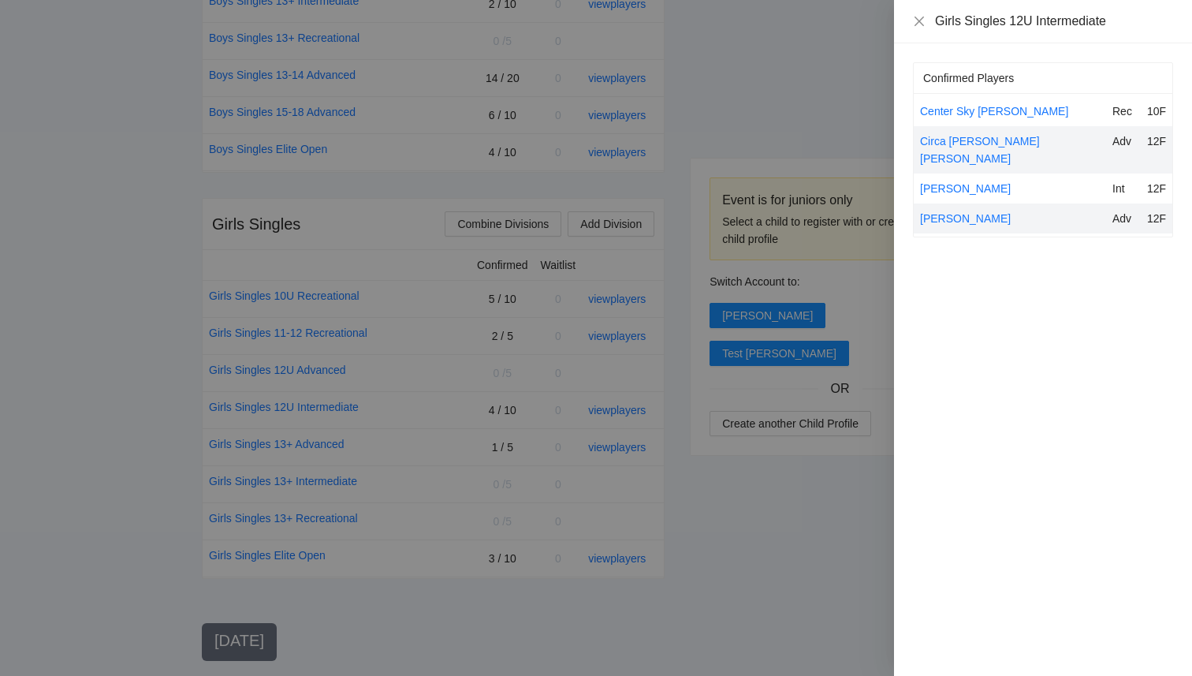
click at [728, 70] on div at bounding box center [596, 338] width 1192 height 676
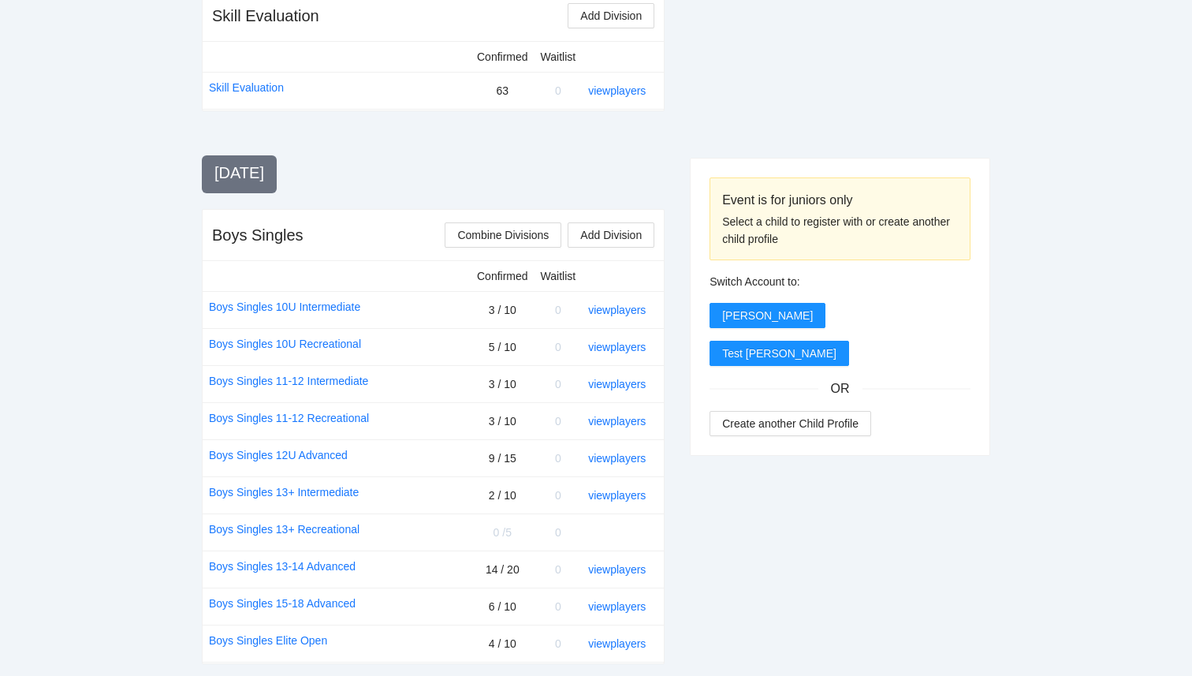
scroll to position [0, 0]
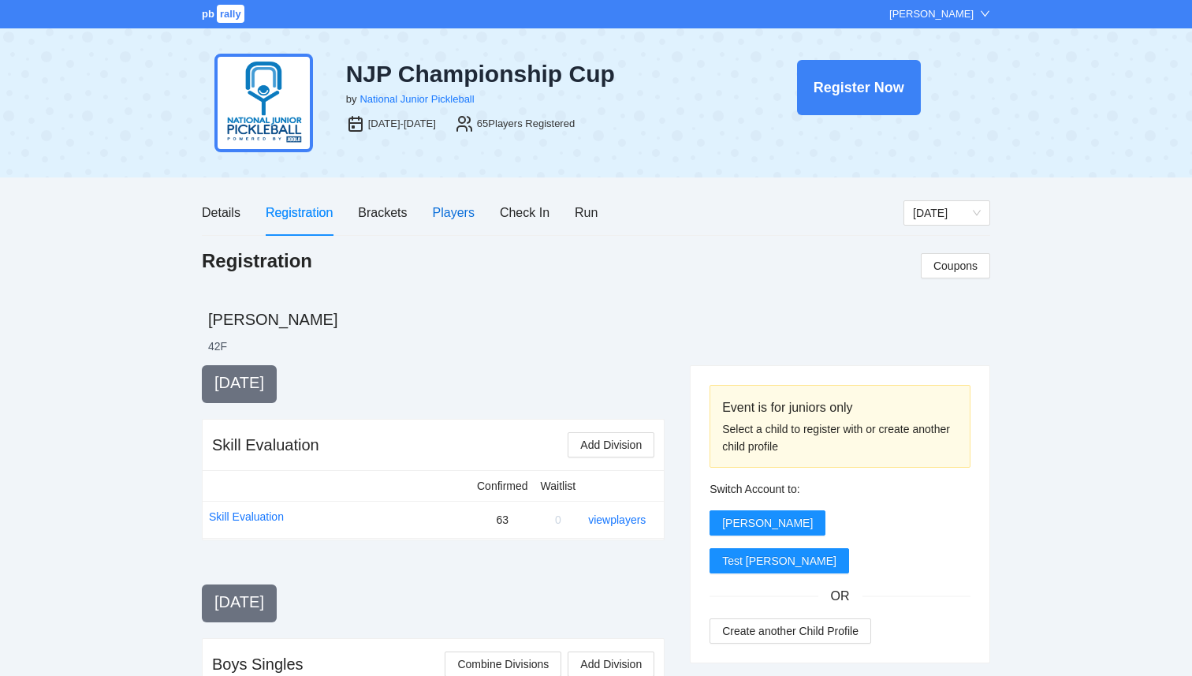
click at [452, 210] on div "Players" at bounding box center [454, 213] width 42 height 20
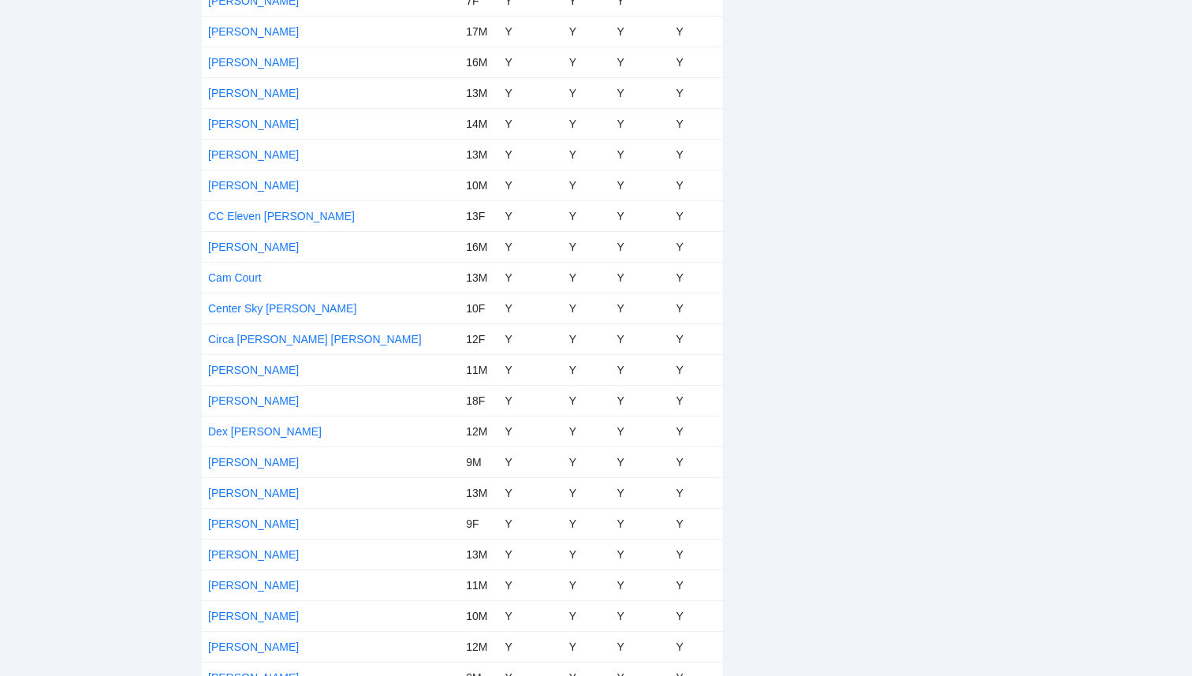
scroll to position [254, 0]
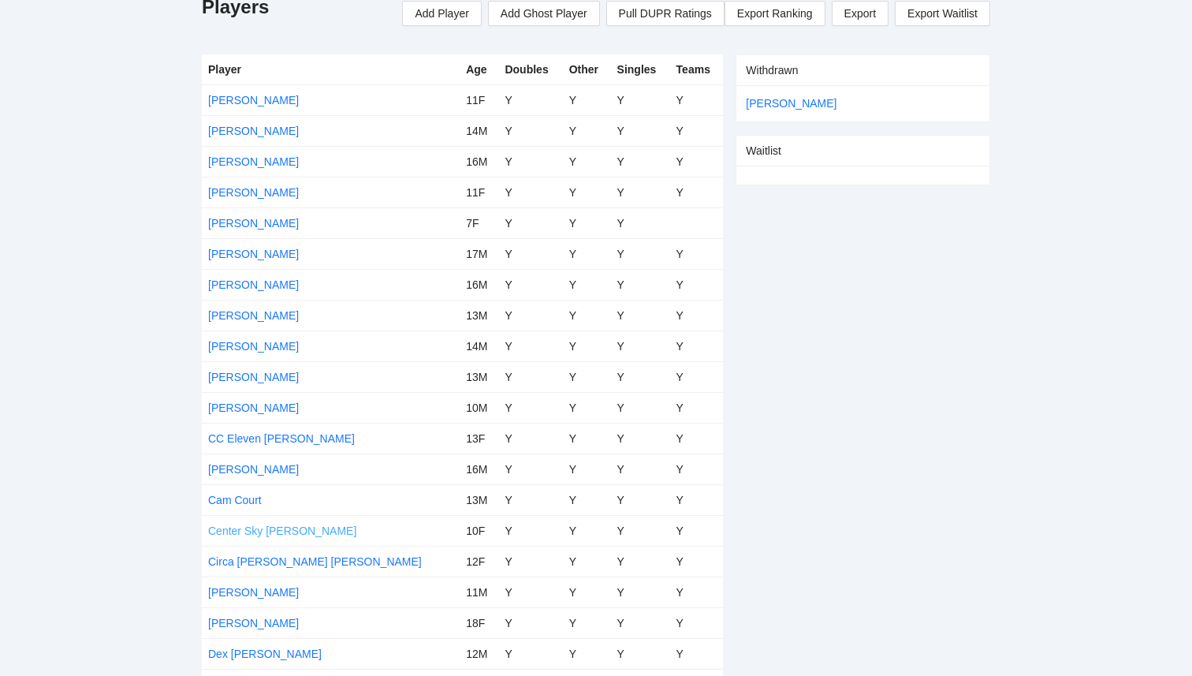
click at [255, 527] on link "Center Sky [PERSON_NAME]" at bounding box center [282, 530] width 148 height 13
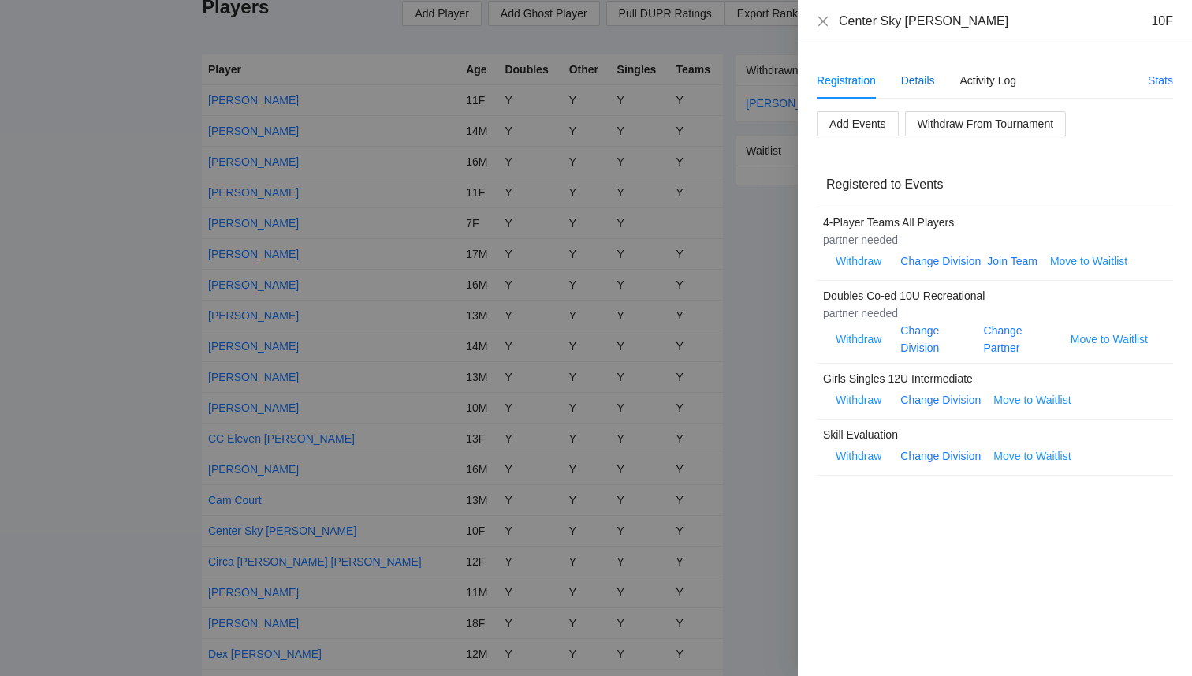
click at [910, 83] on div "Details" at bounding box center [918, 80] width 34 height 17
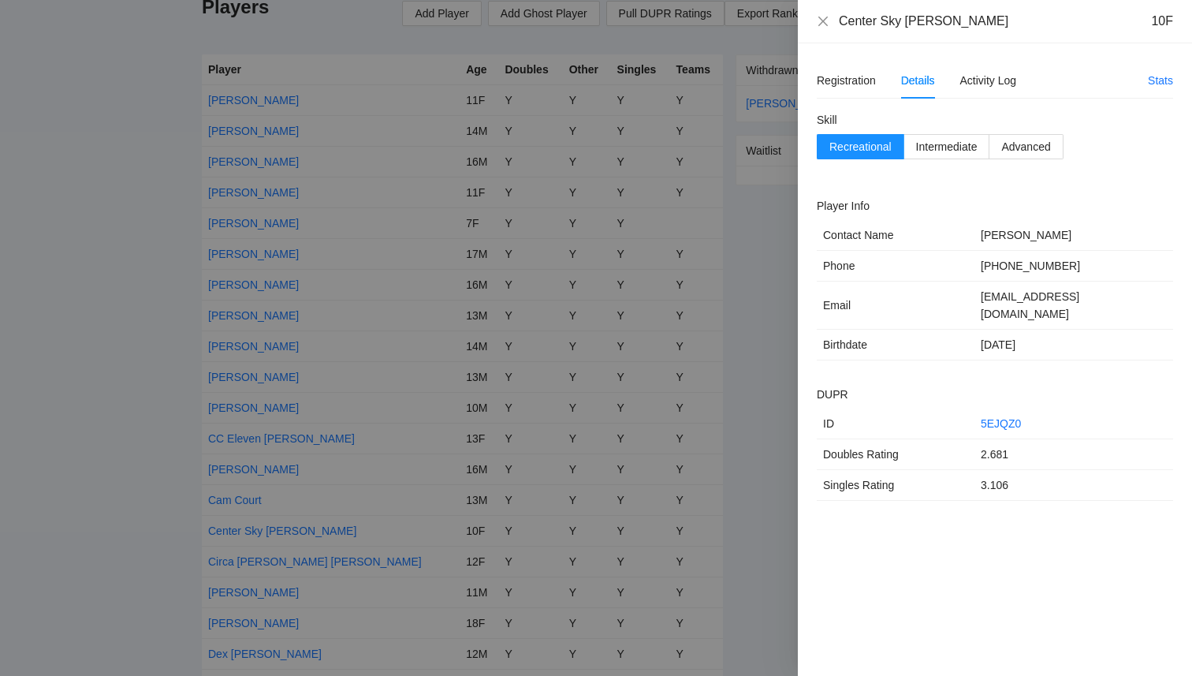
click at [815, 22] on div "Center Sky Sacca 10F" at bounding box center [995, 21] width 394 height 43
click at [822, 22] on icon "close" at bounding box center [822, 20] width 9 height 9
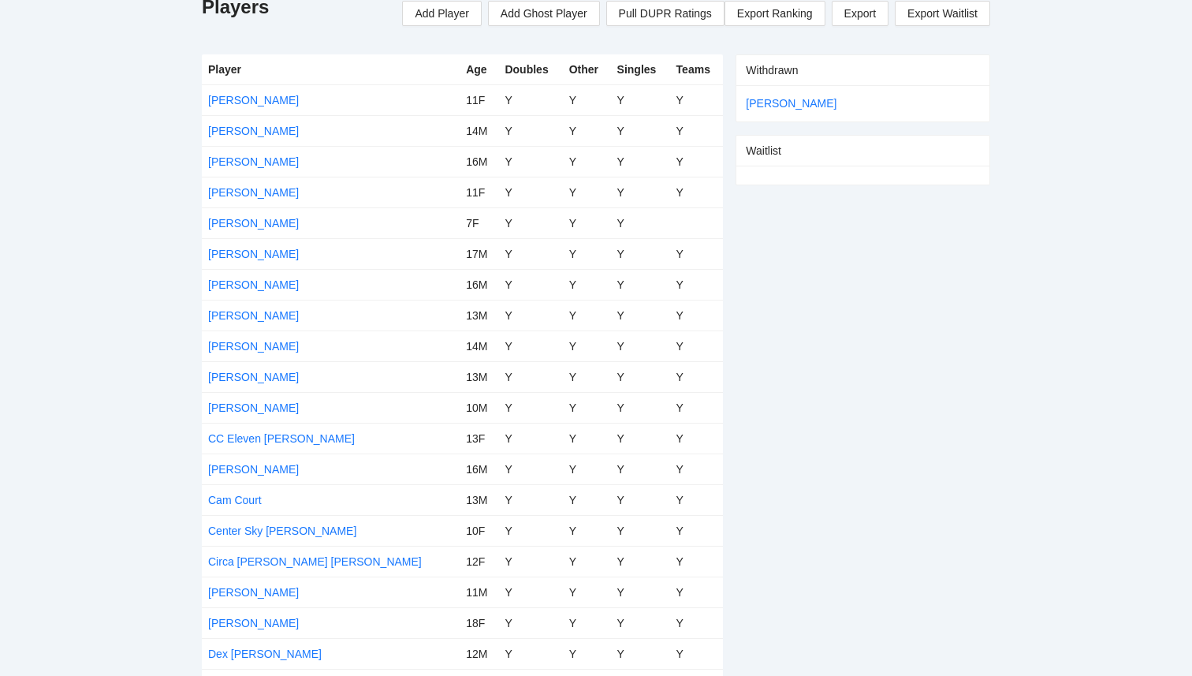
scroll to position [0, 0]
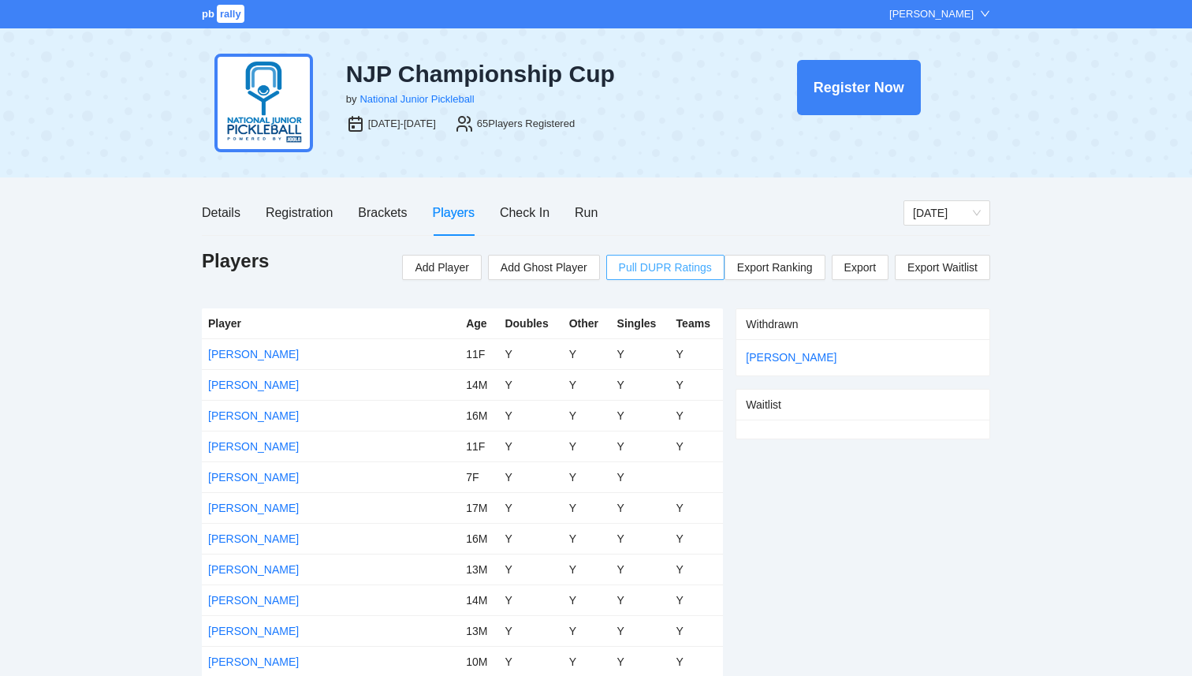
click at [672, 269] on span "Pull DUPR Ratings" at bounding box center [665, 267] width 93 height 17
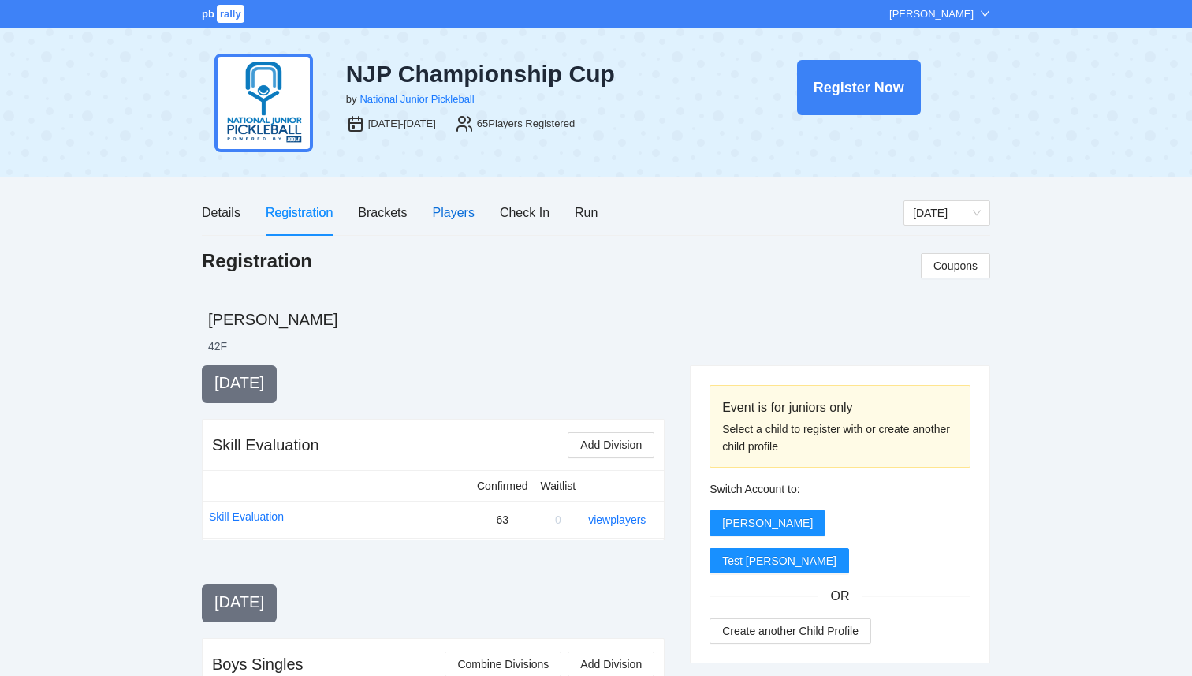
click at [462, 205] on div "Players" at bounding box center [454, 213] width 42 height 20
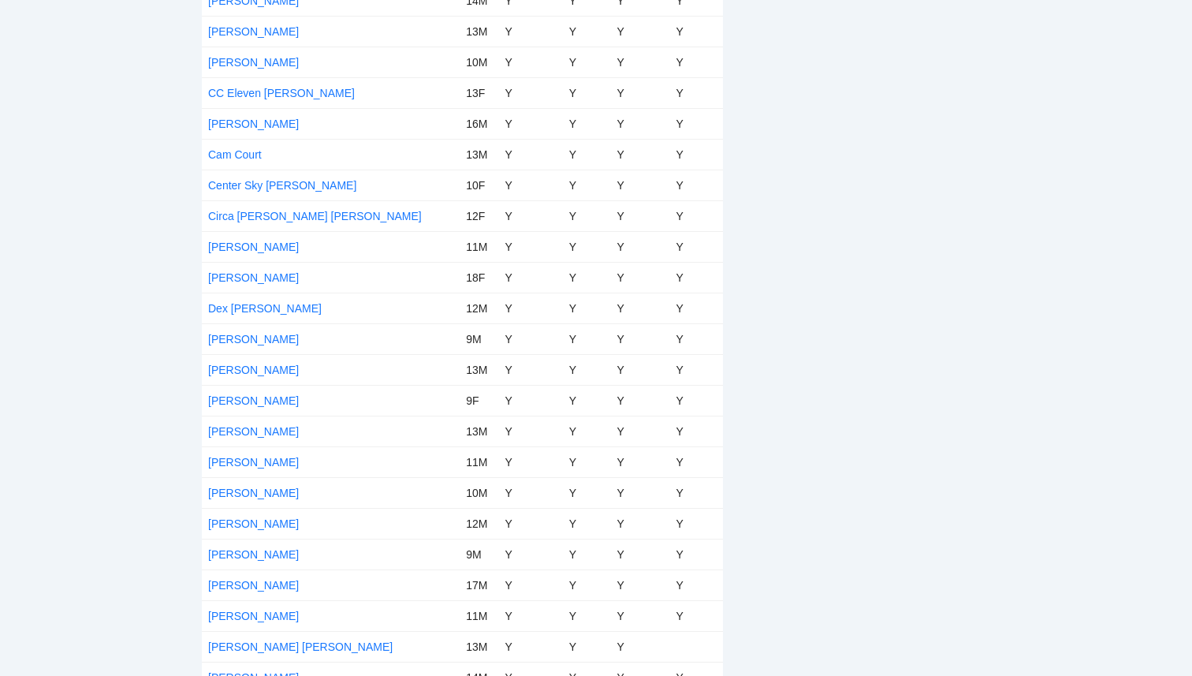
scroll to position [589, 0]
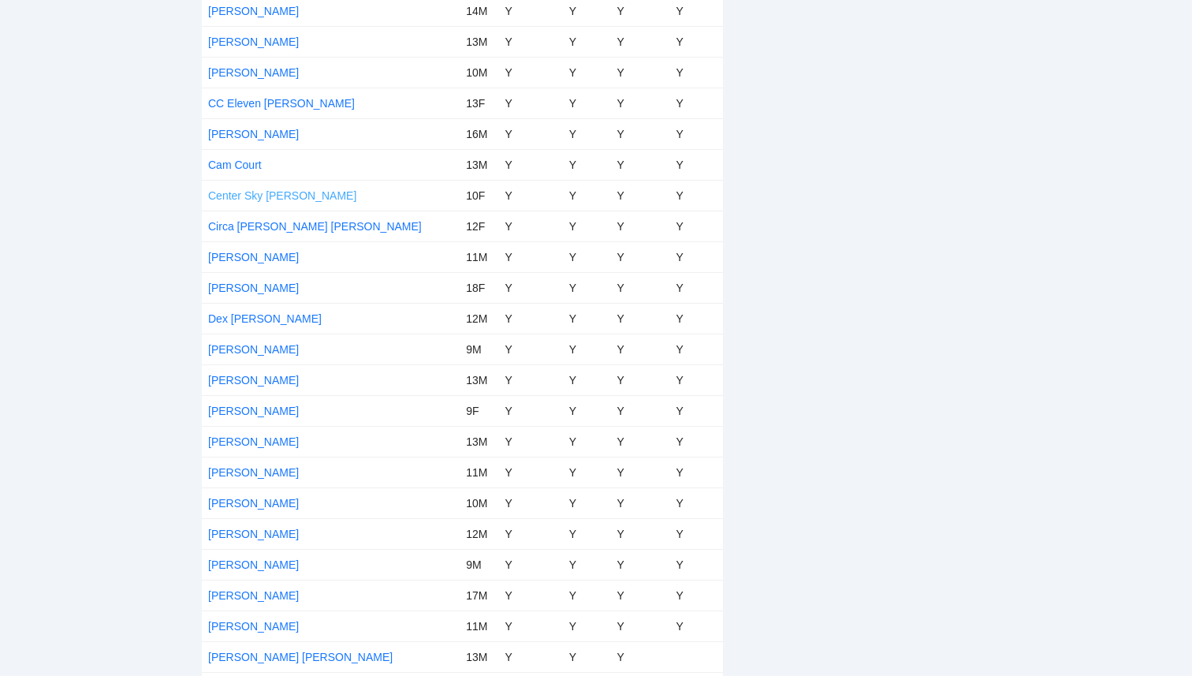
click at [281, 197] on link "Center Sky [PERSON_NAME]" at bounding box center [282, 195] width 148 height 13
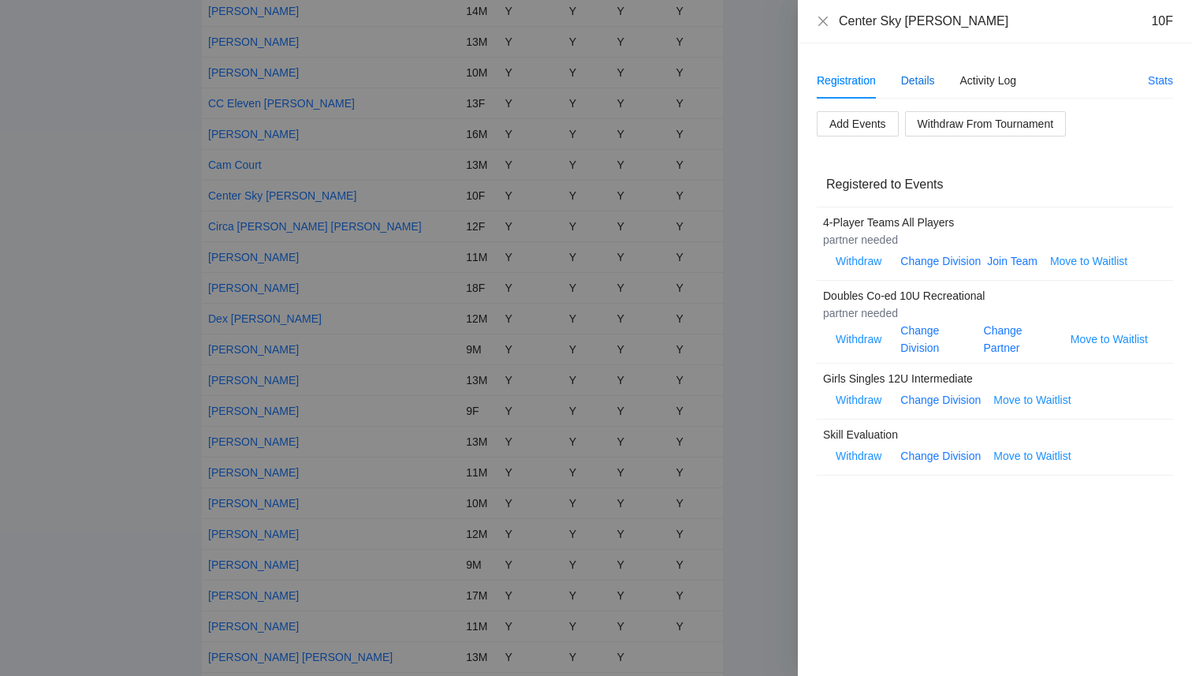
click at [908, 80] on div "Details" at bounding box center [918, 80] width 34 height 17
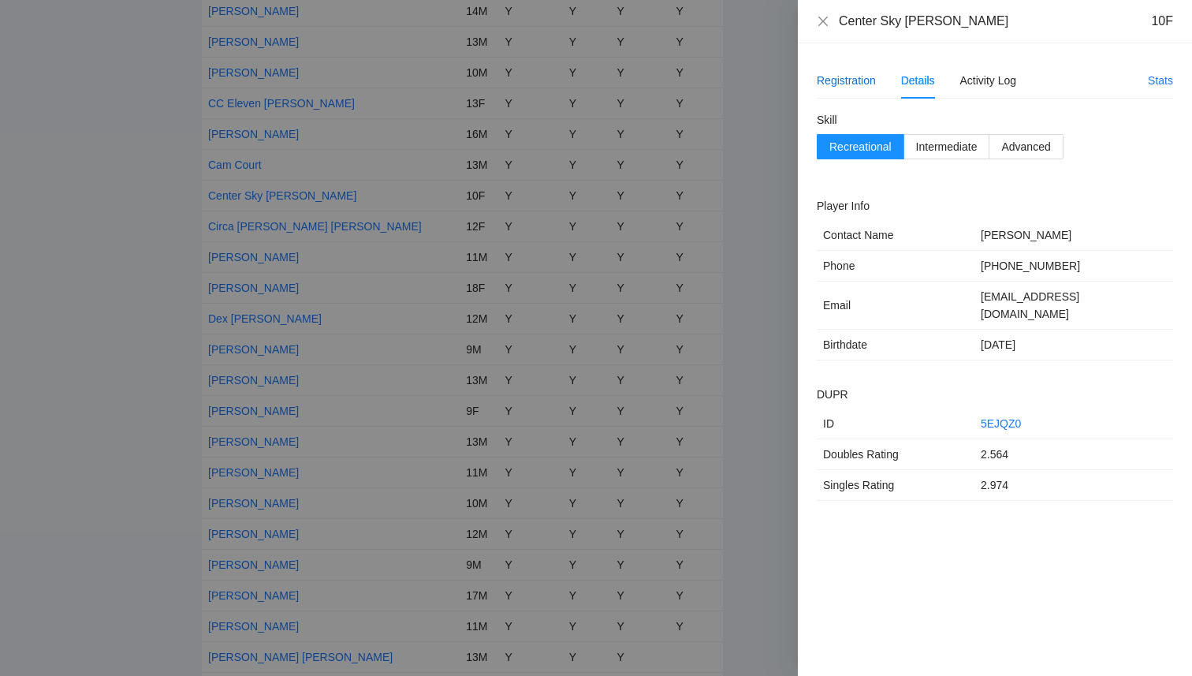
click at [861, 84] on div "Registration" at bounding box center [846, 80] width 59 height 17
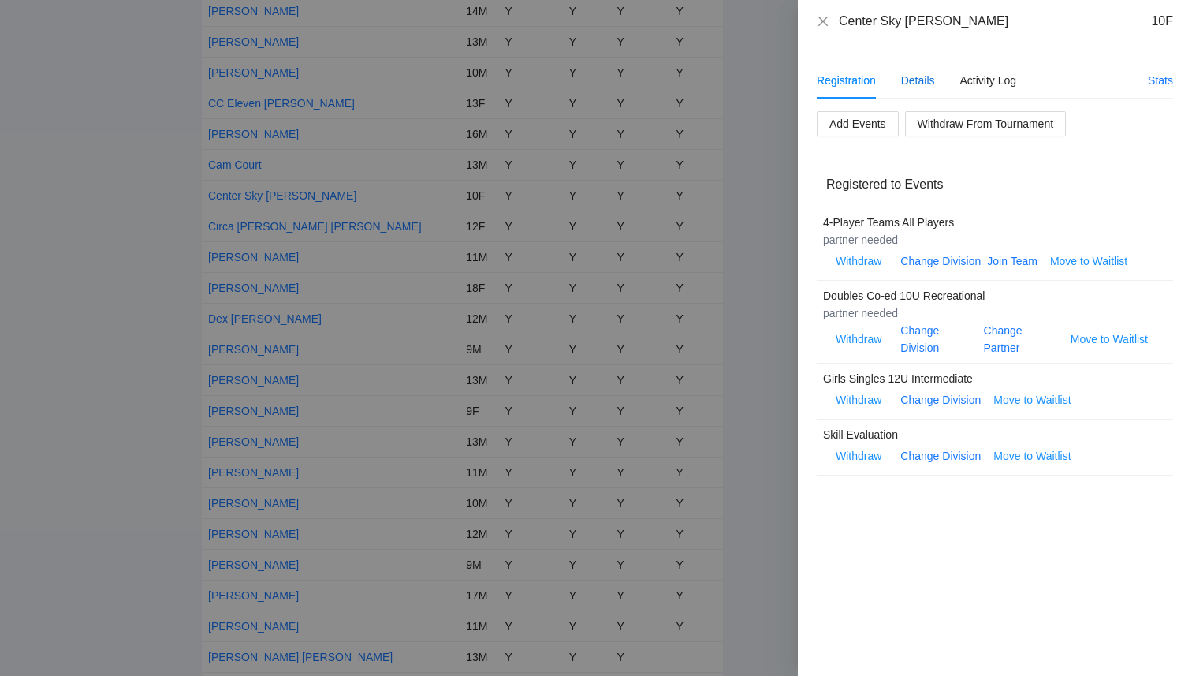
click at [921, 76] on div "Details" at bounding box center [918, 80] width 34 height 17
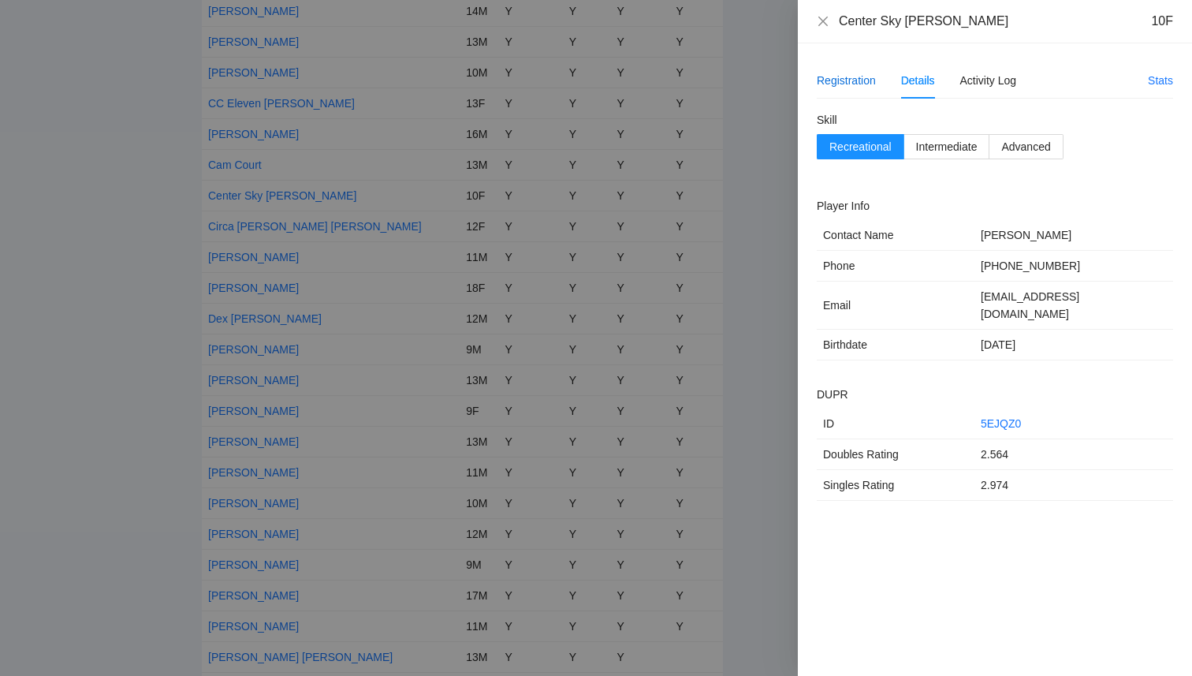
click at [851, 80] on div "Registration" at bounding box center [846, 80] width 59 height 17
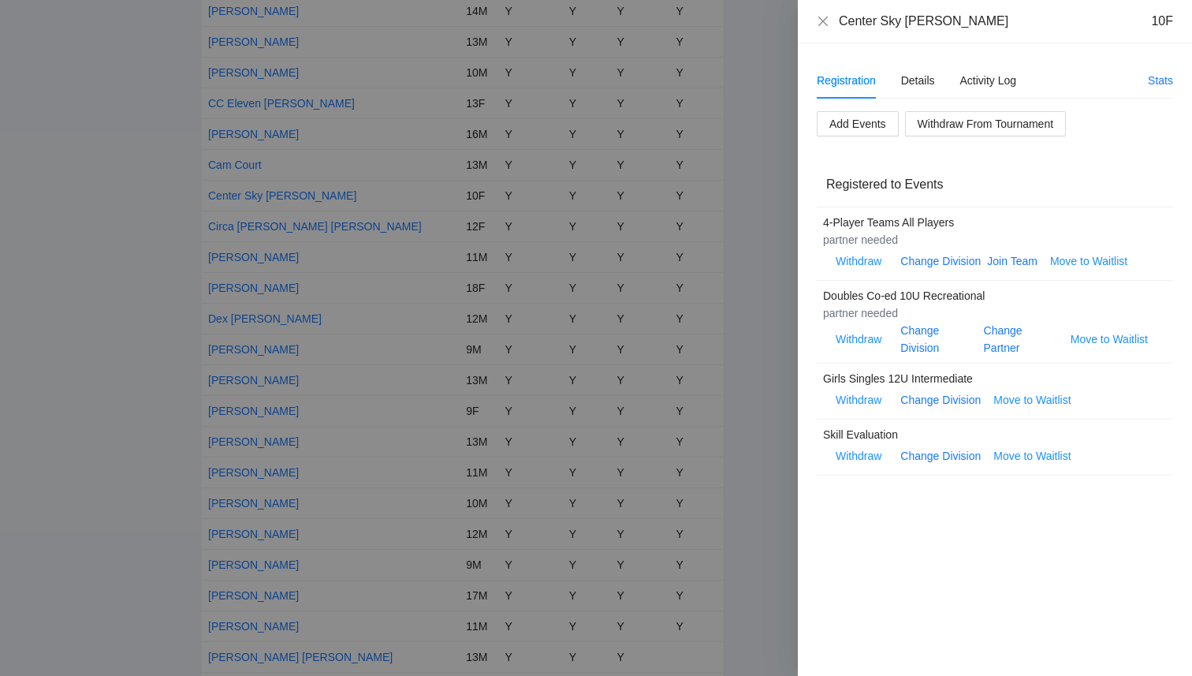
click at [1047, 599] on div "Registration Details Activity Log Stats Add Events Withdraw From Tournament Reg…" at bounding box center [995, 359] width 394 height 632
